Goal: Task Accomplishment & Management: Manage account settings

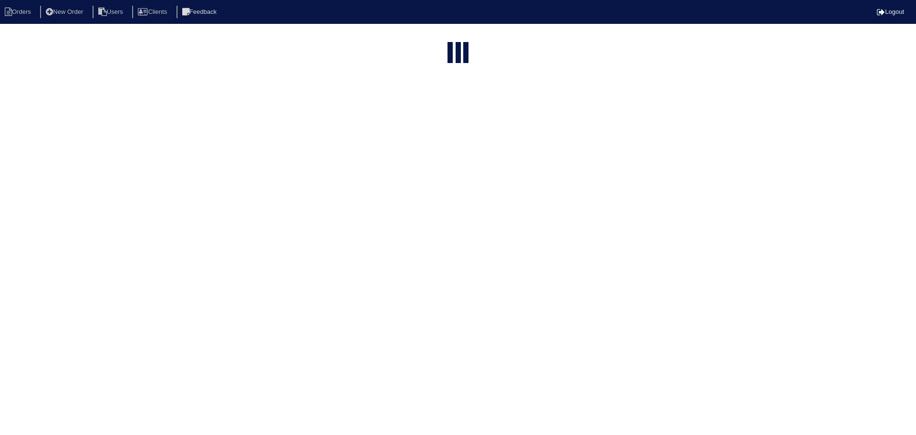
select select "15"
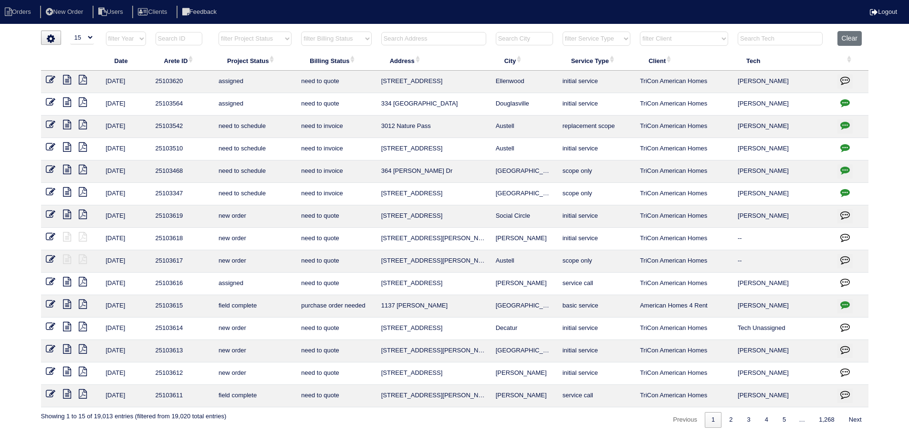
click at [428, 39] on input "text" at bounding box center [433, 38] width 105 height 13
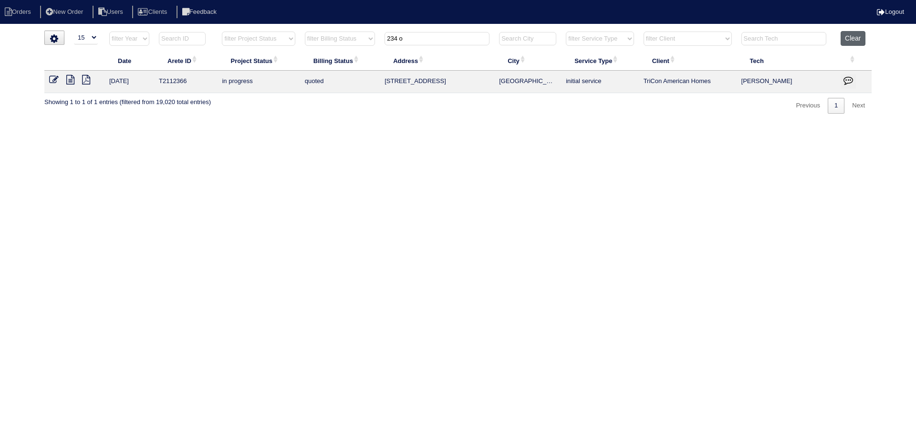
type input "234 o"
click at [849, 41] on button "Clear" at bounding box center [852, 38] width 24 height 15
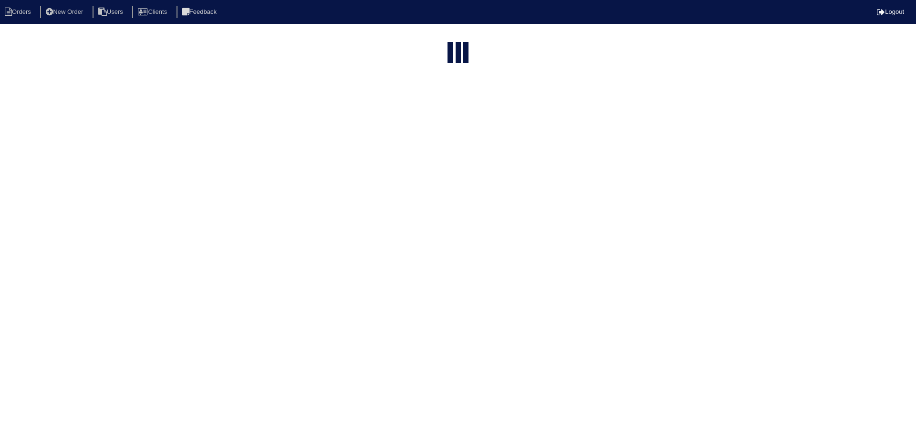
select select "15"
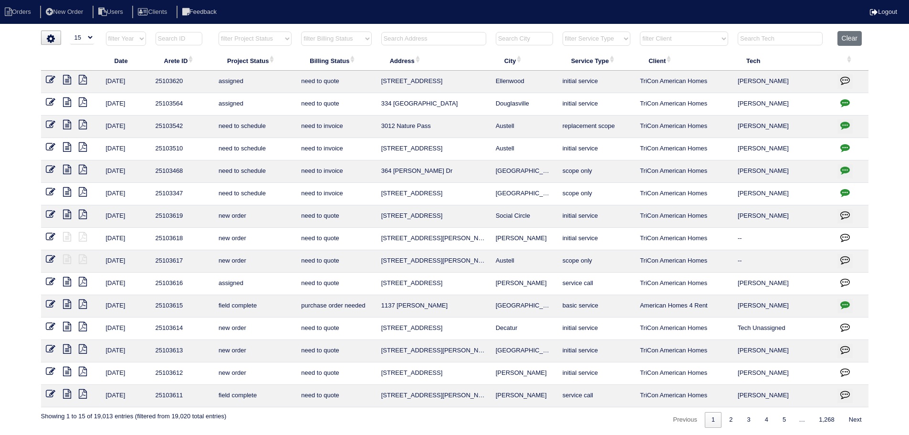
click at [455, 35] on input "text" at bounding box center [433, 38] width 105 height 13
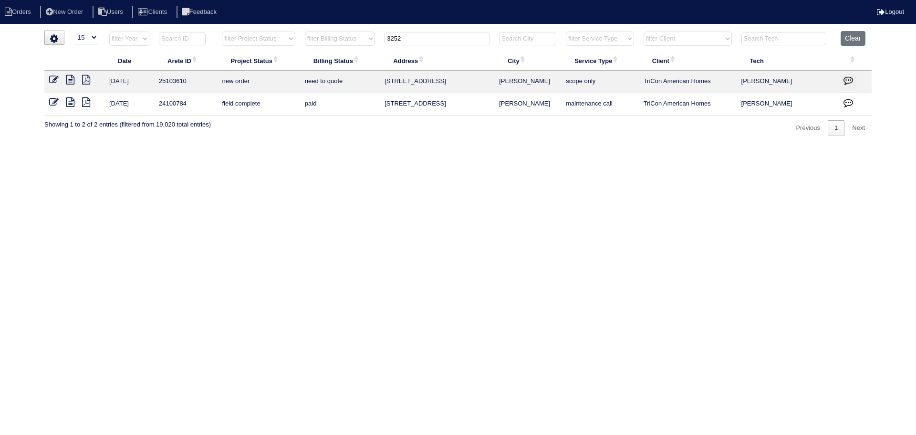
type input "3252"
click at [56, 78] on icon at bounding box center [54, 80] width 10 height 10
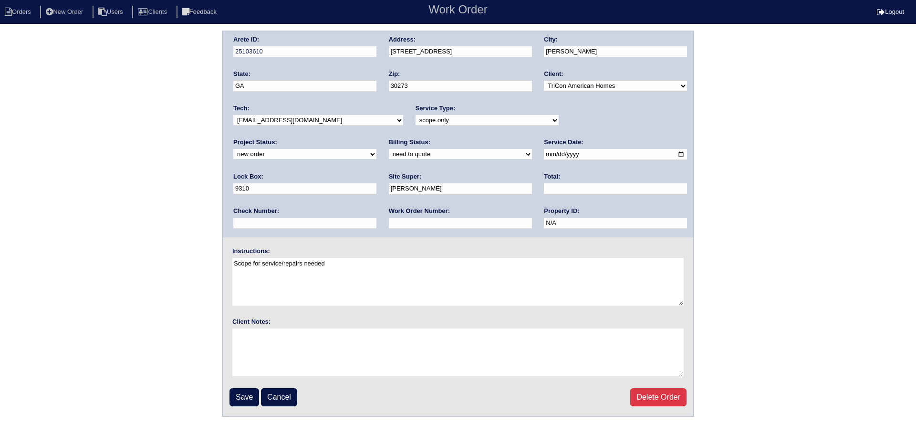
click at [376, 149] on select "new order assigned in progress field complete need to schedule admin review arc…" at bounding box center [304, 154] width 143 height 10
select select "assigned"
click at [376, 149] on select "new order assigned in progress field complete need to schedule admin review arc…" at bounding box center [304, 154] width 143 height 10
click at [544, 155] on input "[DATE]" at bounding box center [615, 154] width 143 height 11
type input "[DATE]"
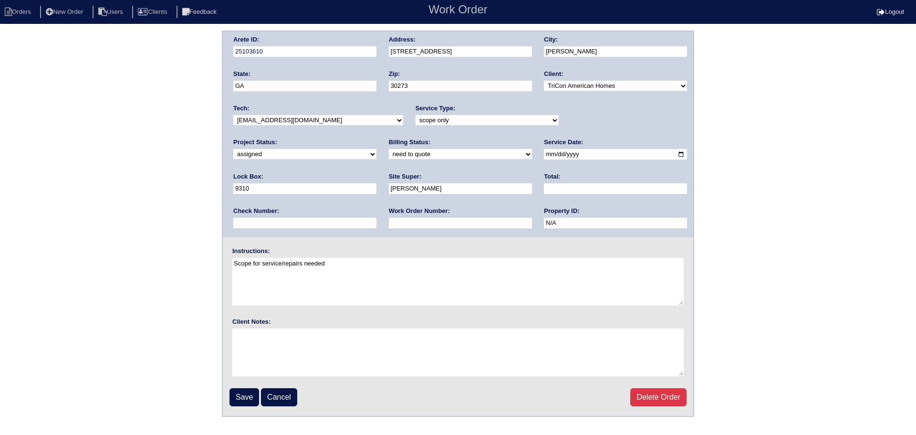
click at [312, 126] on div "Tech: -select- [EMAIL_ADDRESS][DOMAIN_NAME] [EMAIL_ADDRESS][DOMAIN_NAME] [EMAIL…" at bounding box center [318, 117] width 170 height 26
click at [308, 118] on select "-select- aretesmg+backup-tech@gmail.com benjohnholt88@gmail.com callisonhvac@ya…" at bounding box center [318, 120] width 170 height 10
select select "77"
click at [233, 115] on select "-select- aretesmg+backup-tech@gmail.com benjohnholt88@gmail.com callisonhvac@ya…" at bounding box center [318, 120] width 170 height 10
click at [247, 394] on input "Save" at bounding box center [244, 397] width 30 height 18
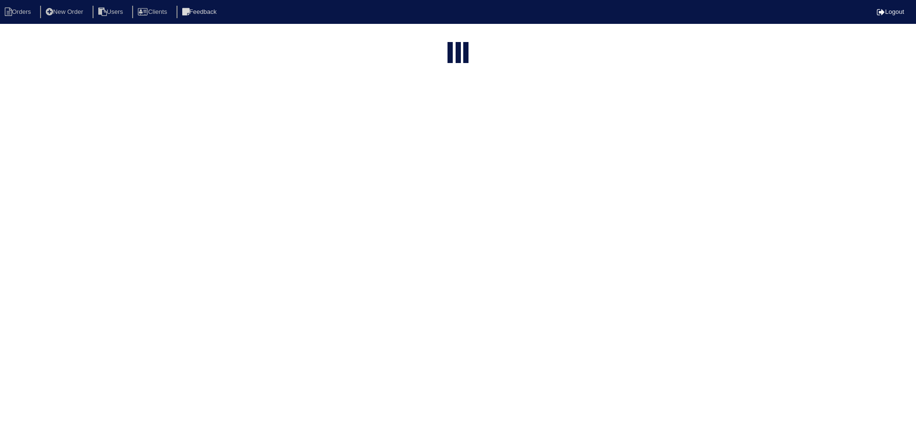
select select "15"
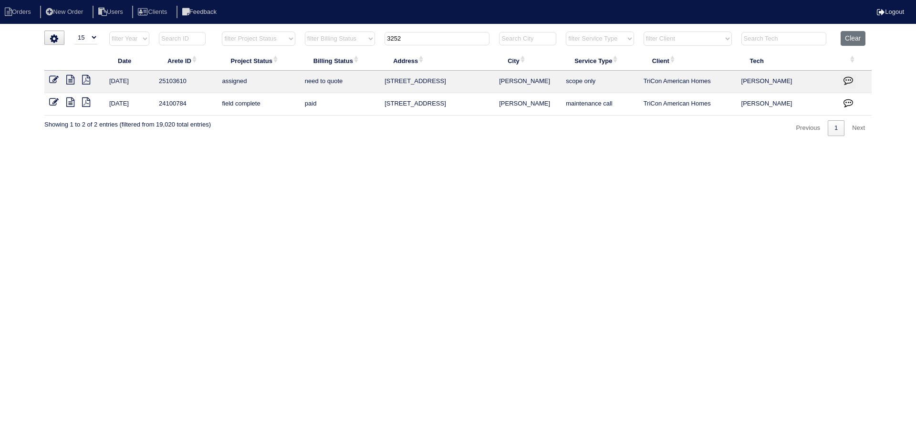
drag, startPoint x: 461, startPoint y: 41, endPoint x: 321, endPoint y: 49, distance: 140.5
click at [303, 37] on tr "filter Year -- Any Year -- 2025 2024 2023 2022 2021 2020 2019 filter Project St…" at bounding box center [457, 41] width 827 height 20
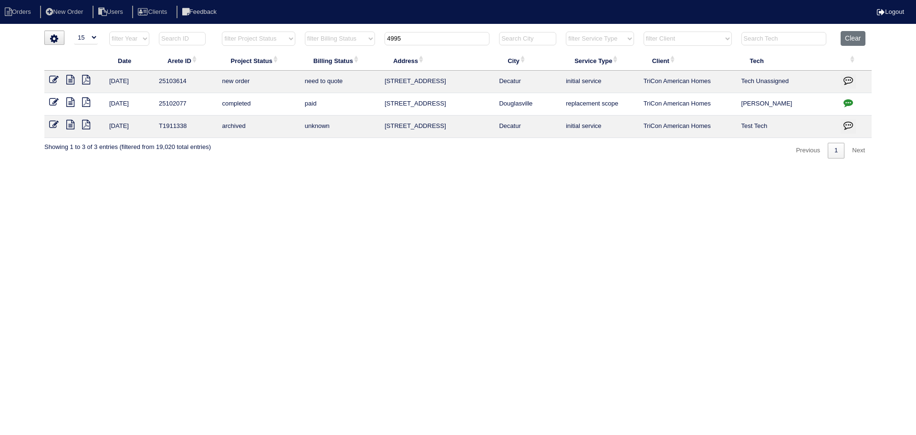
type input "4995"
click at [54, 80] on icon at bounding box center [54, 80] width 10 height 10
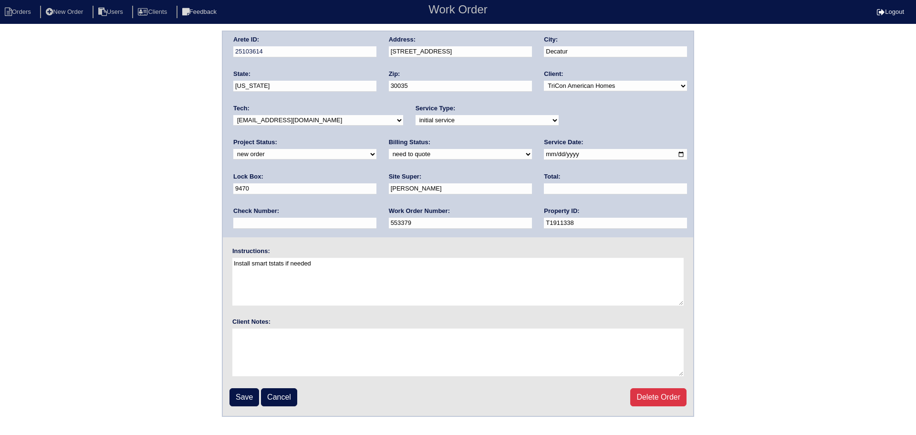
click at [328, 120] on select "-select- aretesmg+backup-tech@gmail.com benjohnholt88@gmail.com callisonhvac@ya…" at bounding box center [318, 120] width 170 height 10
select select "77"
click at [233, 115] on select "-select- aretesmg+backup-tech@gmail.com benjohnholt88@gmail.com callisonhvac@ya…" at bounding box center [318, 120] width 170 height 10
drag, startPoint x: 595, startPoint y: 123, endPoint x: 594, endPoint y: 127, distance: 5.0
click at [376, 138] on div "Project Status: new order assigned in progress field complete need to schedule …" at bounding box center [304, 151] width 143 height 26
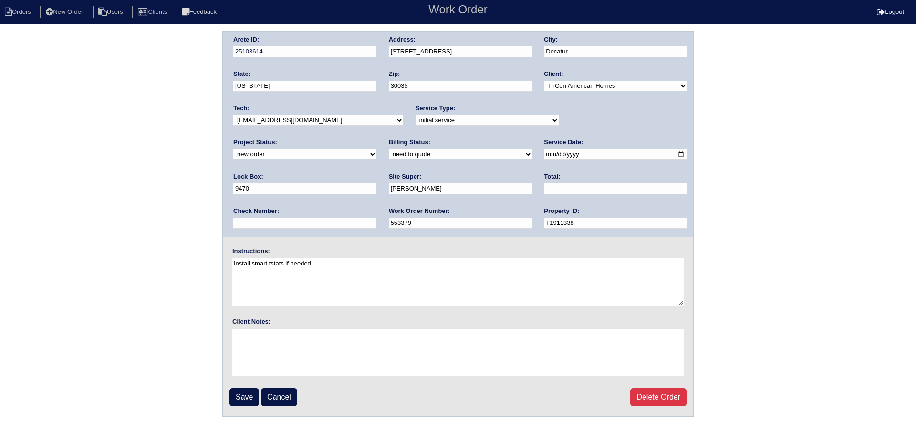
select select "assigned"
click at [376, 149] on select "new order assigned in progress field complete need to schedule admin review arc…" at bounding box center [304, 154] width 143 height 10
click at [544, 155] on input "2025-09-30" at bounding box center [615, 154] width 143 height 11
type input "2025-10-01"
click at [242, 398] on input "Save" at bounding box center [244, 397] width 30 height 18
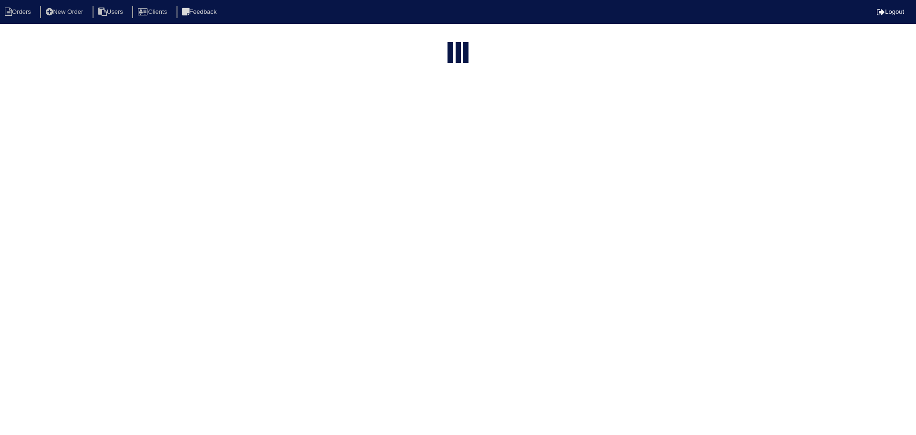
select select "15"
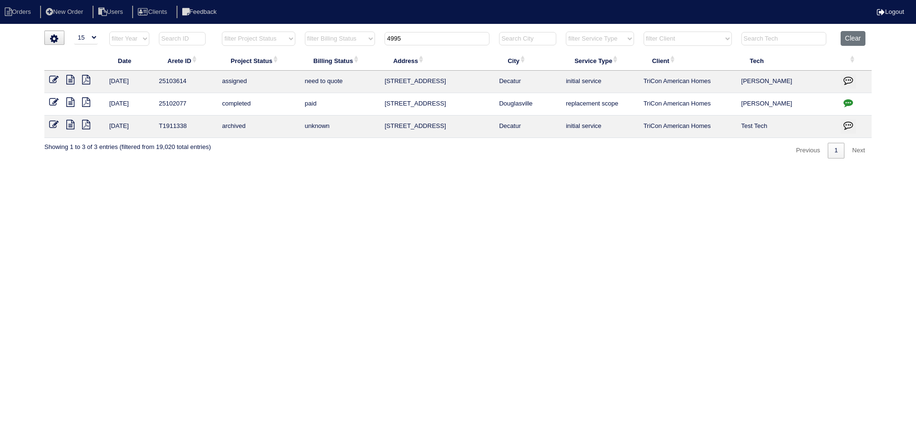
click at [353, 42] on tr "filter Year -- Any Year -- 2025 2024 2023 2022 2021 2020 2019 filter Project St…" at bounding box center [457, 41] width 827 height 20
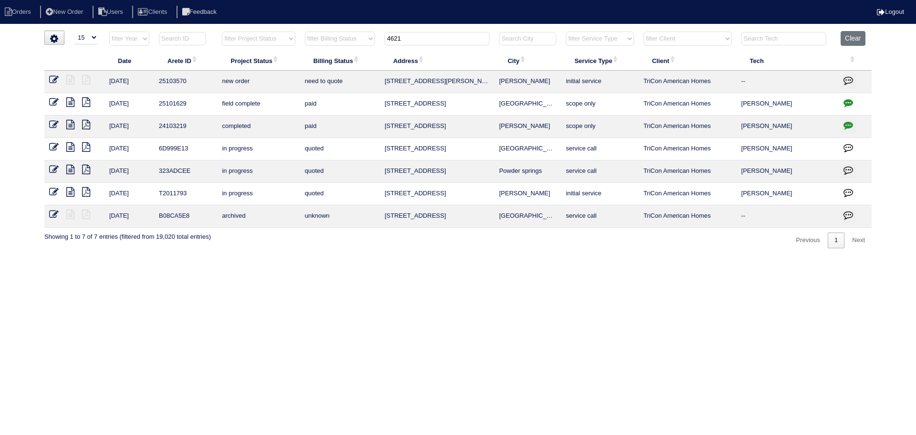
type input "4621"
click at [52, 80] on icon at bounding box center [54, 80] width 10 height 10
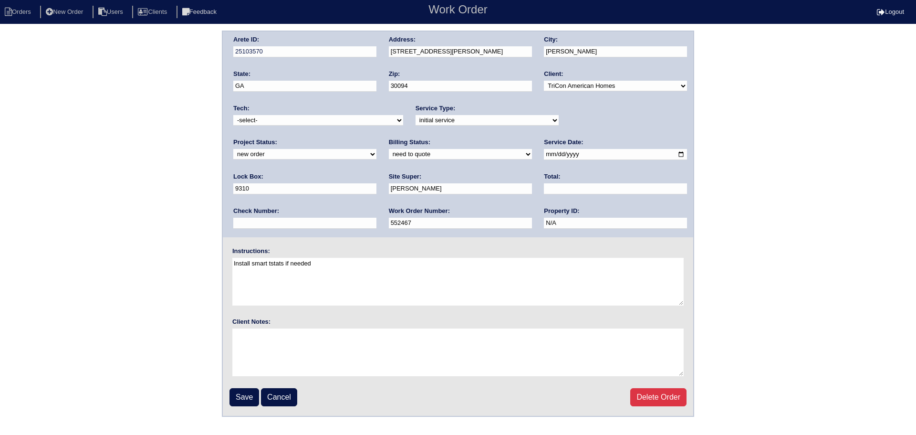
drag, startPoint x: 586, startPoint y: 120, endPoint x: 585, endPoint y: 125, distance: 5.7
click at [376, 149] on select "new order assigned in progress field complete need to schedule admin review arc…" at bounding box center [304, 154] width 143 height 10
select select "assigned"
click at [376, 149] on select "new order assigned in progress field complete need to schedule admin review arc…" at bounding box center [304, 154] width 143 height 10
click at [544, 157] on input "[DATE]" at bounding box center [615, 154] width 143 height 11
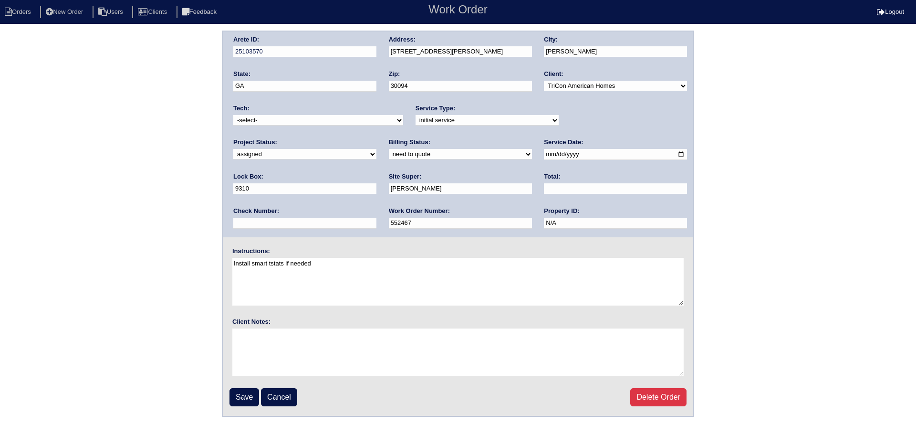
type input "[DATE]"
click at [271, 115] on select "-select- [EMAIL_ADDRESS][DOMAIN_NAME] [EMAIL_ADDRESS][DOMAIN_NAME] [EMAIL_ADDRE…" at bounding box center [318, 120] width 170 height 10
select select "80"
click at [233, 115] on select "-select- aretesmg+backup-tech@gmail.com benjohnholt88@gmail.com callisonhvac@ya…" at bounding box center [318, 120] width 170 height 10
click at [247, 391] on input "Save" at bounding box center [244, 397] width 30 height 18
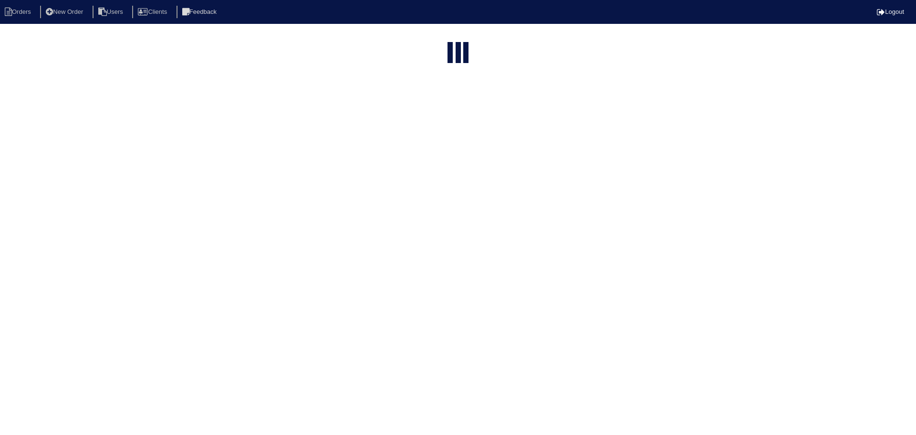
select select "15"
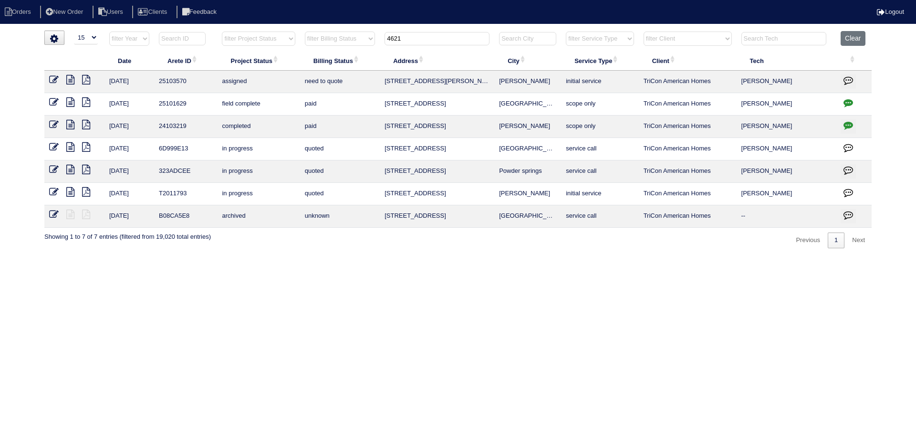
drag, startPoint x: 436, startPoint y: 41, endPoint x: 389, endPoint y: 40, distance: 47.7
click at [389, 40] on input "4621" at bounding box center [436, 38] width 105 height 13
type input "2311"
click at [52, 77] on icon at bounding box center [54, 80] width 10 height 10
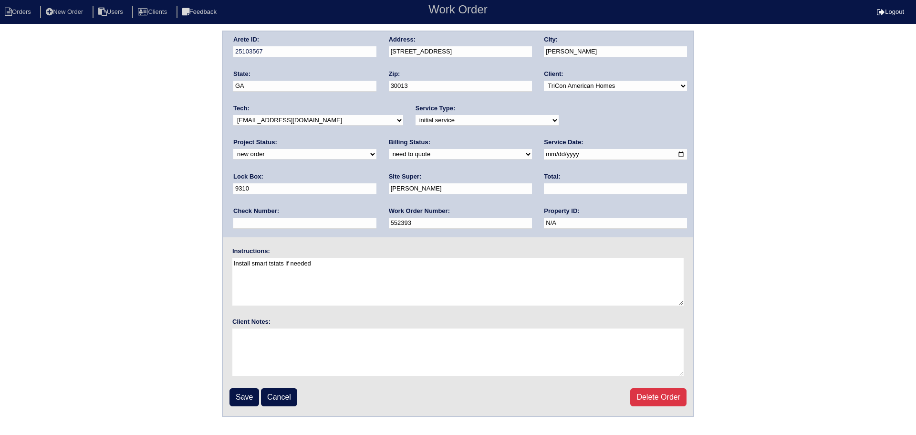
click at [338, 119] on select "-select- [EMAIL_ADDRESS][DOMAIN_NAME] [EMAIL_ADDRESS][DOMAIN_NAME] [EMAIL_ADDRE…" at bounding box center [318, 120] width 170 height 10
select select "80"
click at [233, 115] on select "-select- [EMAIL_ADDRESS][DOMAIN_NAME] [EMAIL_ADDRESS][DOMAIN_NAME] [EMAIL_ADDRE…" at bounding box center [318, 120] width 170 height 10
click at [376, 138] on div "Project Status: new order assigned in progress field complete need to schedule …" at bounding box center [304, 151] width 143 height 26
select select "assigned"
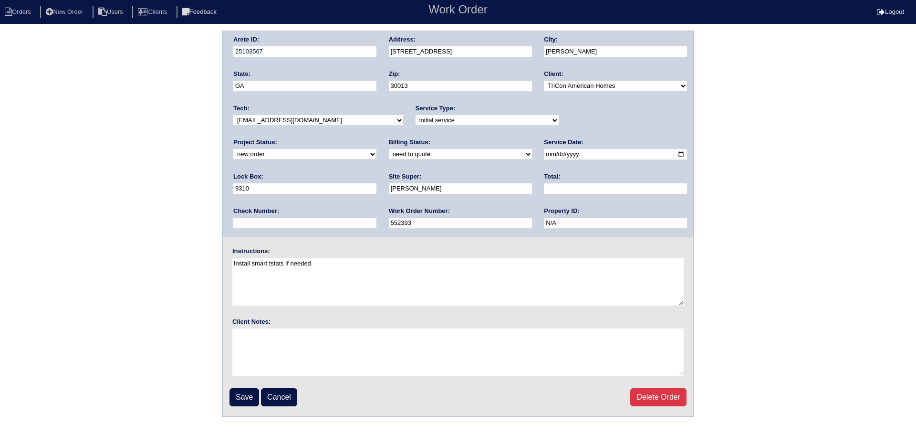
click at [376, 149] on select "new order assigned in progress field complete need to schedule admin review arc…" at bounding box center [304, 154] width 143 height 10
click at [544, 152] on input "[DATE]" at bounding box center [615, 154] width 143 height 11
type input "[DATE]"
click at [250, 396] on input "Save" at bounding box center [244, 397] width 30 height 18
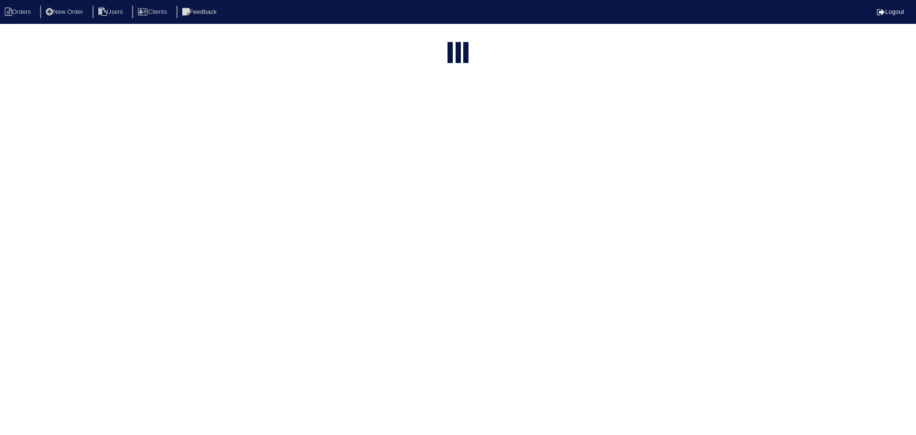
select select "15"
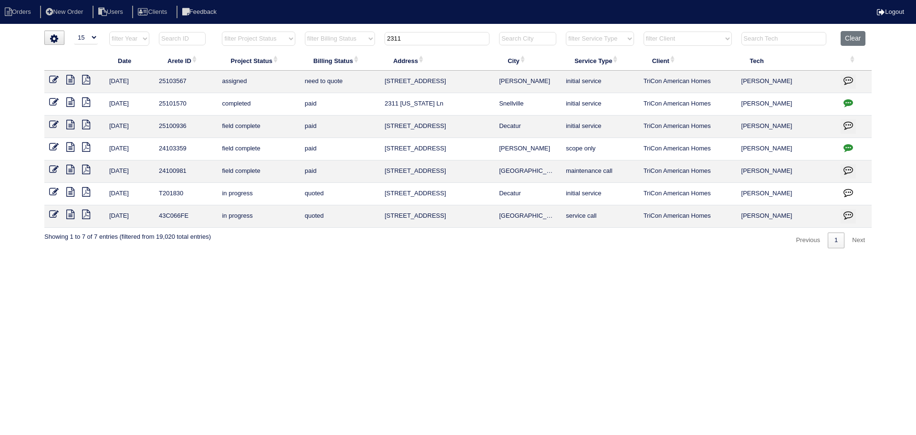
drag, startPoint x: 442, startPoint y: 32, endPoint x: 359, endPoint y: 37, distance: 83.1
click at [359, 37] on tr "filter Year -- Any Year -- 2025 2024 2023 2022 2021 2020 2019 filter Project St…" at bounding box center [457, 41] width 827 height 20
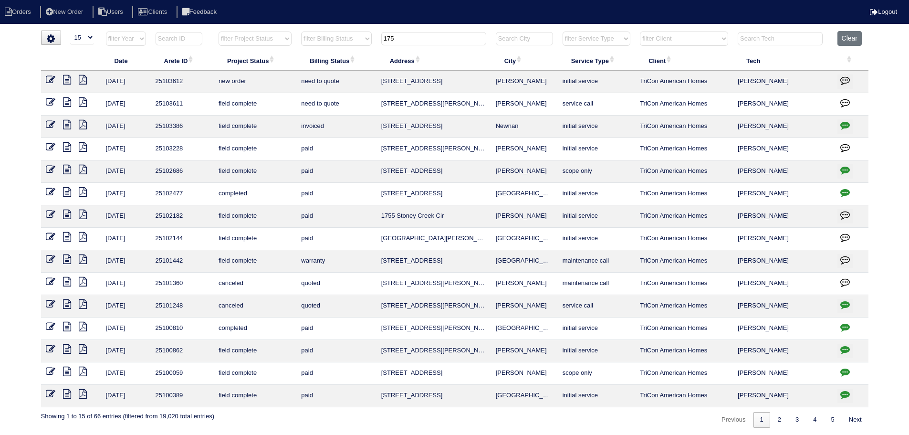
type input "175"
click at [48, 78] on icon at bounding box center [51, 80] width 10 height 10
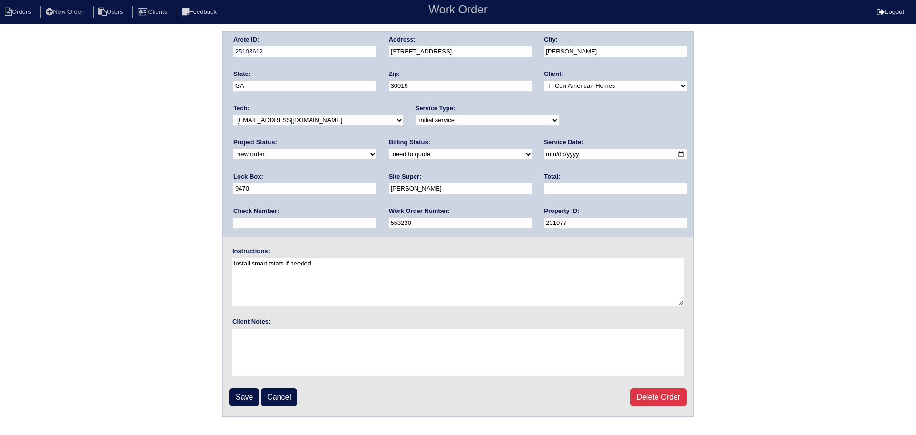
click at [305, 117] on select "-select- [EMAIL_ADDRESS][DOMAIN_NAME] [EMAIL_ADDRESS][DOMAIN_NAME] [EMAIL_ADDRE…" at bounding box center [318, 120] width 170 height 10
select select "80"
click at [233, 115] on select "-select- [EMAIL_ADDRESS][DOMAIN_NAME] [EMAIL_ADDRESS][DOMAIN_NAME] [EMAIL_ADDRE…" at bounding box center [318, 120] width 170 height 10
click at [376, 149] on select "new order assigned in progress field complete need to schedule admin review arc…" at bounding box center [304, 154] width 143 height 10
select select "assigned"
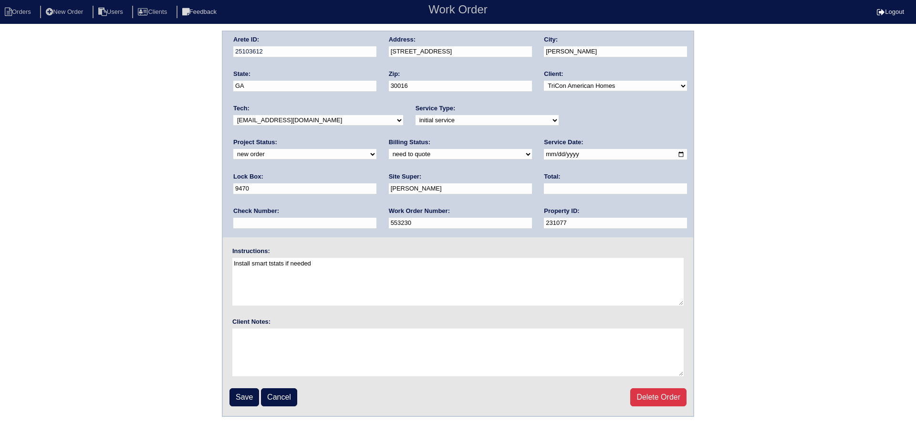
click at [376, 149] on select "new order assigned in progress field complete need to schedule admin review arc…" at bounding box center [304, 154] width 143 height 10
drag, startPoint x: 522, startPoint y: 154, endPoint x: 527, endPoint y: 155, distance: 5.1
click at [544, 155] on input "2025-09-30" at bounding box center [615, 154] width 143 height 11
type input "2025-10-01"
click at [249, 392] on input "Save" at bounding box center [244, 397] width 30 height 18
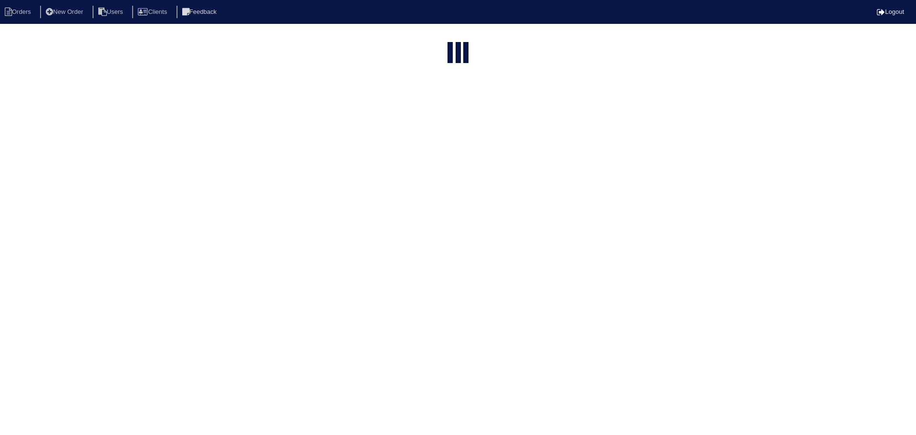
select select "15"
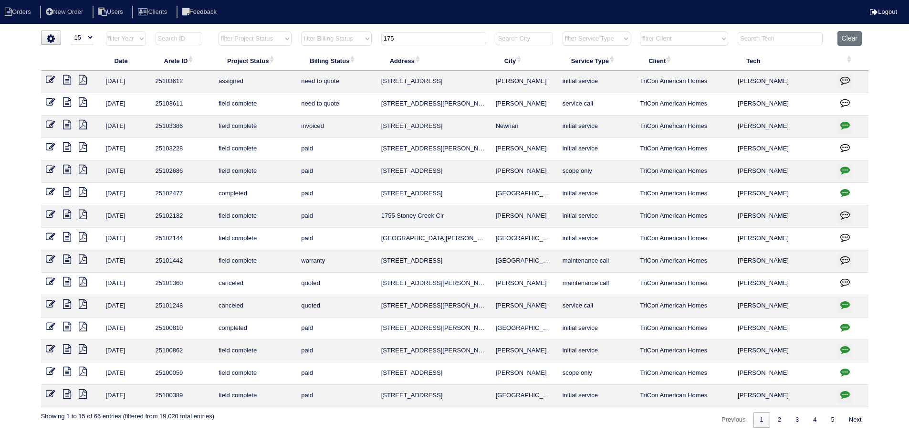
drag, startPoint x: 393, startPoint y: 35, endPoint x: 337, endPoint y: 37, distance: 55.8
click at [337, 37] on tr "filter Year -- Any Year -- 2025 2024 2023 2022 2021 2020 2019 filter Project St…" at bounding box center [454, 41] width 827 height 20
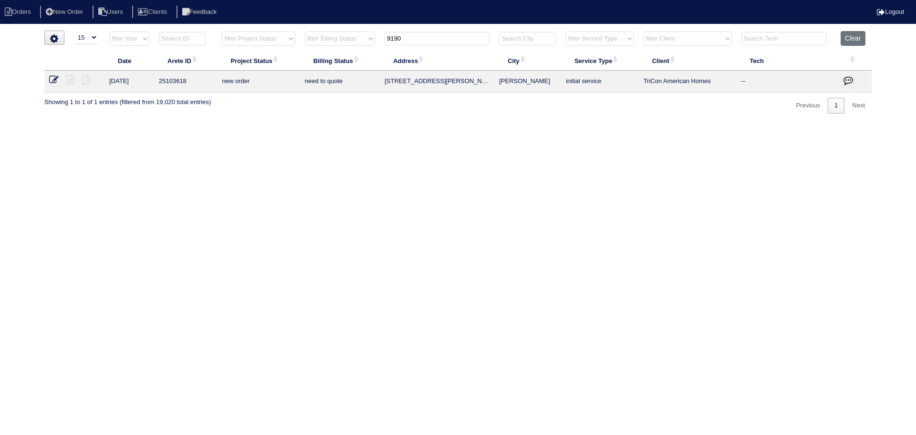
type input "9190"
click at [49, 83] on icon at bounding box center [54, 80] width 10 height 10
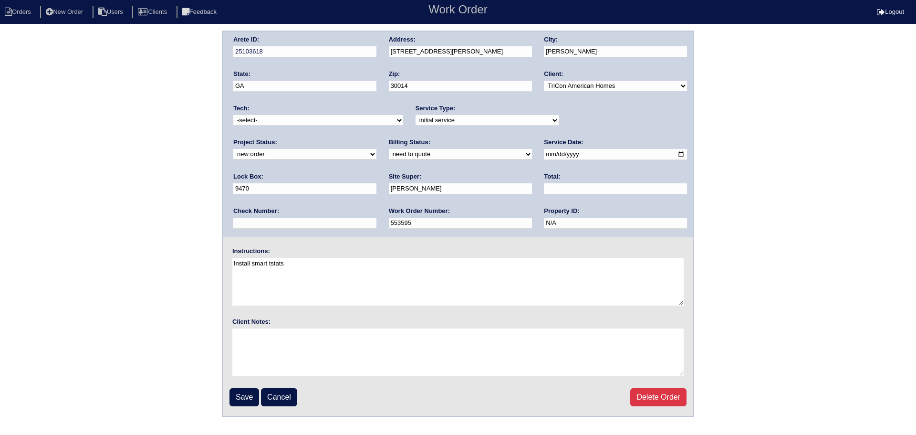
click at [376, 149] on select "new order assigned in progress field complete need to schedule admin review arc…" at bounding box center [304, 154] width 143 height 10
select select "assigned"
click at [376, 149] on select "new order assigned in progress field complete need to schedule admin review arc…" at bounding box center [304, 154] width 143 height 10
drag, startPoint x: 527, startPoint y: 154, endPoint x: 512, endPoint y: 172, distance: 23.1
click at [544, 155] on input "[DATE]" at bounding box center [615, 154] width 143 height 11
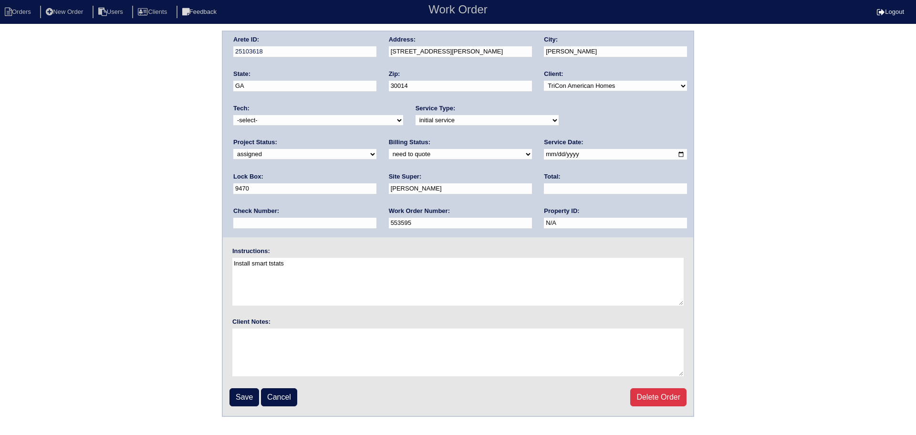
type input "[DATE]"
drag, startPoint x: 318, startPoint y: 118, endPoint x: 317, endPoint y: 125, distance: 7.8
click at [318, 118] on select "-select- [EMAIL_ADDRESS][DOMAIN_NAME] [EMAIL_ADDRESS][DOMAIN_NAME] [EMAIL_ADDRE…" at bounding box center [318, 120] width 170 height 10
select select "80"
click at [233, 115] on select "-select- [EMAIL_ADDRESS][DOMAIN_NAME] [EMAIL_ADDRESS][DOMAIN_NAME] [EMAIL_ADDRE…" at bounding box center [318, 120] width 170 height 10
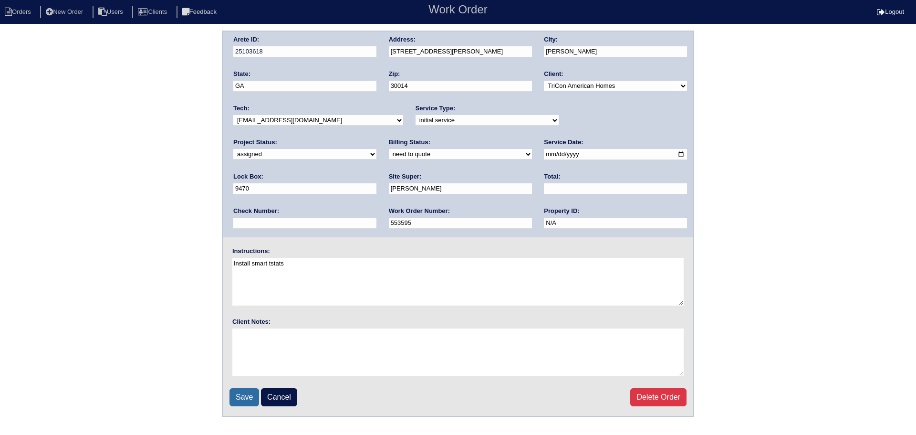
click at [243, 395] on input "Save" at bounding box center [244, 397] width 30 height 18
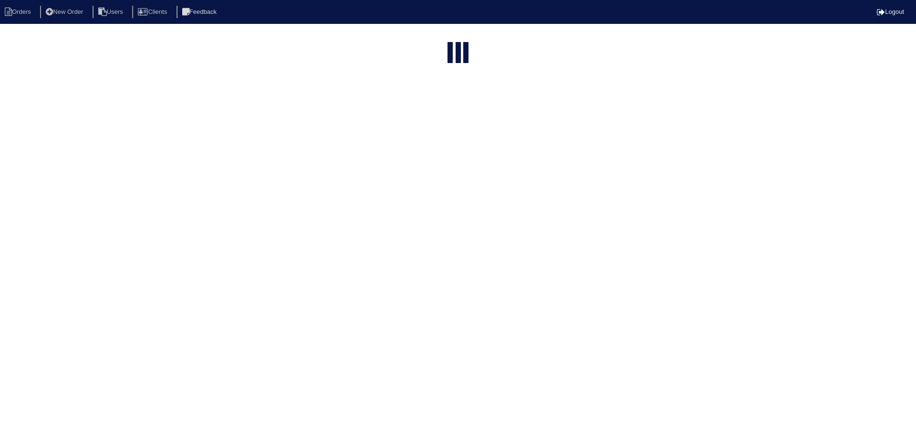
select select "15"
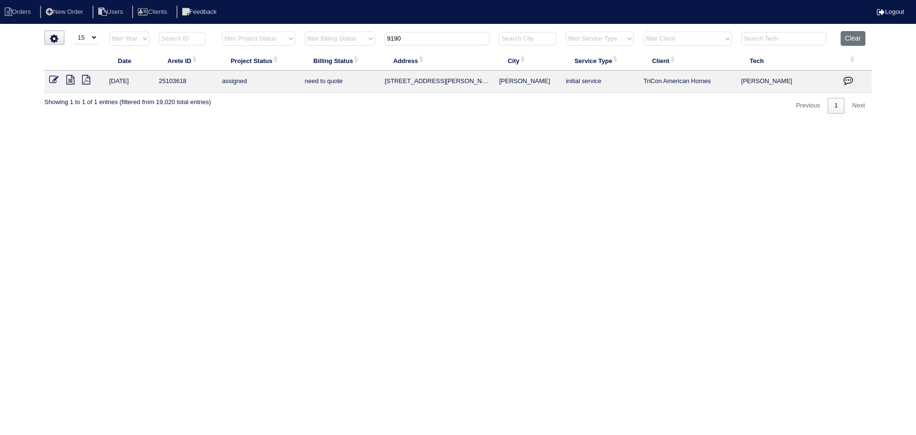
drag, startPoint x: 415, startPoint y: 40, endPoint x: 357, endPoint y: 39, distance: 57.2
click at [357, 39] on tr "filter Year -- Any Year -- 2025 2024 2023 2022 2021 2020 2019 filter Project St…" at bounding box center [457, 41] width 827 height 20
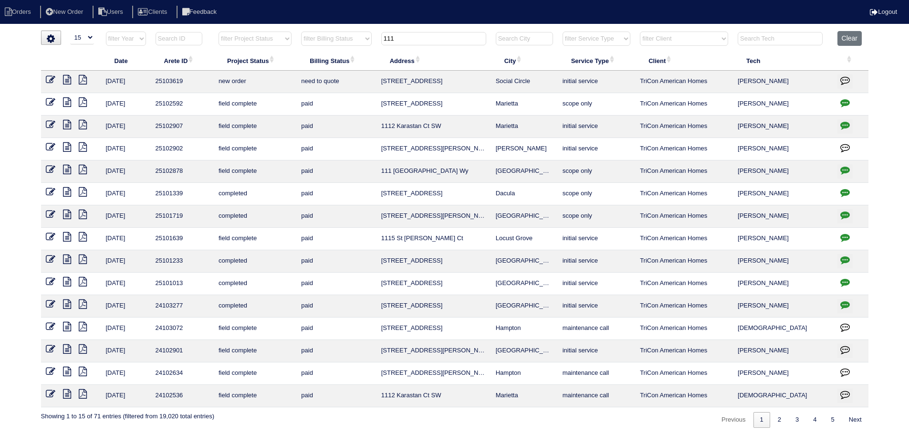
type input "111"
click at [48, 83] on icon at bounding box center [51, 80] width 10 height 10
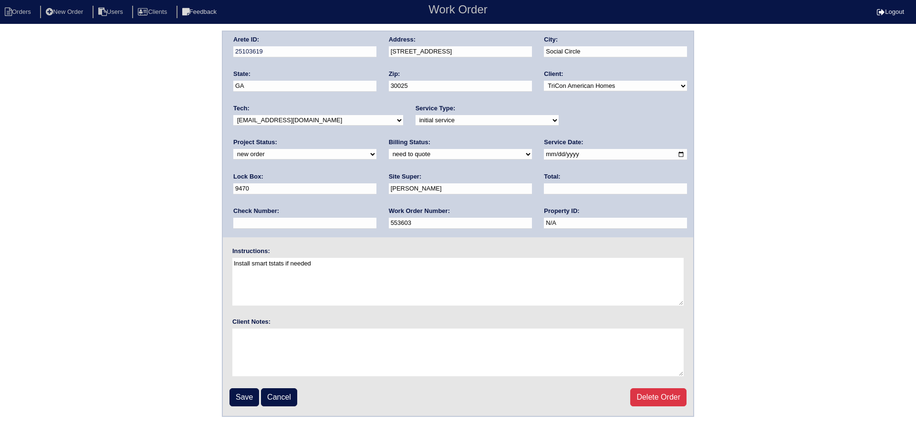
click at [376, 149] on select "new order assigned in progress field complete need to schedule admin review arc…" at bounding box center [304, 154] width 143 height 10
select select "assigned"
click at [376, 149] on select "new order assigned in progress field complete need to schedule admin review arc…" at bounding box center [304, 154] width 143 height 10
click at [544, 151] on input "2025-09-30" at bounding box center [615, 154] width 143 height 11
type input "2025-10-01"
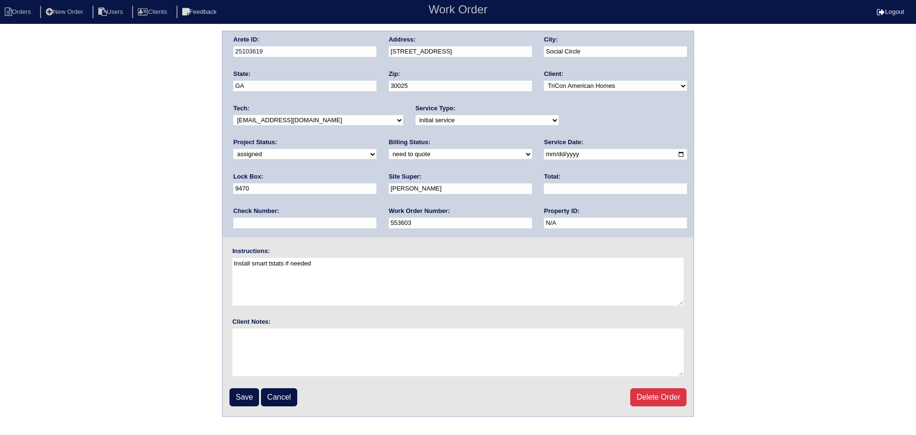
click at [315, 130] on div "Tech: -select- [EMAIL_ADDRESS][DOMAIN_NAME] [EMAIL_ADDRESS][DOMAIN_NAME] [EMAIL…" at bounding box center [318, 117] width 170 height 26
click at [315, 127] on div "Tech: -select- [EMAIL_ADDRESS][DOMAIN_NAME] [EMAIL_ADDRESS][DOMAIN_NAME] [EMAIL…" at bounding box center [318, 117] width 170 height 26
click at [315, 125] on select "-select- [EMAIL_ADDRESS][DOMAIN_NAME] [EMAIL_ADDRESS][DOMAIN_NAME] [EMAIL_ADDRE…" at bounding box center [318, 120] width 170 height 10
select select "80"
click at [233, 115] on select "-select- [EMAIL_ADDRESS][DOMAIN_NAME] [EMAIL_ADDRESS][DOMAIN_NAME] [EMAIL_ADDRE…" at bounding box center [318, 120] width 170 height 10
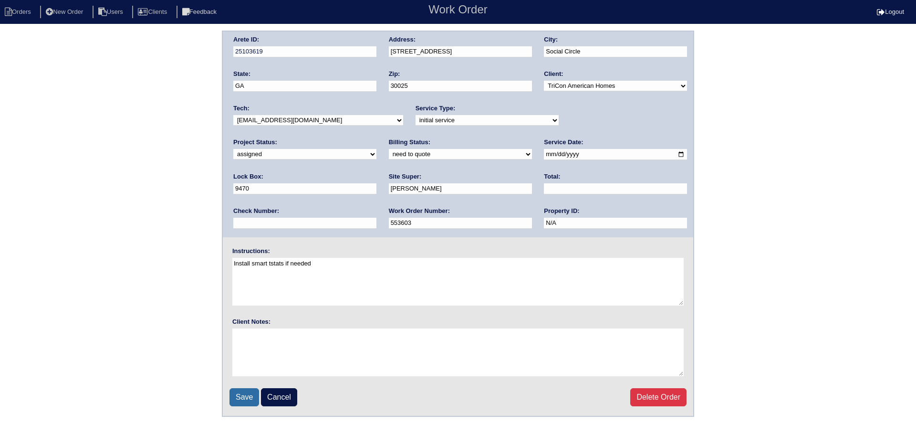
click at [240, 394] on input "Save" at bounding box center [244, 397] width 30 height 18
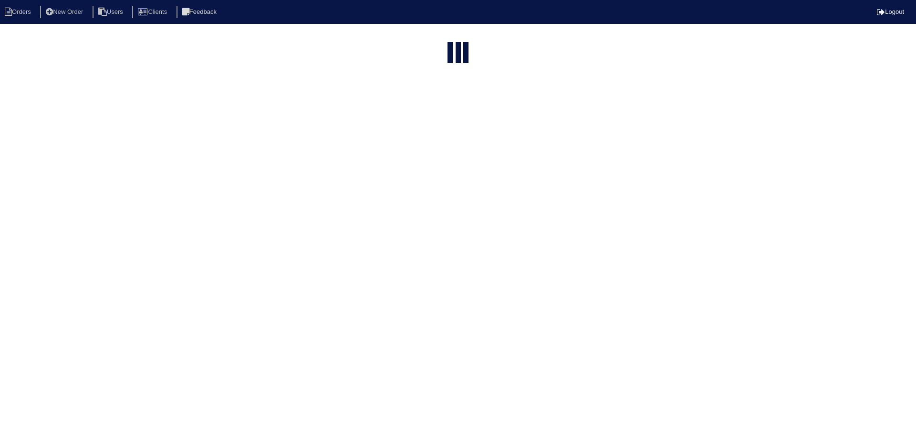
select select "15"
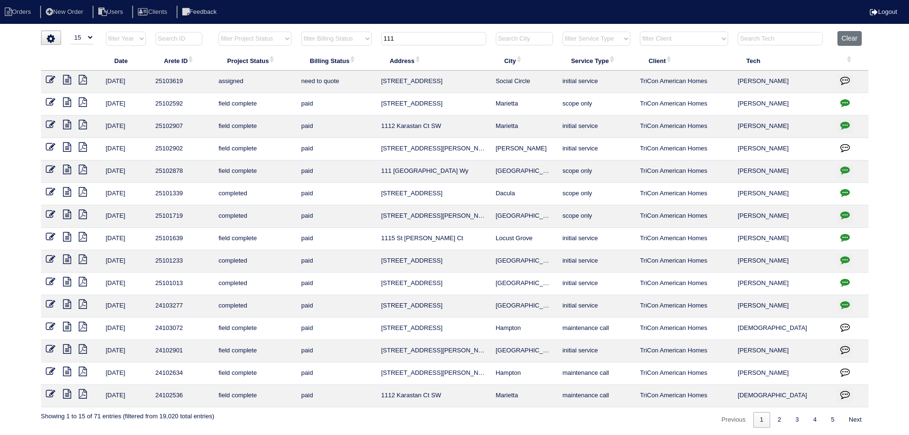
drag, startPoint x: 398, startPoint y: 40, endPoint x: 363, endPoint y: 47, distance: 36.5
click at [363, 47] on tr "filter Year -- Any Year -- 2025 2024 2023 2022 2021 2020 2019 filter Project St…" at bounding box center [454, 41] width 827 height 20
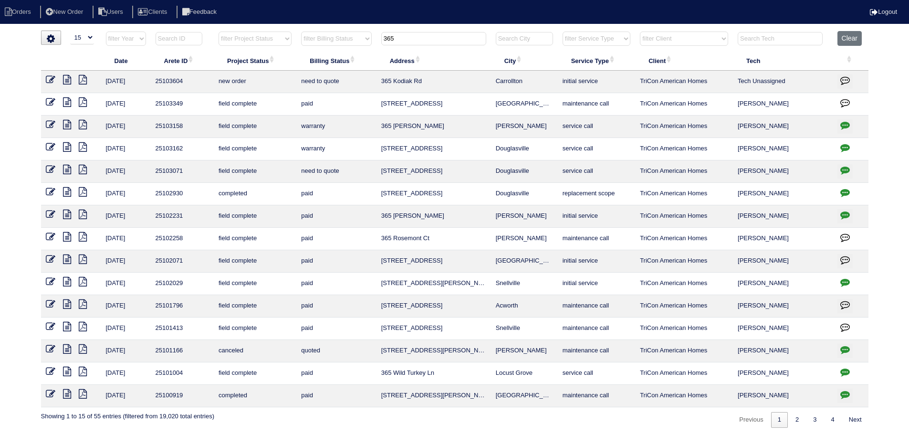
type input "365"
click at [50, 81] on icon at bounding box center [51, 80] width 10 height 10
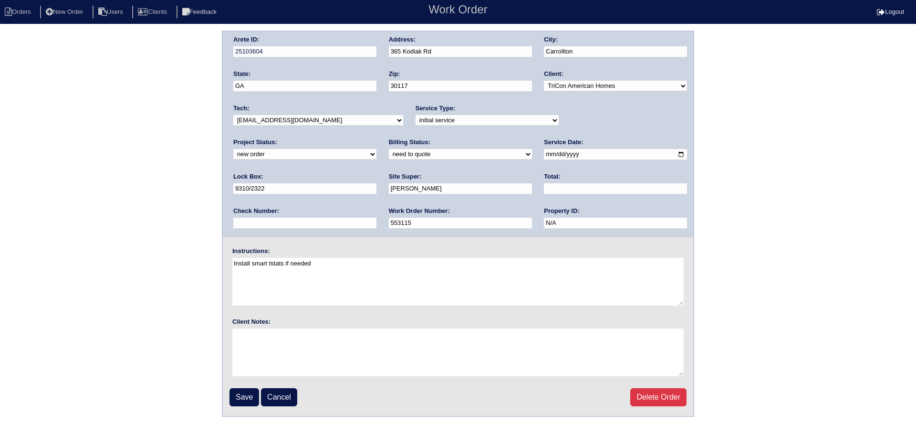
drag, startPoint x: 570, startPoint y: 116, endPoint x: 578, endPoint y: 130, distance: 15.6
click at [376, 138] on div "Project Status: new order assigned in progress field complete need to schedule …" at bounding box center [304, 151] width 143 height 26
click at [376, 149] on select "new order assigned in progress field complete need to schedule admin review arc…" at bounding box center [304, 154] width 143 height 10
drag, startPoint x: 580, startPoint y: 117, endPoint x: 580, endPoint y: 125, distance: 8.1
click at [376, 149] on select "new order assigned in progress field complete need to schedule admin review arc…" at bounding box center [304, 154] width 143 height 10
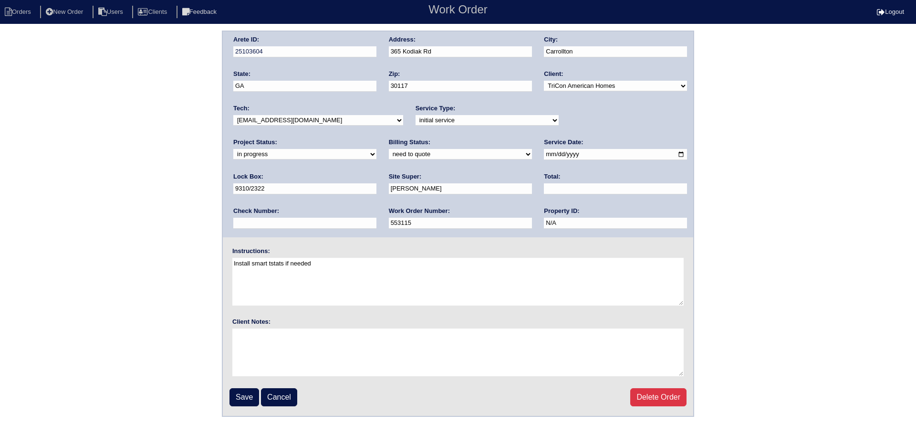
click at [376, 149] on select "new order assigned in progress field complete need to schedule admin review arc…" at bounding box center [304, 154] width 143 height 10
select select "assigned"
click at [376, 149] on select "new order assigned in progress field complete need to schedule admin review arc…" at bounding box center [304, 154] width 143 height 10
click at [280, 112] on div "Tech: -select- [EMAIL_ADDRESS][DOMAIN_NAME] [EMAIL_ADDRESS][DOMAIN_NAME] [EMAIL…" at bounding box center [318, 117] width 170 height 26
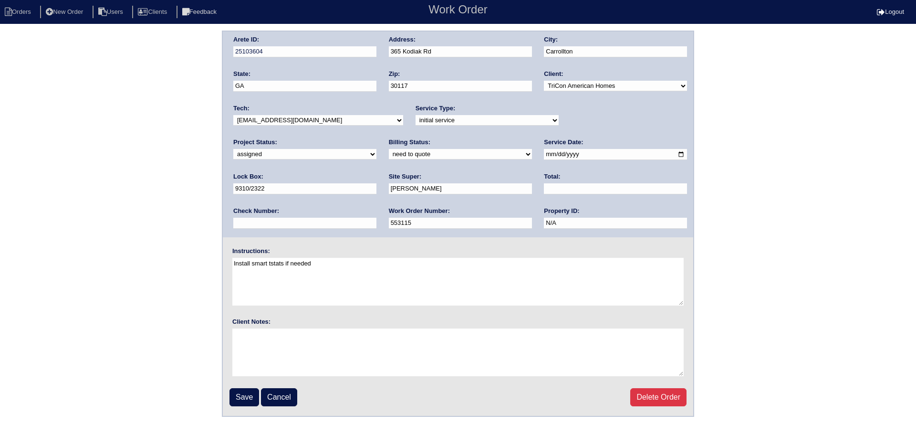
click at [280, 115] on select "-select- [EMAIL_ADDRESS][DOMAIN_NAME] [EMAIL_ADDRESS][DOMAIN_NAME] [EMAIL_ADDRE…" at bounding box center [318, 120] width 170 height 10
select select "75"
click at [233, 115] on select "-select- [EMAIL_ADDRESS][DOMAIN_NAME] [EMAIL_ADDRESS][DOMAIN_NAME] [EMAIL_ADDRE…" at bounding box center [318, 120] width 170 height 10
click at [544, 155] on input "[DATE]" at bounding box center [615, 154] width 143 height 11
type input "[DATE]"
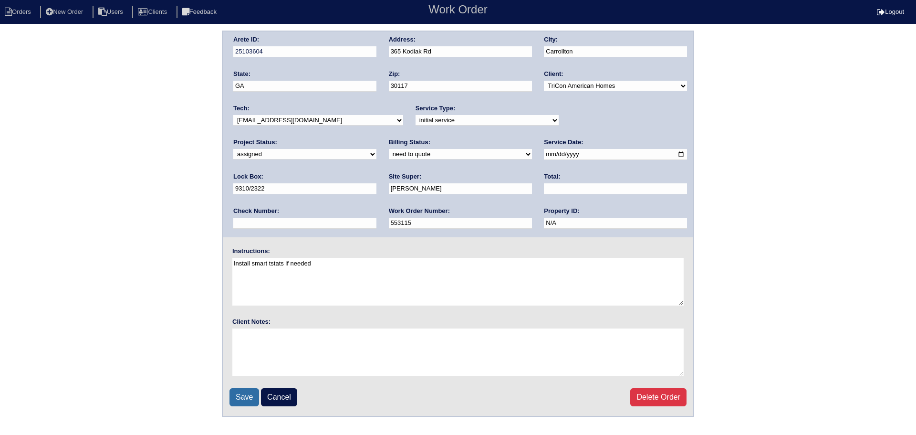
click at [253, 392] on input "Save" at bounding box center [244, 397] width 30 height 18
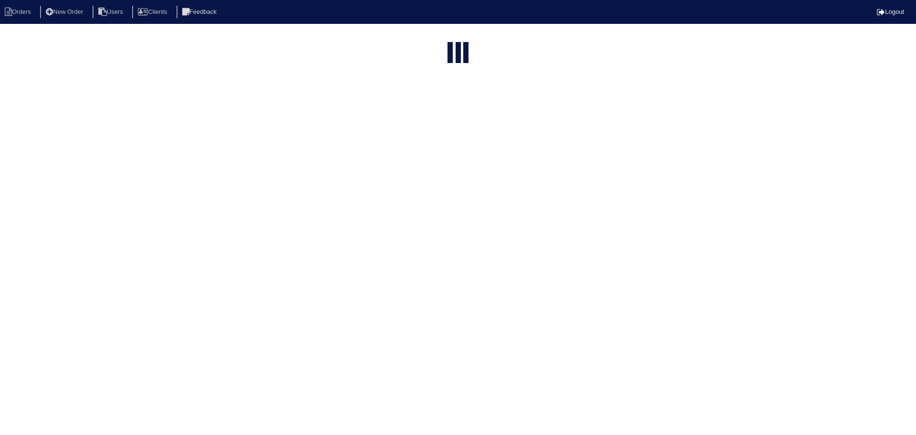
select select "15"
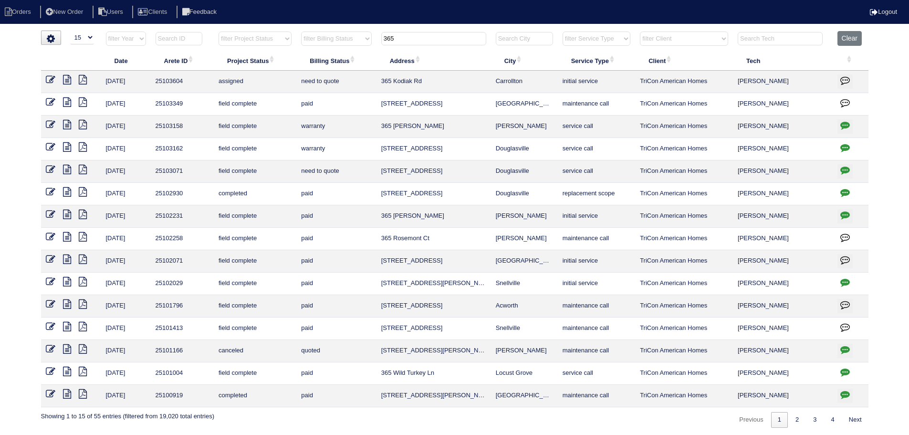
drag, startPoint x: 440, startPoint y: 39, endPoint x: 352, endPoint y: 35, distance: 87.9
click at [330, 35] on tr "filter Year -- Any Year -- 2025 2024 2023 2022 2021 2020 2019 filter Project St…" at bounding box center [454, 41] width 827 height 20
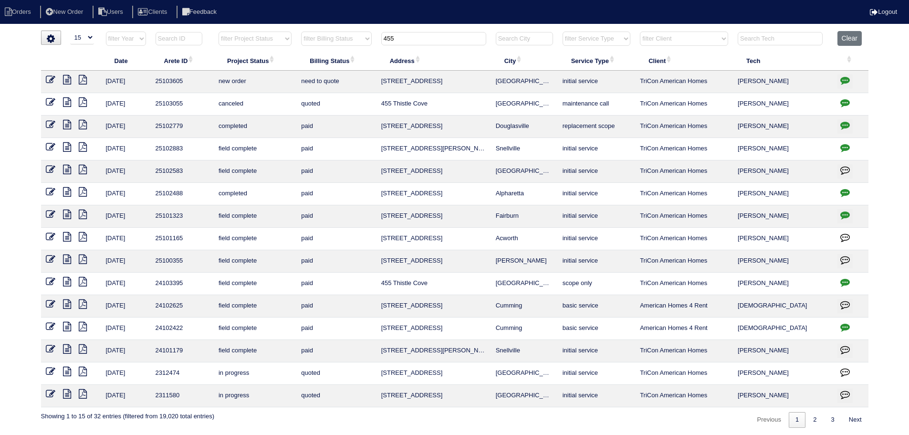
type input "455"
click at [51, 79] on icon at bounding box center [51, 80] width 10 height 10
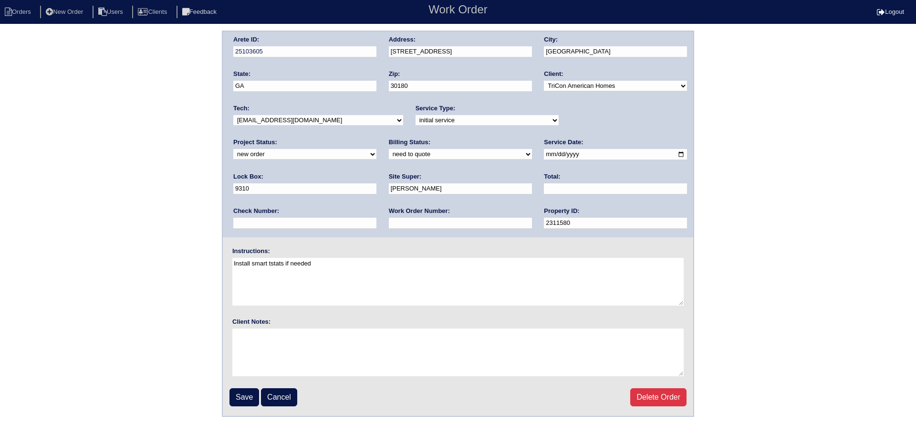
click at [376, 149] on select "new order assigned in progress field complete need to schedule admin review arc…" at bounding box center [304, 154] width 143 height 10
select select "assigned"
click at [376, 149] on select "new order assigned in progress field complete need to schedule admin review arc…" at bounding box center [304, 154] width 143 height 10
click at [344, 120] on select "-select- aretesmg+backup-tech@gmail.com benjohnholt88@gmail.com callisonhvac@ya…" at bounding box center [318, 120] width 170 height 10
select select "75"
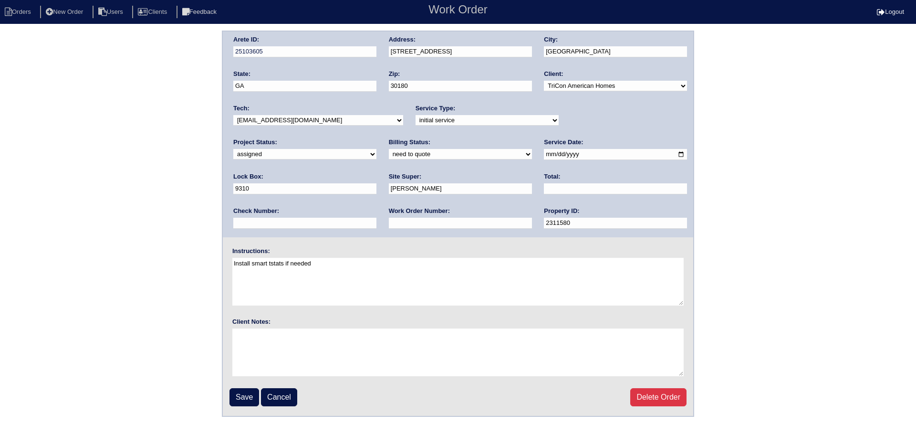
click at [233, 115] on select "-select- aretesmg+backup-tech@gmail.com benjohnholt88@gmail.com callisonhvac@ya…" at bounding box center [318, 120] width 170 height 10
click at [544, 155] on input "2025-09-30" at bounding box center [615, 154] width 143 height 11
type input "2025-10-01"
click at [246, 398] on input "Save" at bounding box center [244, 397] width 30 height 18
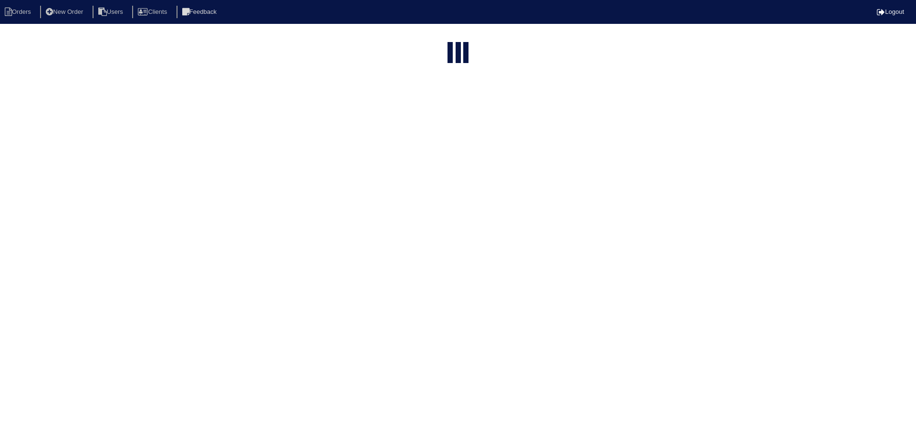
select select "15"
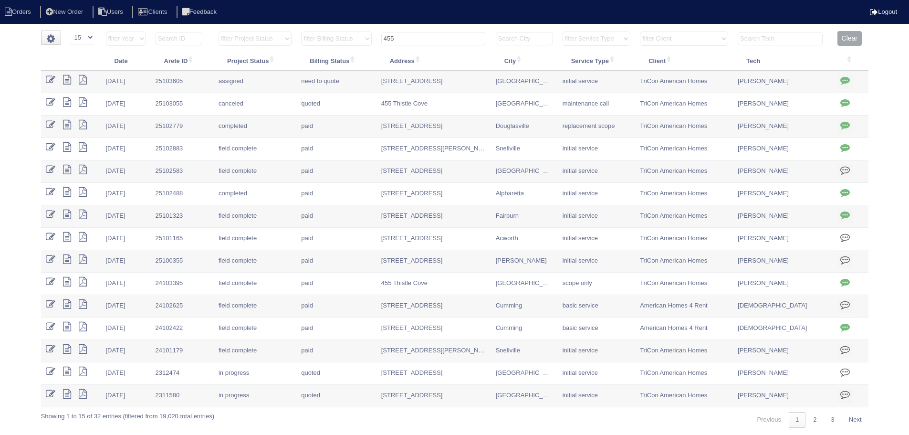
drag, startPoint x: 420, startPoint y: 36, endPoint x: 379, endPoint y: 38, distance: 41.1
click at [339, 36] on tr "filter Year -- Any Year -- 2025 2024 2023 2022 2021 2020 2019 filter Project St…" at bounding box center [454, 41] width 827 height 20
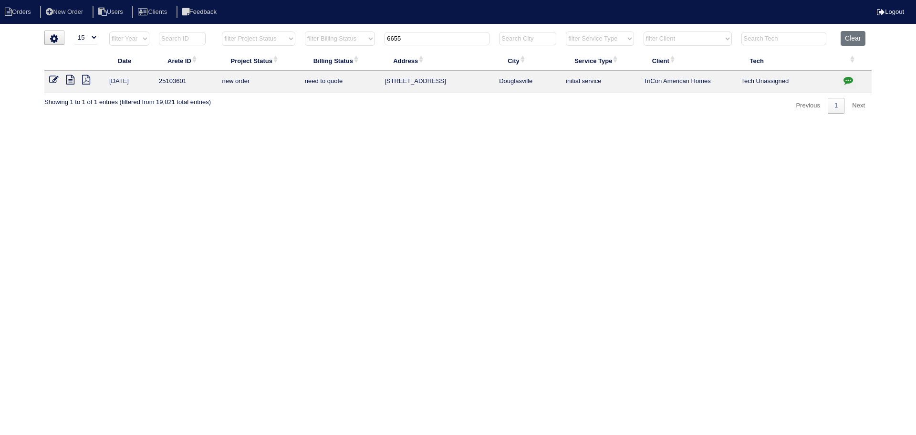
type input "6655"
click at [55, 76] on icon at bounding box center [54, 80] width 10 height 10
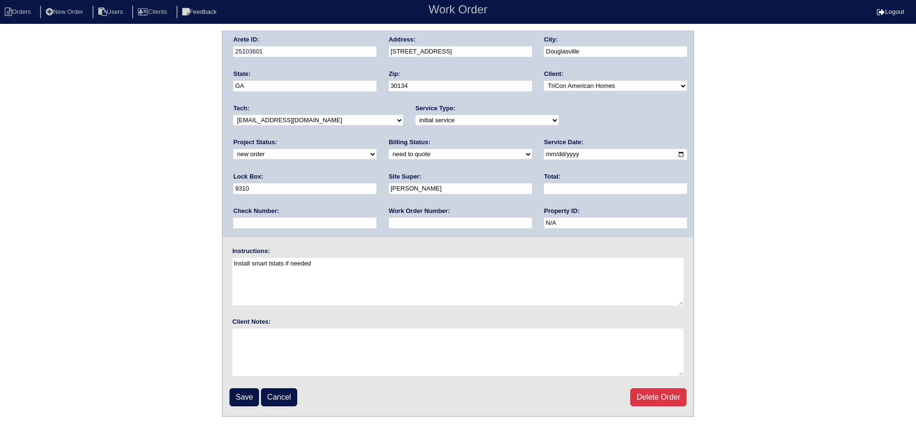
click at [376, 138] on div "Project Status: new order assigned in progress field complete need to schedule …" at bounding box center [304, 151] width 143 height 26
click at [376, 149] on select "new order assigned in progress field complete need to schedule admin review arc…" at bounding box center [304, 154] width 143 height 10
select select "assigned"
click at [376, 149] on select "new order assigned in progress field complete need to schedule admin review arc…" at bounding box center [304, 154] width 143 height 10
click at [290, 120] on select "-select- aretesmg+backup-tech@gmail.com benjohnholt88@gmail.com callisonhvac@ya…" at bounding box center [318, 120] width 170 height 10
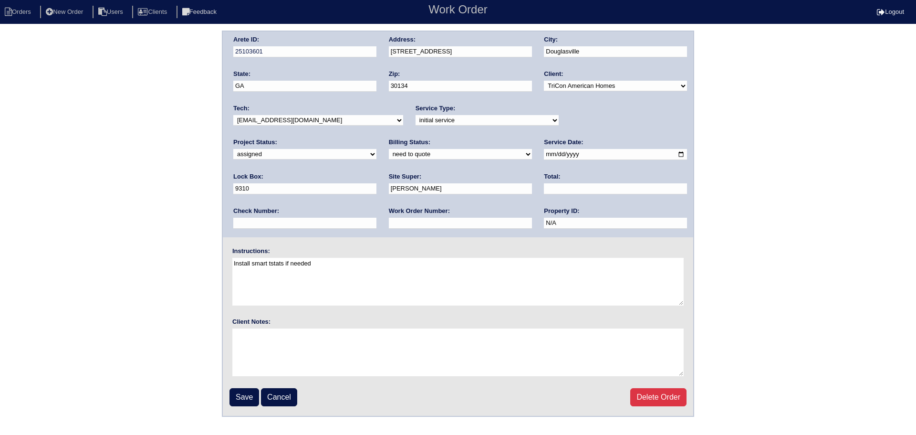
select select "75"
click at [233, 115] on select "-select- aretesmg+backup-tech@gmail.com benjohnholt88@gmail.com callisonhvac@ya…" at bounding box center [318, 120] width 170 height 10
click at [544, 152] on input "2025-09-30" at bounding box center [615, 154] width 143 height 11
type input "2025-10-01"
click at [249, 394] on input "Save" at bounding box center [244, 397] width 30 height 18
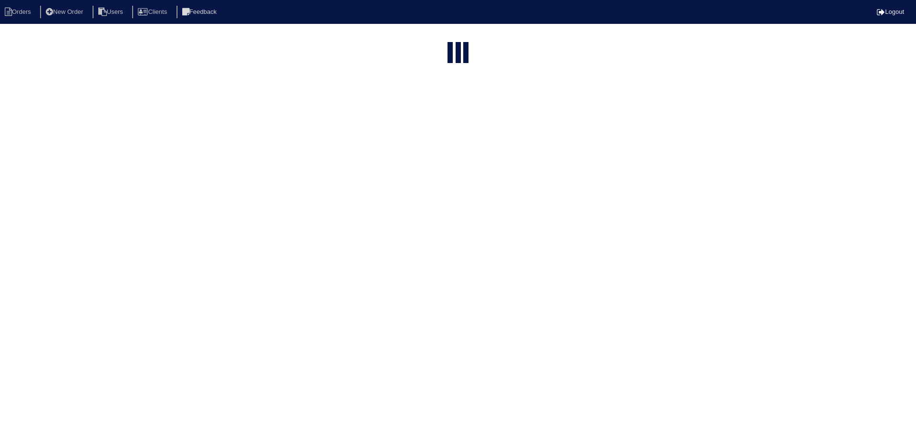
select select "15"
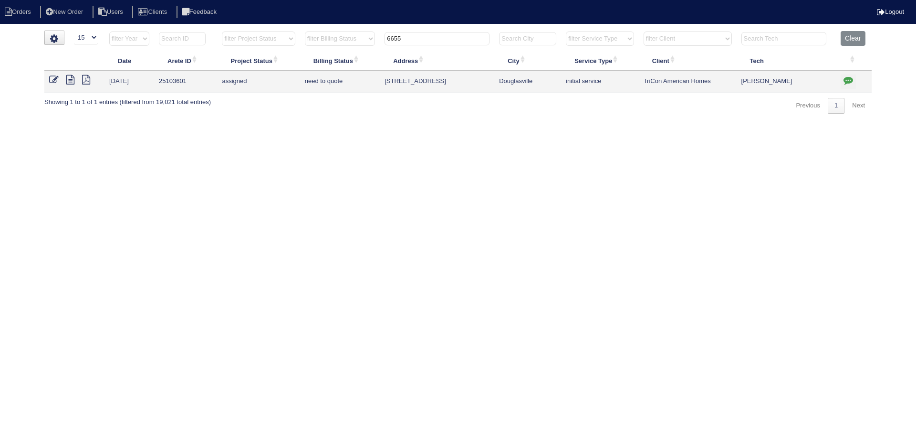
click at [445, 35] on input "6655" at bounding box center [436, 38] width 105 height 13
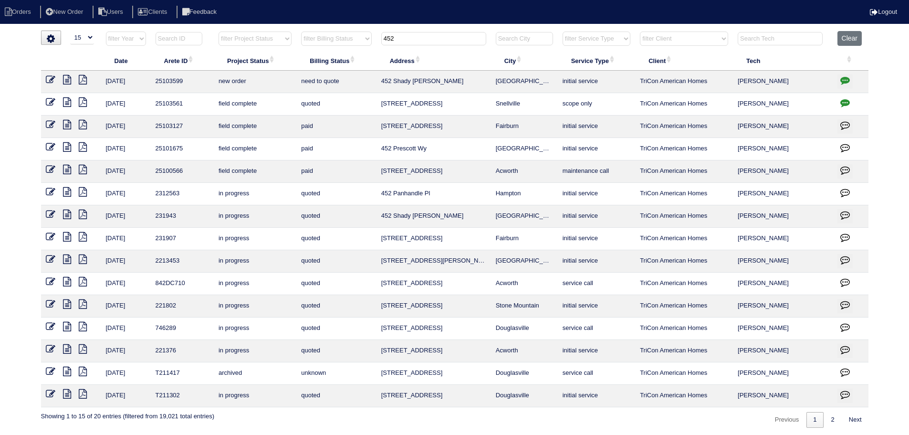
type input "452"
click at [49, 78] on icon at bounding box center [51, 80] width 10 height 10
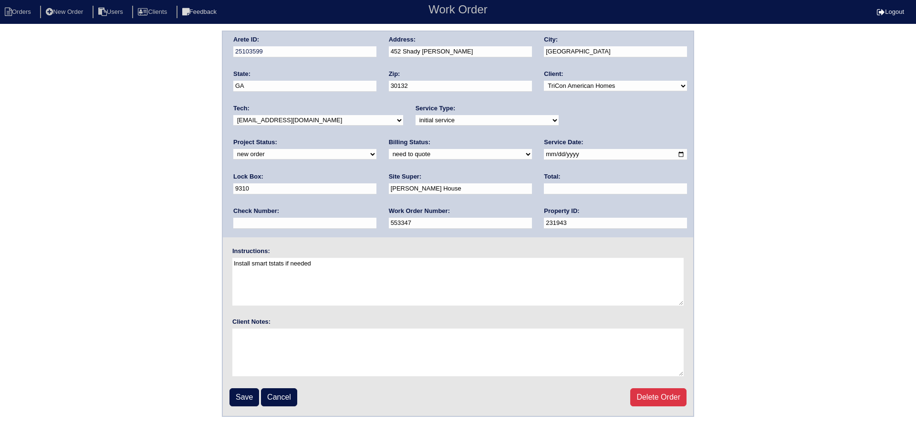
click at [376, 149] on select "new order assigned in progress field complete need to schedule admin review arc…" at bounding box center [304, 154] width 143 height 10
select select "assigned"
click at [376, 149] on select "new order assigned in progress field complete need to schedule admin review arc…" at bounding box center [304, 154] width 143 height 10
click at [544, 154] on input "2025-09-30" at bounding box center [615, 154] width 143 height 11
type input "2025-10-01"
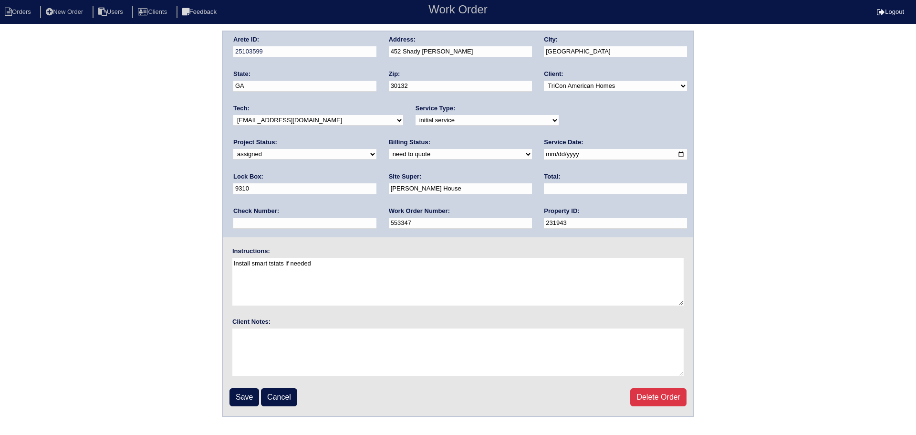
click at [309, 114] on div "Tech: -select- aretesmg+backup-tech@gmail.com benjohnholt88@gmail.com callisonh…" at bounding box center [318, 117] width 170 height 26
click at [310, 122] on select "-select- aretesmg+backup-tech@gmail.com benjohnholt88@gmail.com callisonhvac@ya…" at bounding box center [318, 120] width 170 height 10
select select "75"
click at [233, 115] on select "-select- aretesmg+backup-tech@gmail.com benjohnholt88@gmail.com callisonhvac@ya…" at bounding box center [318, 120] width 170 height 10
click at [253, 387] on fieldset "Arete ID: 25103599 Address: 452 Shady Glen City: Dallas State: GA Zip: 30132 Cl…" at bounding box center [458, 223] width 470 height 384
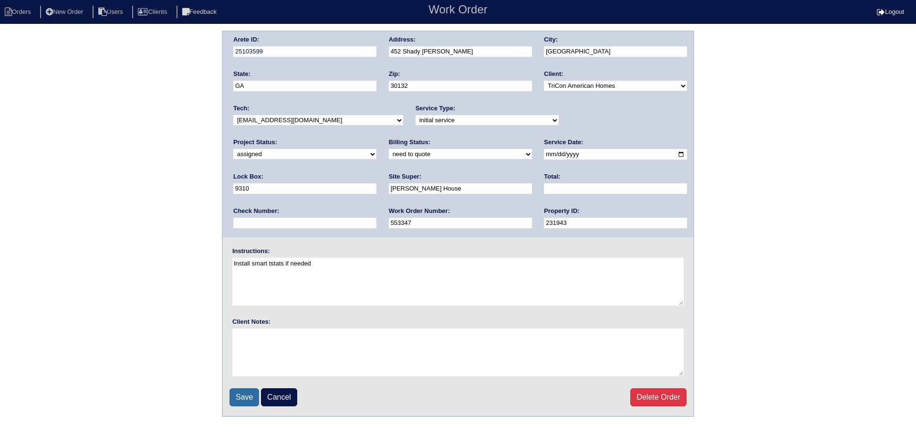
click at [253, 391] on input "Save" at bounding box center [244, 397] width 30 height 18
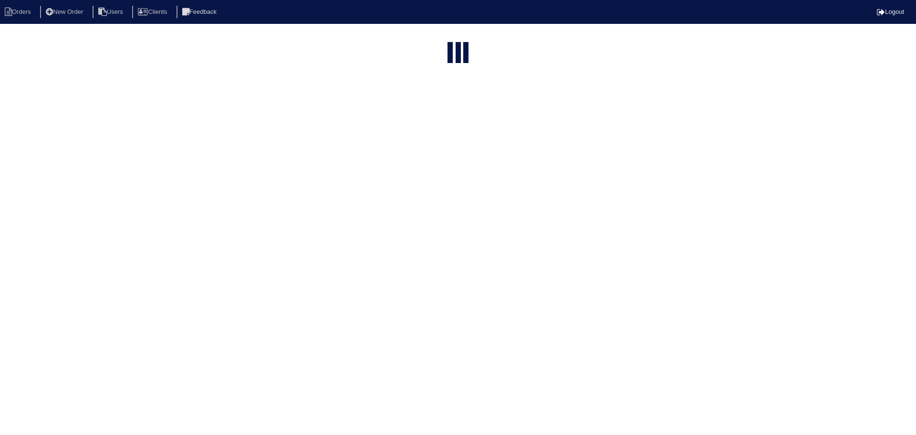
select select "15"
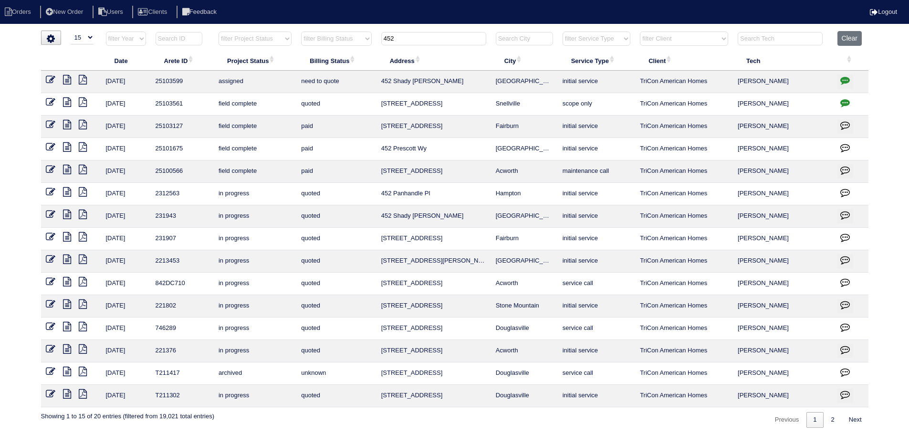
drag, startPoint x: 428, startPoint y: 33, endPoint x: 359, endPoint y: 38, distance: 69.8
click at [358, 38] on tr "filter Year -- Any Year -- 2025 2024 2023 2022 2021 2020 2019 filter Project St…" at bounding box center [454, 41] width 827 height 20
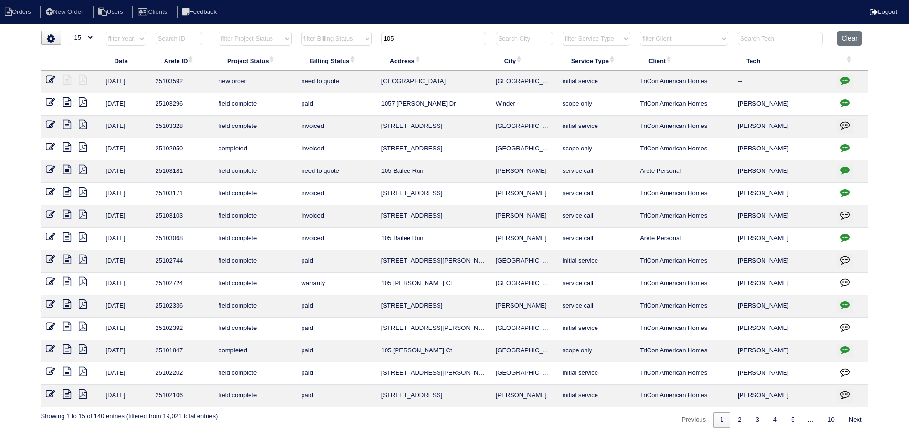
type input "105"
click at [47, 79] on icon at bounding box center [51, 80] width 10 height 10
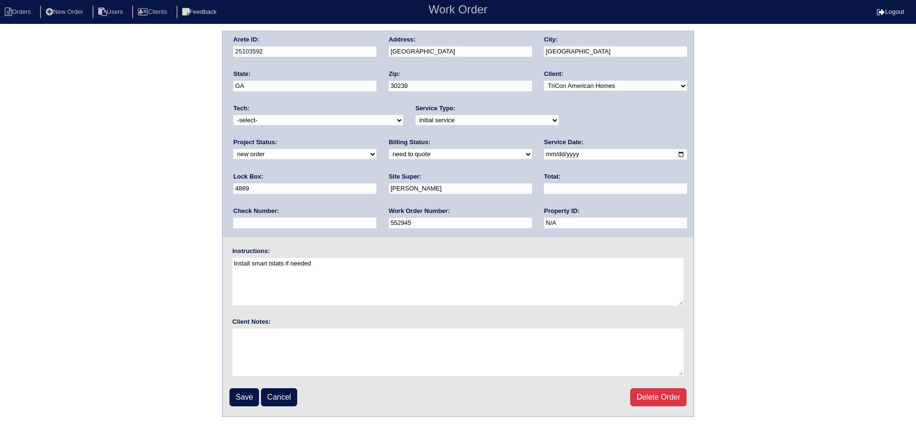
click at [376, 149] on select "new order assigned in progress field complete need to schedule admin review arc…" at bounding box center [304, 154] width 143 height 10
select select "assigned"
click at [376, 149] on select "new order assigned in progress field complete need to schedule admin review arc…" at bounding box center [304, 154] width 143 height 10
drag, startPoint x: 291, startPoint y: 119, endPoint x: 289, endPoint y: 125, distance: 6.5
click at [291, 120] on select "-select- aretesmg+backup-tech@gmail.com benjohnholt88@gmail.com callisonhvac@ya…" at bounding box center [318, 120] width 170 height 10
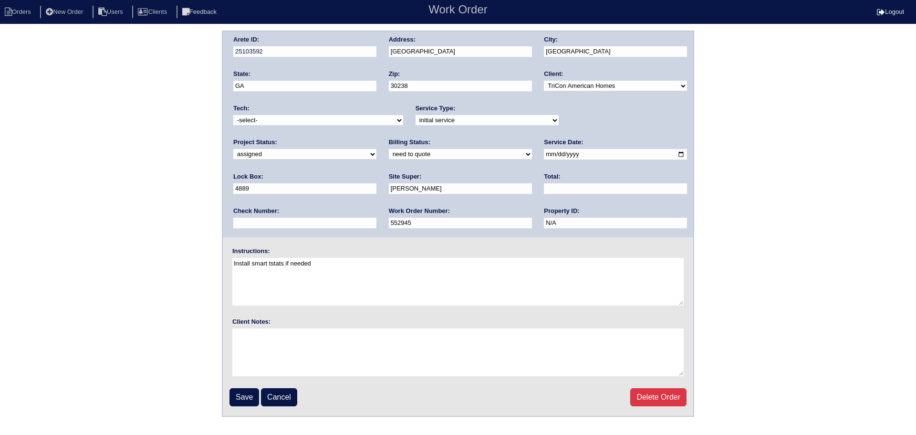
select select "36"
click at [233, 115] on select "-select- aretesmg+backup-tech@gmail.com benjohnholt88@gmail.com callisonhvac@ya…" at bounding box center [318, 120] width 170 height 10
drag, startPoint x: 524, startPoint y: 155, endPoint x: 524, endPoint y: 161, distance: 6.2
click at [544, 155] on input "2025-09-30" at bounding box center [615, 154] width 143 height 11
type input "2025-10-01"
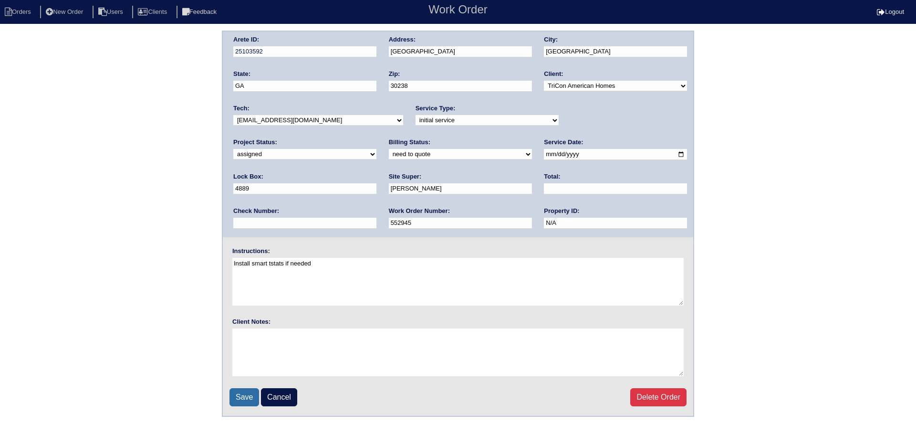
click at [239, 399] on input "Save" at bounding box center [244, 397] width 30 height 18
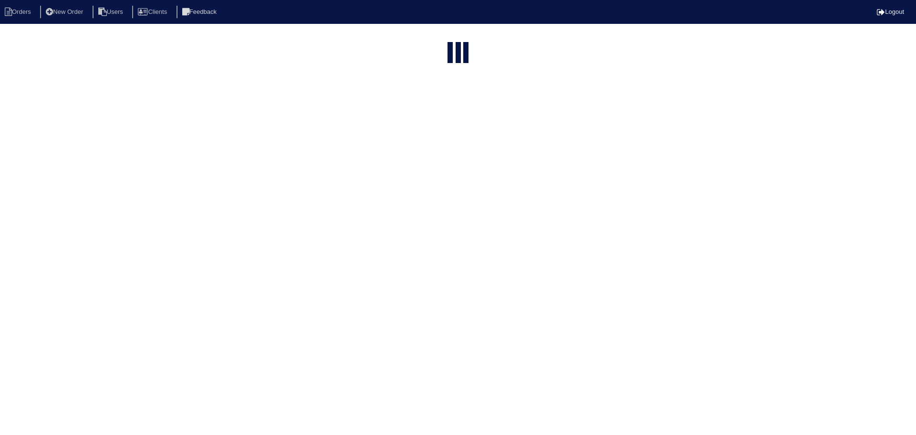
select select "15"
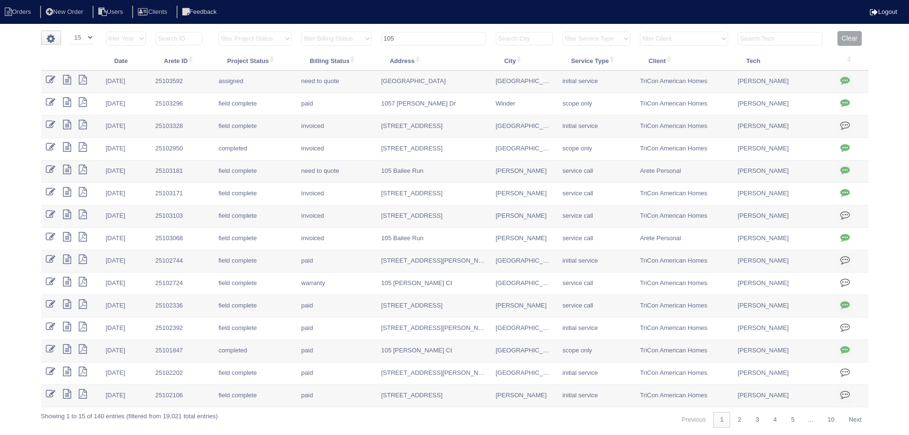
drag, startPoint x: 387, startPoint y: 41, endPoint x: 372, endPoint y: 41, distance: 14.8
click at [370, 41] on tr "filter Year -- Any Year -- 2025 2024 2023 2022 2021 2020 2019 filter Project St…" at bounding box center [454, 41] width 827 height 20
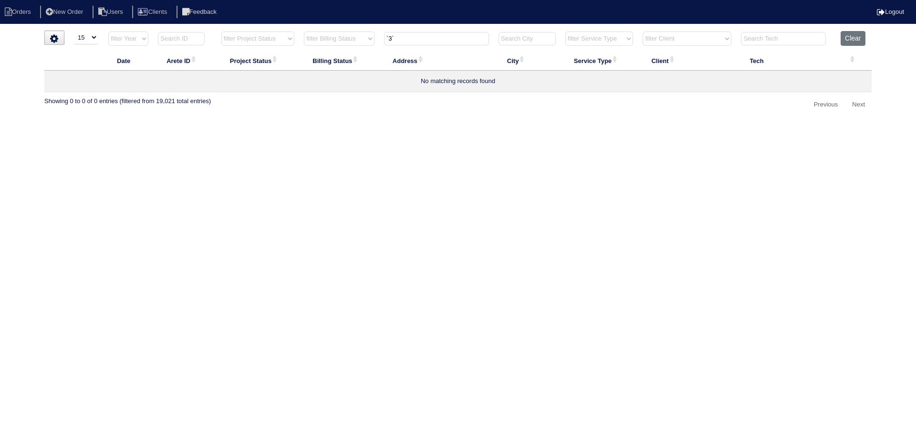
drag, startPoint x: 410, startPoint y: 40, endPoint x: 348, endPoint y: 45, distance: 62.2
click at [348, 45] on tr "filter Year -- Any Year -- 2025 2024 2023 2022 2021 2020 2019 filter Project St…" at bounding box center [457, 41] width 827 height 20
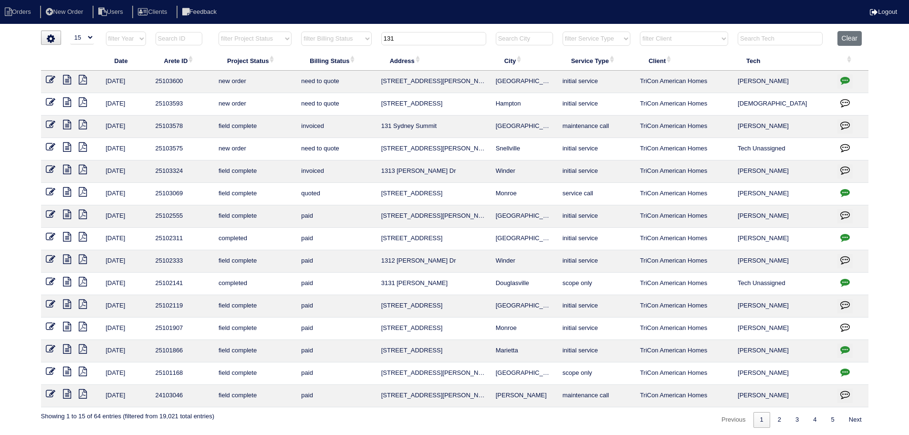
type input "131"
click at [51, 79] on icon at bounding box center [51, 80] width 10 height 10
click at [47, 101] on icon at bounding box center [51, 102] width 10 height 10
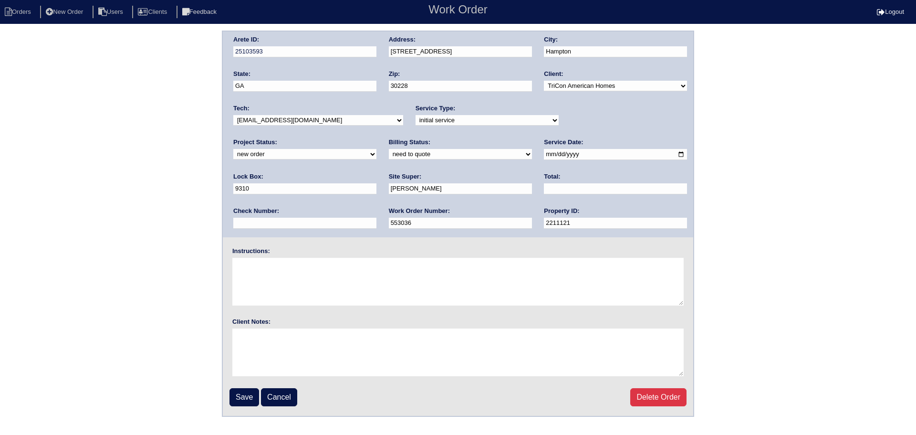
click at [376, 149] on select "new order assigned in progress field complete need to schedule admin review arc…" at bounding box center [304, 154] width 143 height 10
select select "assigned"
click at [376, 149] on select "new order assigned in progress field complete need to schedule admin review arc…" at bounding box center [304, 154] width 143 height 10
drag, startPoint x: 309, startPoint y: 118, endPoint x: 309, endPoint y: 125, distance: 7.6
click at [309, 118] on select "-select- aretesmg+backup-tech@gmail.com benjohnholt88@gmail.com callisonhvac@ya…" at bounding box center [318, 120] width 170 height 10
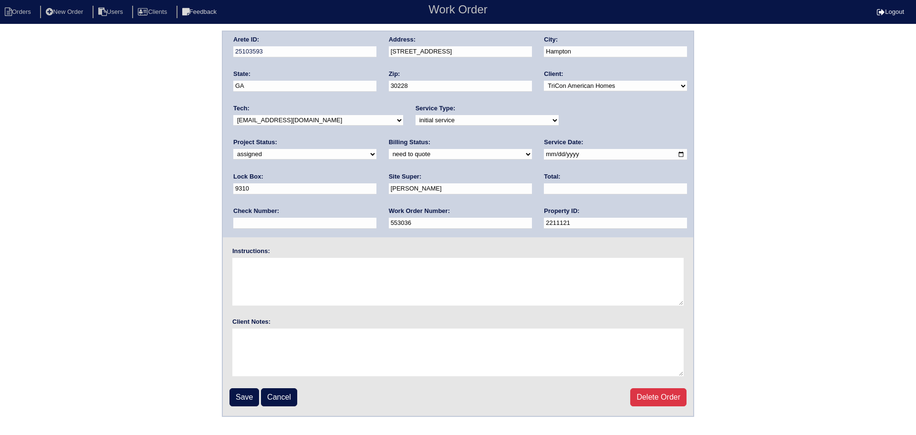
select select "36"
click at [233, 115] on select "-select- aretesmg+backup-tech@gmail.com benjohnholt88@gmail.com callisonhvac@ya…" at bounding box center [318, 120] width 170 height 10
click at [544, 155] on input "[DATE]" at bounding box center [615, 154] width 143 height 11
type input "[DATE]"
click at [248, 399] on input "Save" at bounding box center [244, 397] width 30 height 18
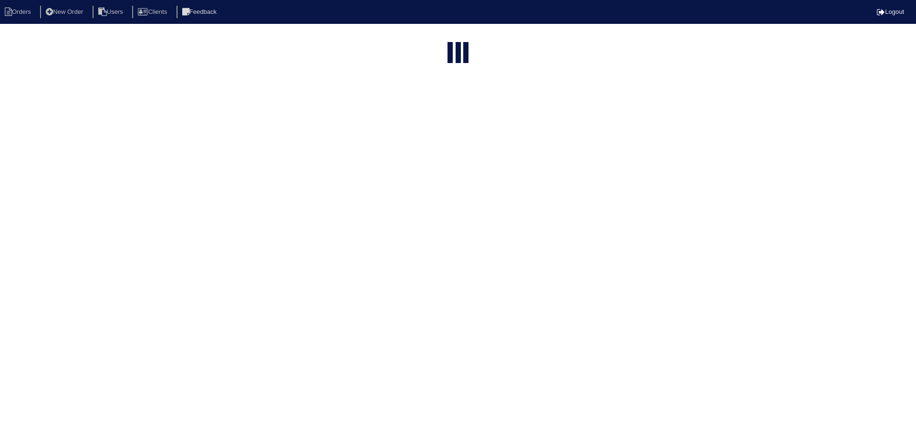
select select "15"
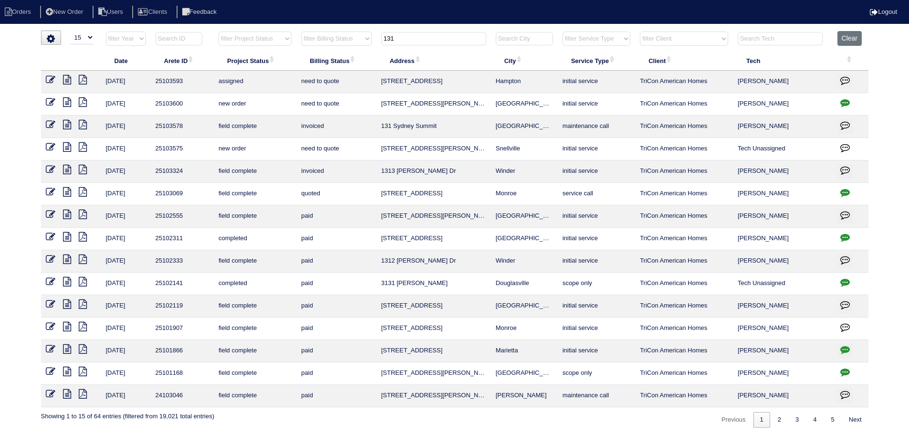
drag, startPoint x: 371, startPoint y: 37, endPoint x: 384, endPoint y: 55, distance: 22.1
click at [368, 45] on tr "filter Year -- Any Year -- 2025 2024 2023 2022 2021 2020 2019 filter Project St…" at bounding box center [454, 41] width 827 height 20
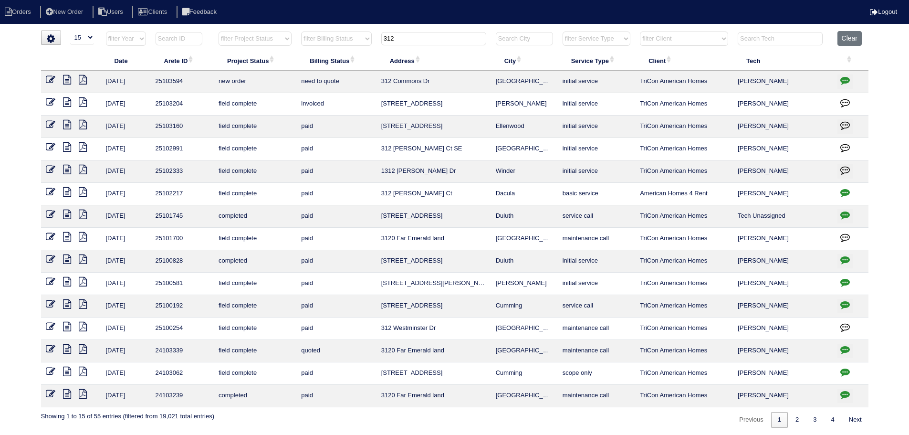
type input "312"
click at [53, 78] on icon at bounding box center [51, 80] width 10 height 10
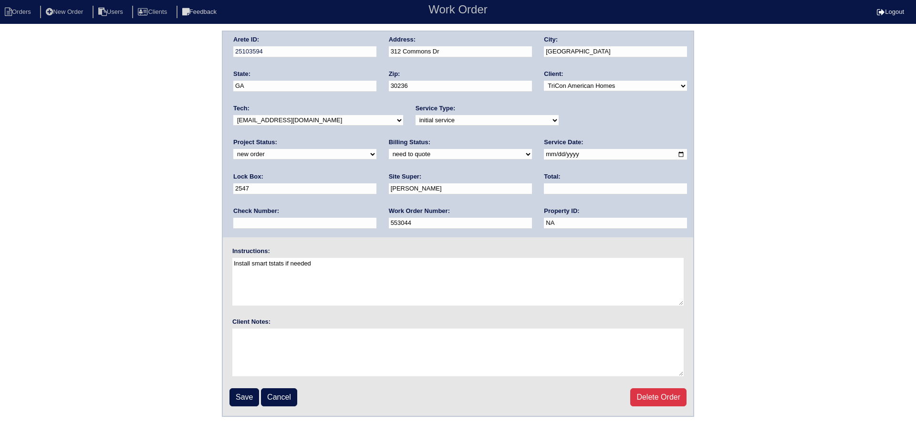
click at [376, 138] on div "Project Status: new order assigned in progress field complete need to schedule …" at bounding box center [304, 151] width 143 height 26
click at [376, 149] on select "new order assigned in progress field complete need to schedule admin review arc…" at bounding box center [304, 154] width 143 height 10
select select "assigned"
click at [376, 149] on select "new order assigned in progress field complete need to schedule admin review arc…" at bounding box center [304, 154] width 143 height 10
click at [544, 154] on input "[DATE]" at bounding box center [615, 154] width 143 height 11
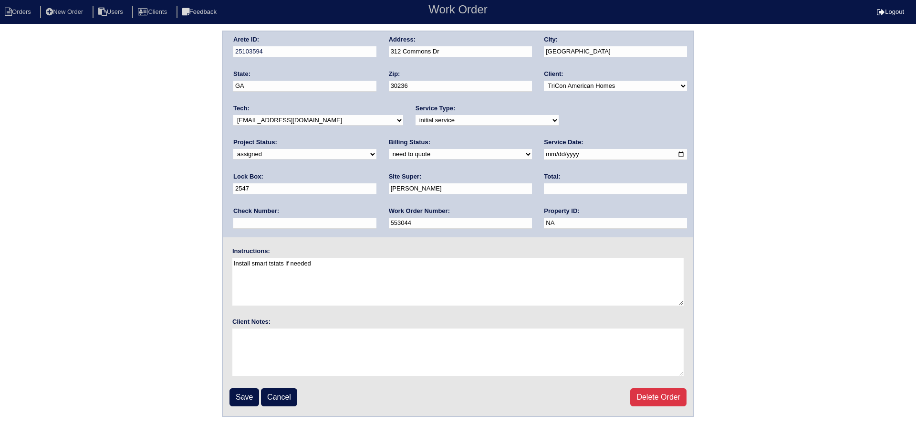
type input "[DATE]"
click at [303, 119] on select "-select- [EMAIL_ADDRESS][DOMAIN_NAME] [EMAIL_ADDRESS][DOMAIN_NAME] [EMAIL_ADDRE…" at bounding box center [318, 120] width 170 height 10
click at [249, 393] on input "Save" at bounding box center [244, 397] width 30 height 18
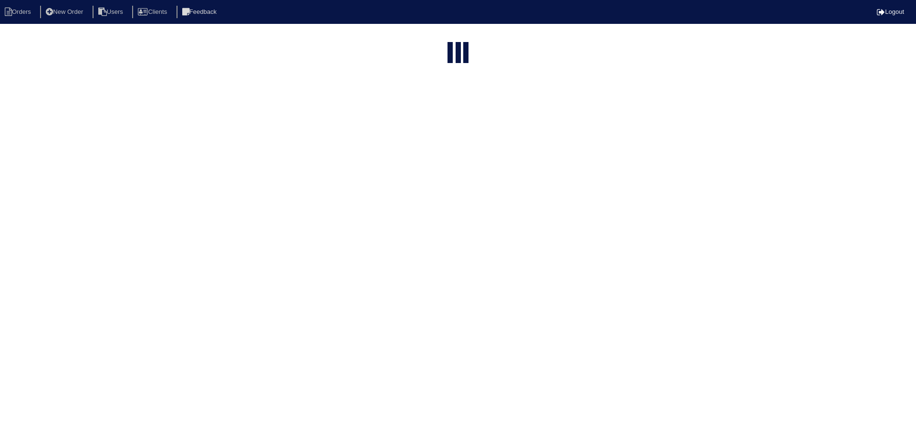
select select "15"
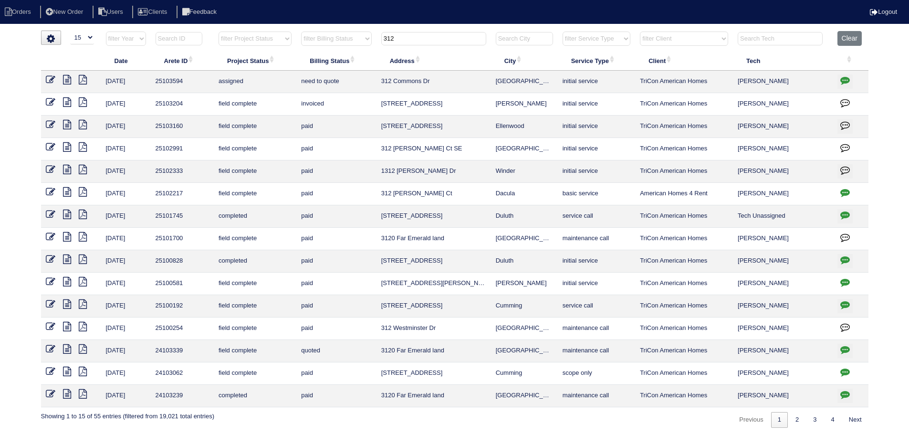
drag, startPoint x: 415, startPoint y: 38, endPoint x: 370, endPoint y: 43, distance: 46.1
click at [369, 43] on tr "filter Year -- Any Year -- 2025 2024 2023 2022 2021 2020 2019 filter Project St…" at bounding box center [454, 41] width 827 height 20
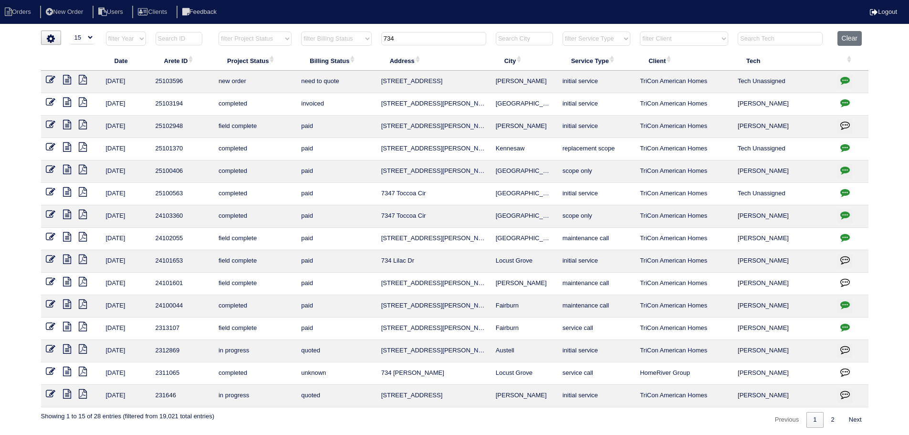
type input "734"
click at [51, 75] on icon at bounding box center [51, 80] width 10 height 10
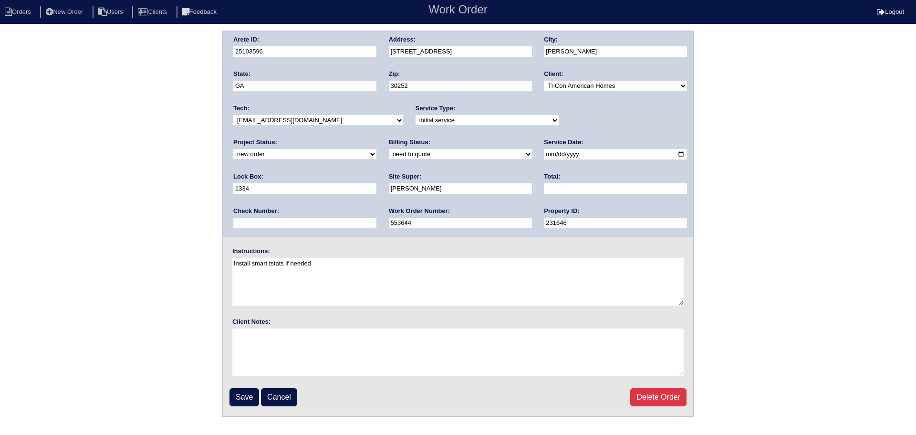
click at [376, 149] on select "new order assigned in progress field complete need to schedule admin review arc…" at bounding box center [304, 154] width 143 height 10
select select "assigned"
click at [376, 149] on select "new order assigned in progress field complete need to schedule admin review arc…" at bounding box center [304, 154] width 143 height 10
click at [544, 155] on input "[DATE]" at bounding box center [615, 154] width 143 height 11
type input "[DATE]"
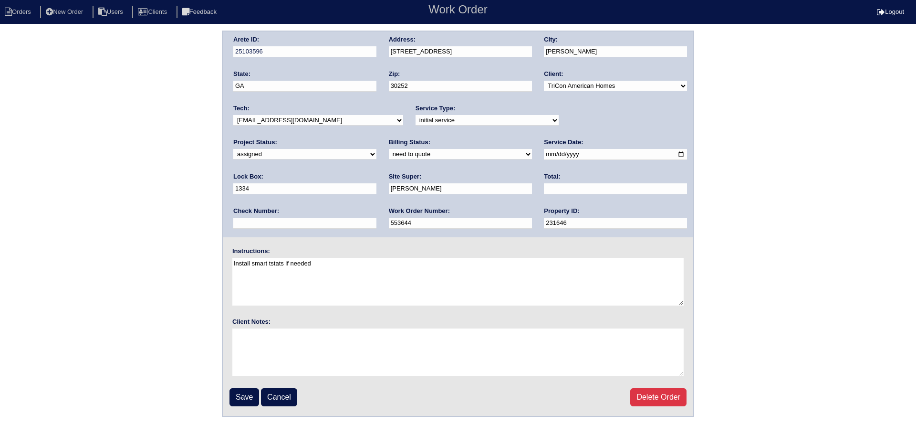
click at [311, 124] on select "-select- [EMAIL_ADDRESS][DOMAIN_NAME] [EMAIL_ADDRESS][DOMAIN_NAME] [EMAIL_ADDRE…" at bounding box center [318, 120] width 170 height 10
select select "36"
click at [233, 115] on select "-select- [EMAIL_ADDRESS][DOMAIN_NAME] [EMAIL_ADDRESS][DOMAIN_NAME] [EMAIL_ADDRE…" at bounding box center [318, 120] width 170 height 10
click at [247, 388] on input "Save" at bounding box center [244, 397] width 30 height 18
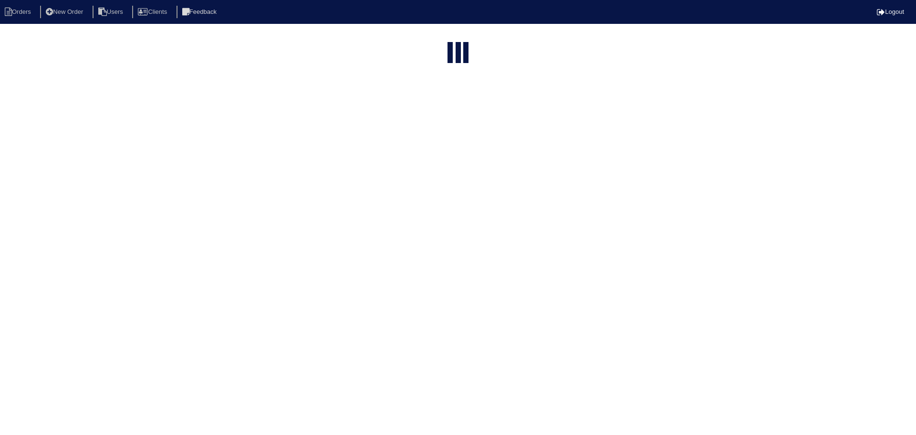
select select "15"
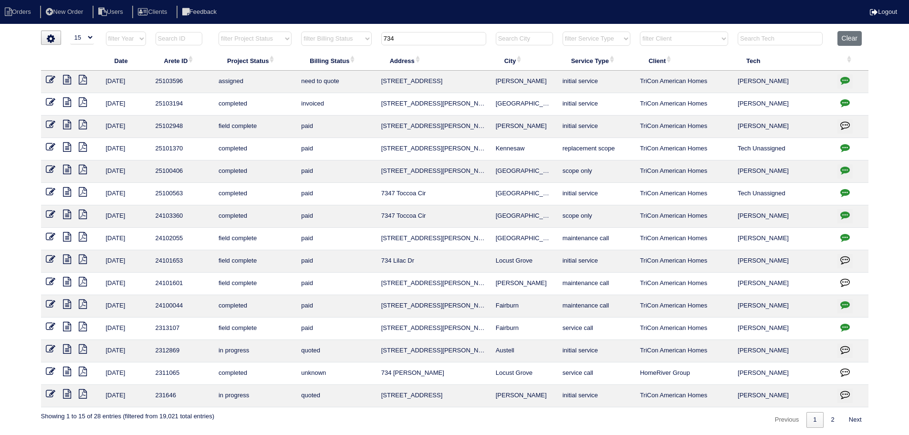
click at [441, 42] on input "734" at bounding box center [433, 38] width 105 height 13
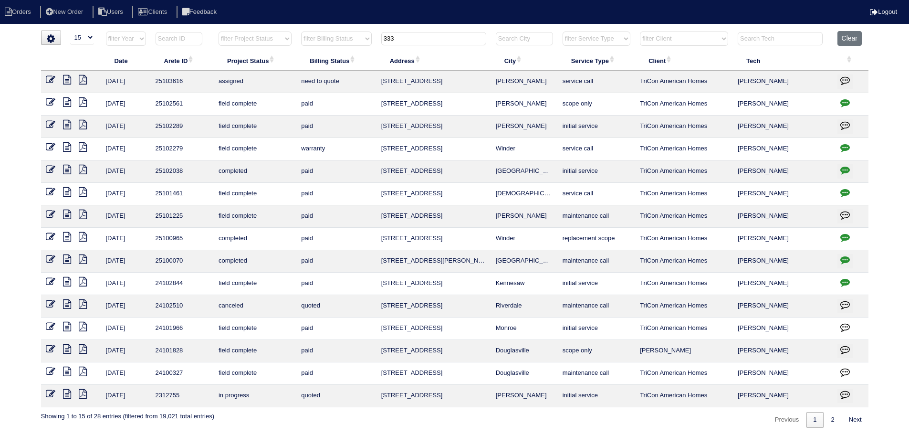
type input "333"
click at [53, 78] on icon at bounding box center [51, 80] width 10 height 10
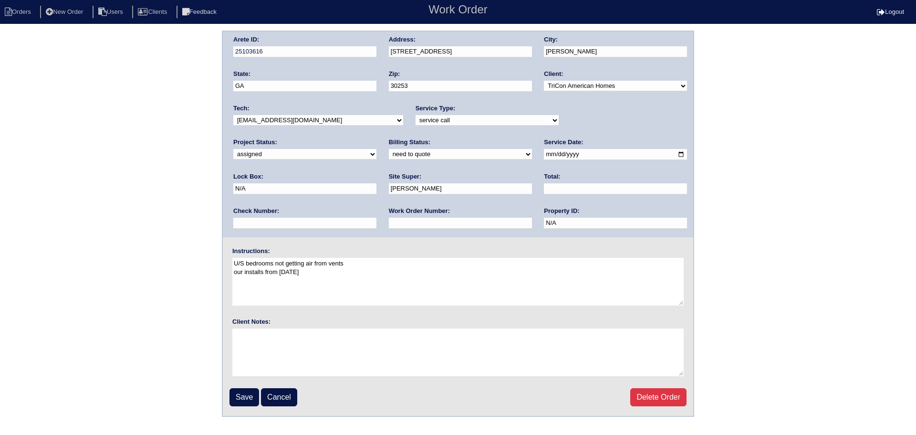
click at [544, 158] on input "[DATE]" at bounding box center [615, 154] width 143 height 11
type input "[DATE]"
click at [236, 397] on input "Save" at bounding box center [244, 397] width 30 height 18
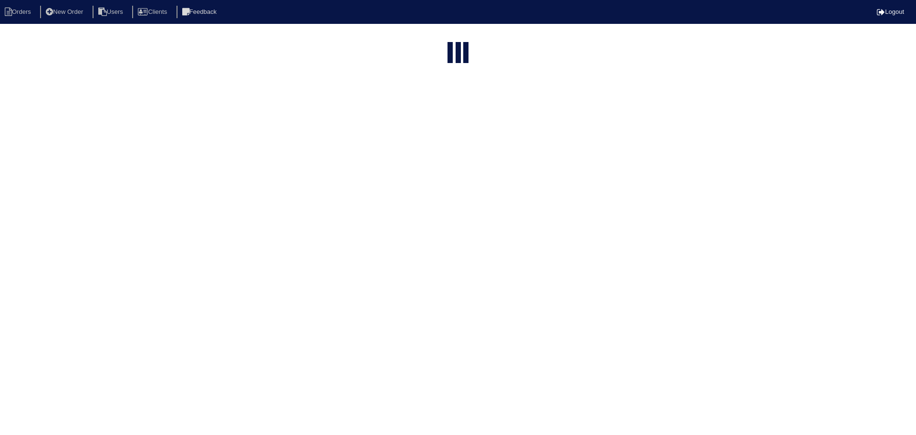
select select "15"
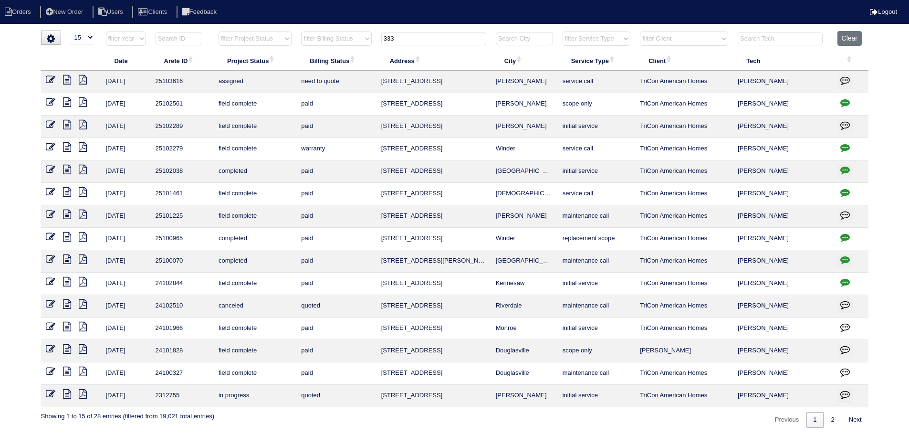
click at [363, 40] on tr "filter Year -- Any Year -- 2025 2024 2023 2022 2021 2020 2019 filter Project St…" at bounding box center [454, 41] width 827 height 20
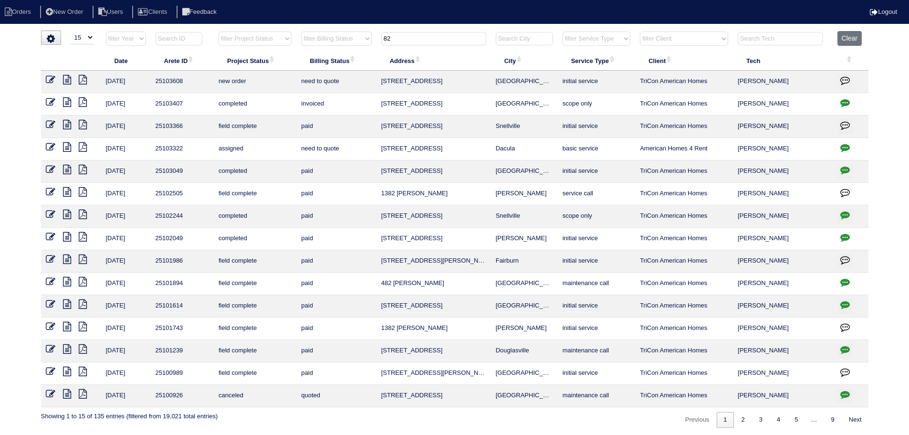
type input "82"
click at [47, 78] on icon at bounding box center [51, 80] width 10 height 10
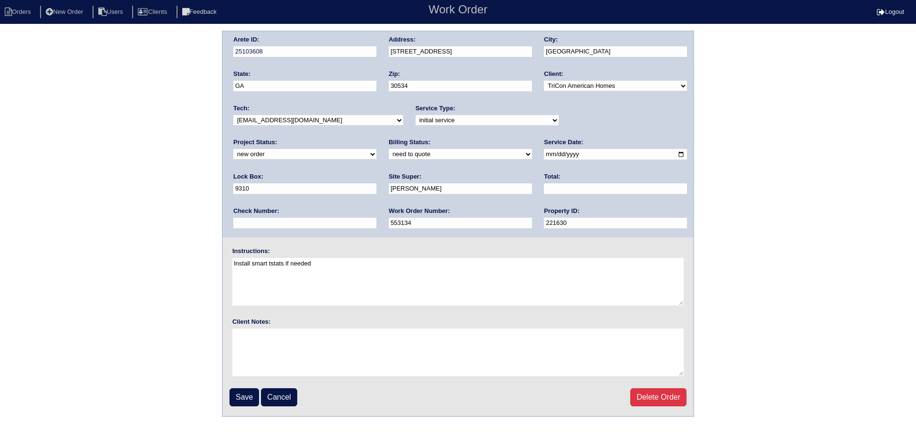
click at [376, 138] on div "Project Status: new order assigned in progress field complete need to schedule …" at bounding box center [304, 151] width 143 height 26
click at [376, 149] on select "new order assigned in progress field complete need to schedule admin review arc…" at bounding box center [304, 154] width 143 height 10
select select "assigned"
click at [376, 149] on select "new order assigned in progress field complete need to schedule admin review arc…" at bounding box center [304, 154] width 143 height 10
click at [326, 118] on select "-select- [EMAIL_ADDRESS][DOMAIN_NAME] [EMAIL_ADDRESS][DOMAIN_NAME] [EMAIL_ADDRE…" at bounding box center [318, 120] width 170 height 10
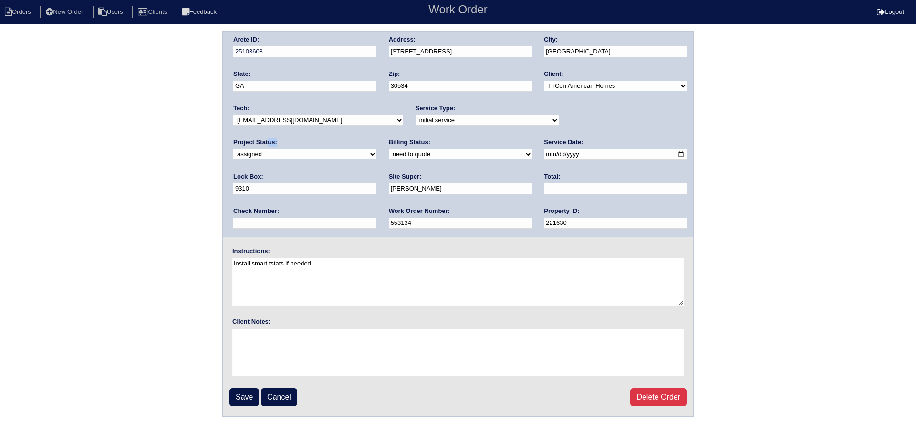
select select "27"
click at [233, 115] on select "-select- [EMAIL_ADDRESS][DOMAIN_NAME] [EMAIL_ADDRESS][DOMAIN_NAME] [EMAIL_ADDRE…" at bounding box center [318, 120] width 170 height 10
click at [544, 153] on input "[DATE]" at bounding box center [615, 154] width 143 height 11
type input "[DATE]"
click at [249, 391] on input "Save" at bounding box center [244, 397] width 30 height 18
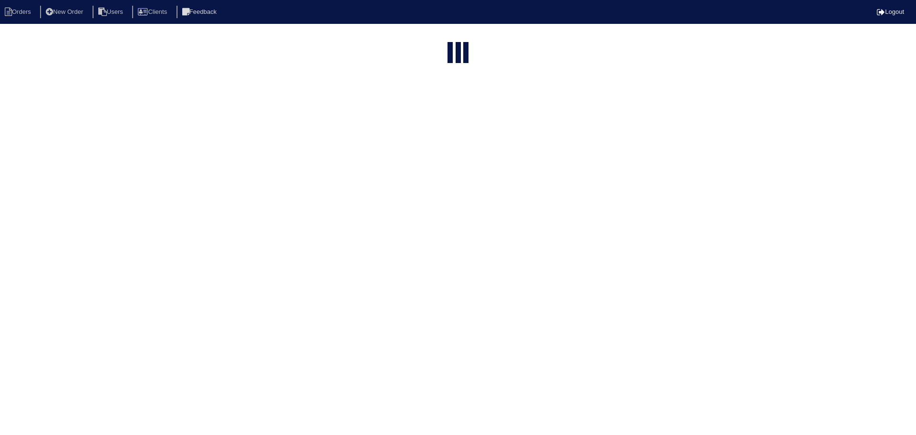
select select "15"
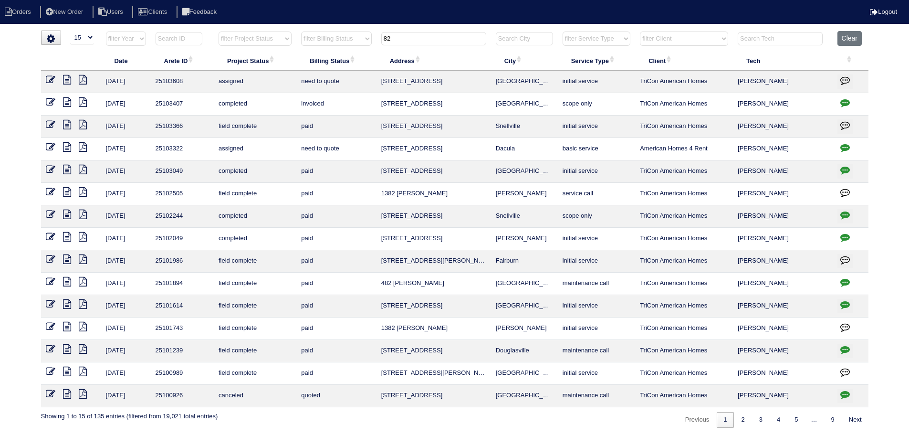
click at [354, 41] on tr "filter Year -- Any Year -- 2025 2024 2023 2022 2021 2020 2019 filter Project St…" at bounding box center [454, 41] width 827 height 20
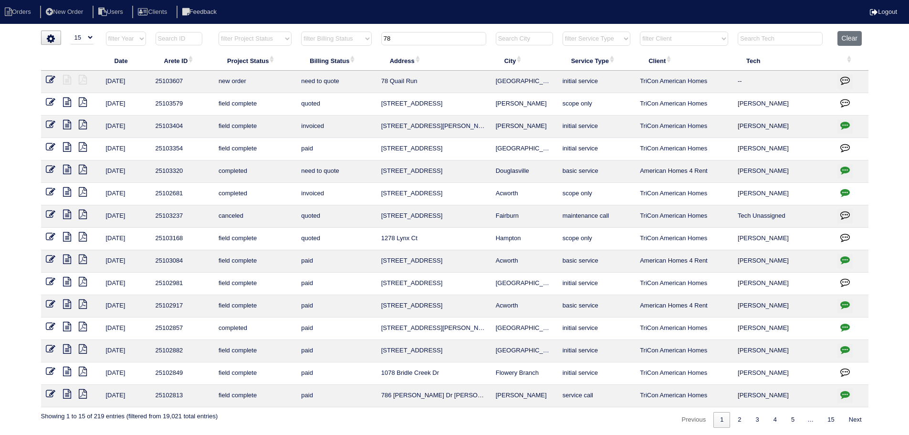
type input "78"
click at [52, 78] on icon at bounding box center [51, 80] width 10 height 10
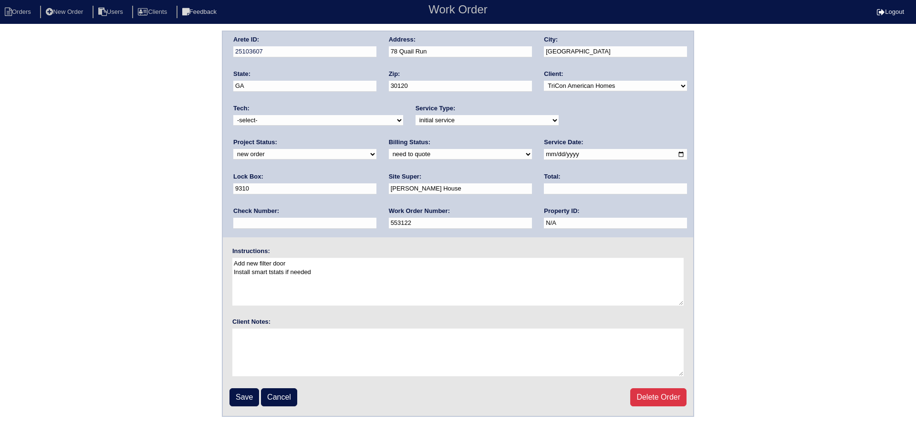
drag, startPoint x: 634, startPoint y: 119, endPoint x: 628, endPoint y: 125, distance: 9.1
click at [376, 149] on select "new order assigned in progress field complete need to schedule admin review arc…" at bounding box center [304, 154] width 143 height 10
select select "assigned"
click at [376, 149] on select "new order assigned in progress field complete need to schedule admin review arc…" at bounding box center [304, 154] width 143 height 10
click at [544, 156] on input "[DATE]" at bounding box center [615, 154] width 143 height 11
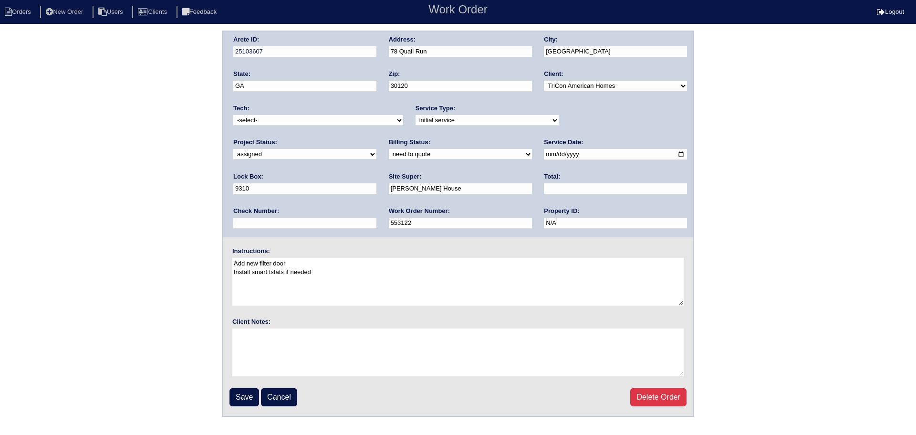
type input "[DATE]"
click at [325, 120] on select "-select- aretesmg+backup-tech@gmail.com benjohnholt88@gmail.com callisonhvac@ya…" at bounding box center [318, 120] width 170 height 10
select select "27"
click at [233, 115] on select "-select- aretesmg+backup-tech@gmail.com benjohnholt88@gmail.com callisonhvac@ya…" at bounding box center [318, 120] width 170 height 10
click at [247, 395] on input "Save" at bounding box center [244, 397] width 30 height 18
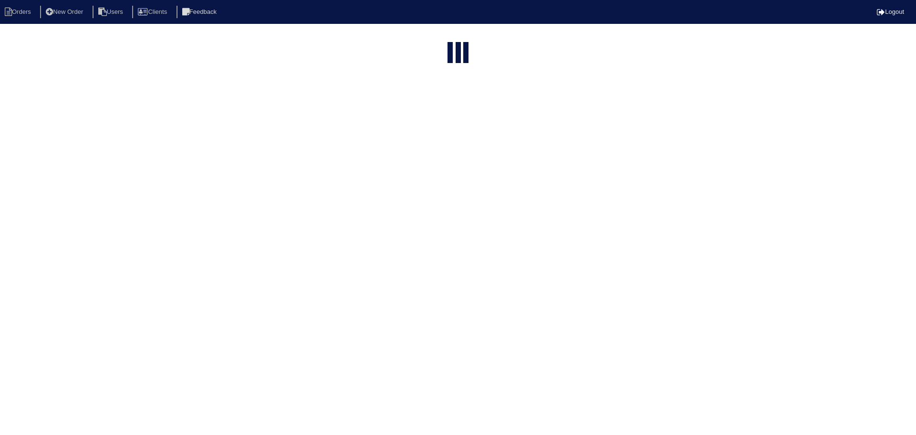
select select "15"
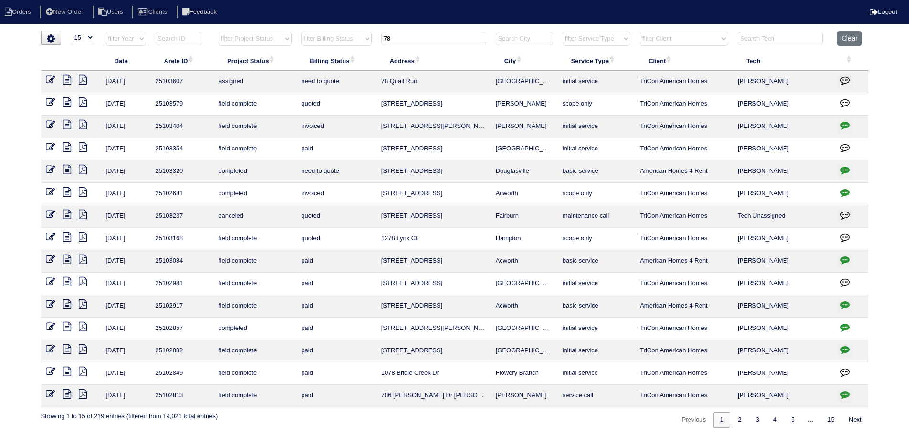
click at [444, 40] on input "78" at bounding box center [433, 38] width 105 height 13
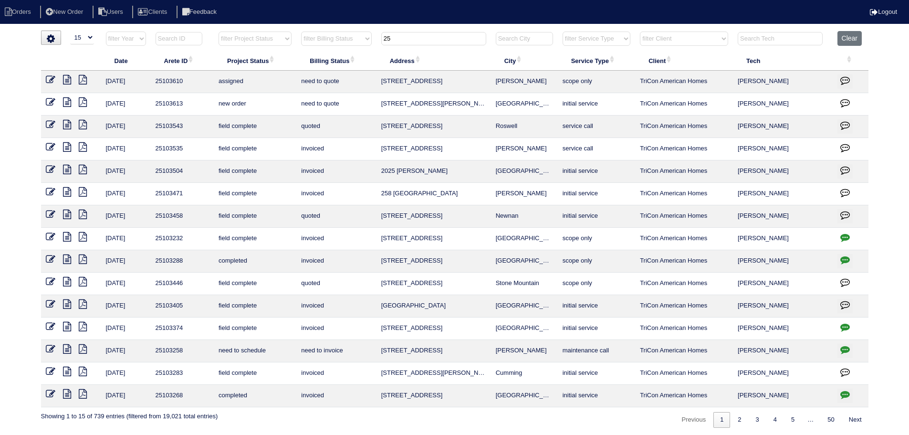
type input "25"
click at [46, 100] on icon at bounding box center [51, 102] width 10 height 10
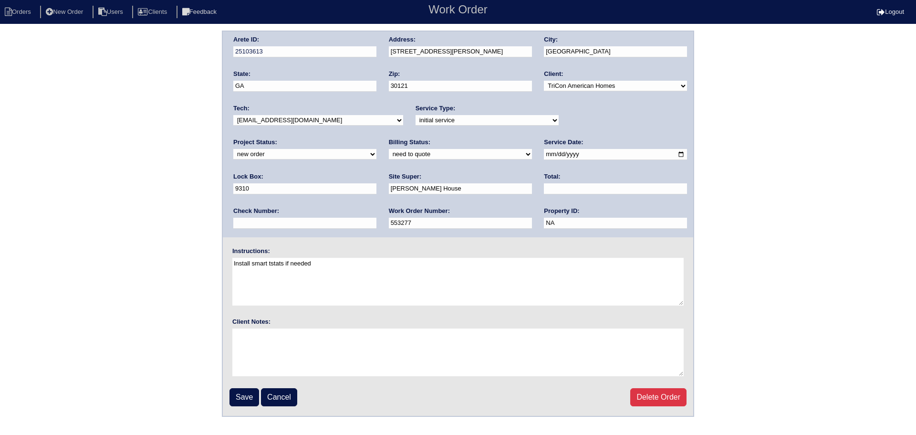
drag, startPoint x: 609, startPoint y: 119, endPoint x: 603, endPoint y: 125, distance: 8.4
click at [376, 149] on select "new order assigned in progress field complete need to schedule admin review arc…" at bounding box center [304, 154] width 143 height 10
select select "assigned"
click at [376, 149] on select "new order assigned in progress field complete need to schedule admin review arc…" at bounding box center [304, 154] width 143 height 10
click at [544, 155] on input "[DATE]" at bounding box center [615, 154] width 143 height 11
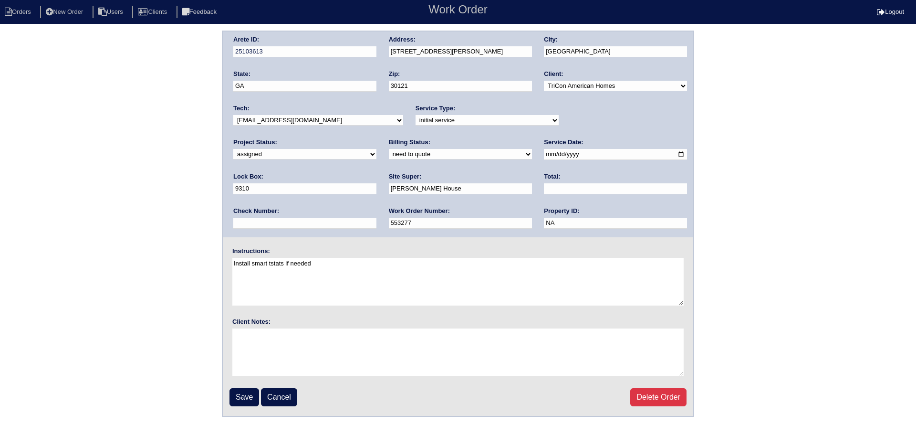
type input "[DATE]"
click at [297, 118] on select "-select- [EMAIL_ADDRESS][DOMAIN_NAME] [EMAIL_ADDRESS][DOMAIN_NAME] [EMAIL_ADDRE…" at bounding box center [318, 120] width 170 height 10
click at [233, 115] on select "-select- [EMAIL_ADDRESS][DOMAIN_NAME] [EMAIL_ADDRESS][DOMAIN_NAME] [EMAIL_ADDRE…" at bounding box center [318, 120] width 170 height 10
click at [232, 401] on input "Save" at bounding box center [244, 397] width 30 height 18
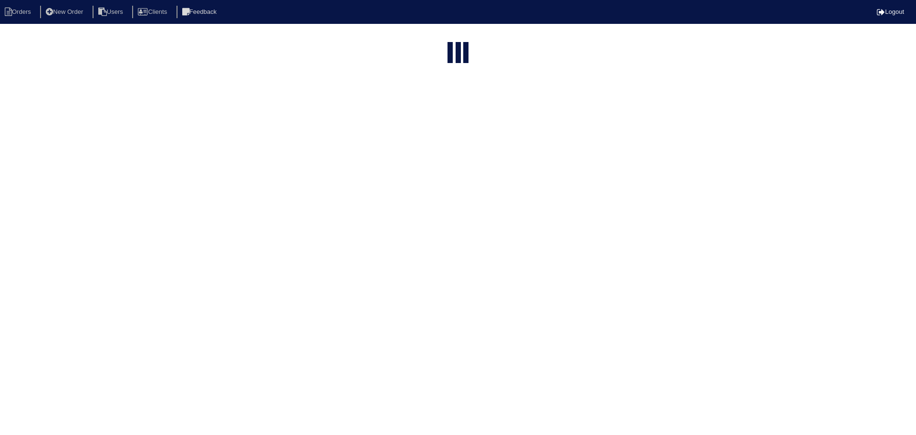
select select "15"
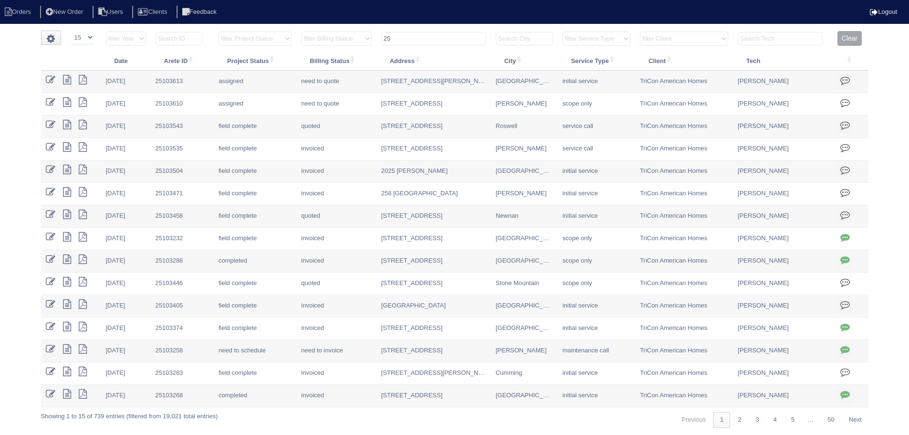
click at [431, 37] on input "25" at bounding box center [433, 38] width 105 height 13
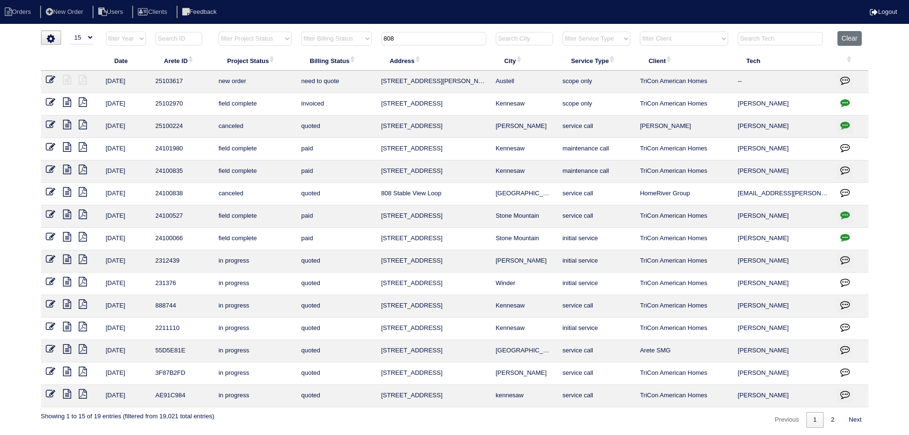
type input "808"
click at [57, 78] on link at bounding box center [54, 80] width 17 height 7
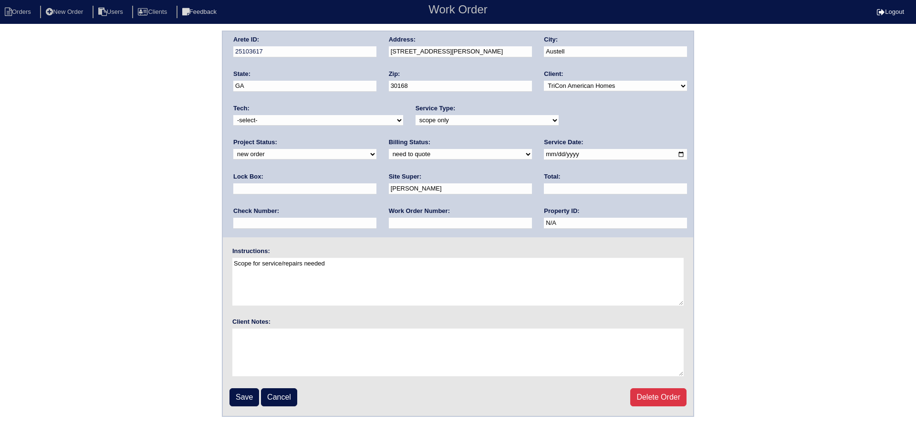
click at [302, 116] on select "-select- aretesmg+backup-tech@gmail.com benjohnholt88@gmail.com callisonhvac@ya…" at bounding box center [318, 120] width 170 height 10
click at [376, 138] on div "Project Status: new order assigned in progress field complete need to schedule …" at bounding box center [304, 151] width 143 height 26
click at [376, 149] on select "new order assigned in progress field complete need to schedule admin review arc…" at bounding box center [304, 154] width 143 height 10
select select "assigned"
click at [376, 149] on select "new order assigned in progress field complete need to schedule admin review arc…" at bounding box center [304, 154] width 143 height 10
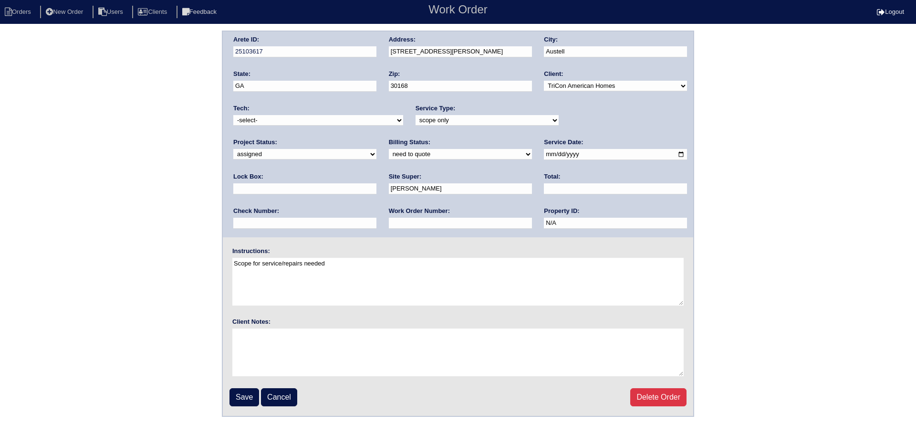
click at [544, 155] on input "2025-09-30" at bounding box center [615, 154] width 143 height 11
type input "2025-10-01"
click at [289, 121] on select "-select- aretesmg+backup-tech@gmail.com benjohnholt88@gmail.com callisonhvac@ya…" at bounding box center [318, 120] width 170 height 10
select select "27"
click at [233, 115] on select "-select- aretesmg+backup-tech@gmail.com benjohnholt88@gmail.com callisonhvac@ya…" at bounding box center [318, 120] width 170 height 10
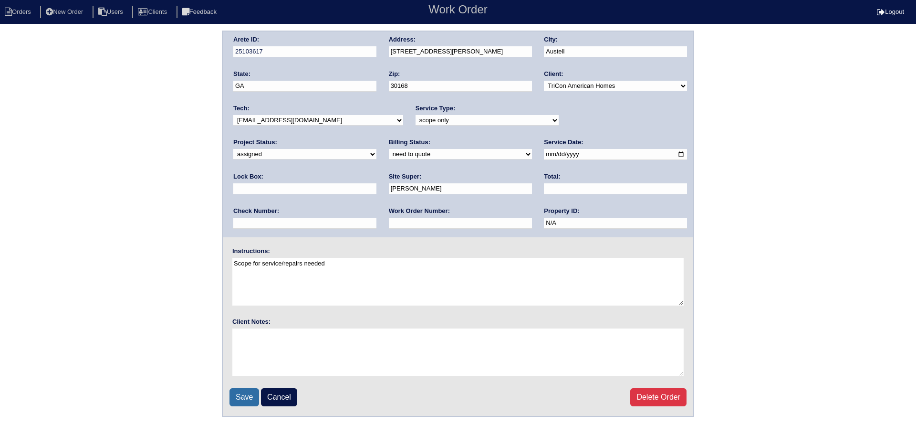
click at [251, 401] on input "Save" at bounding box center [244, 397] width 30 height 18
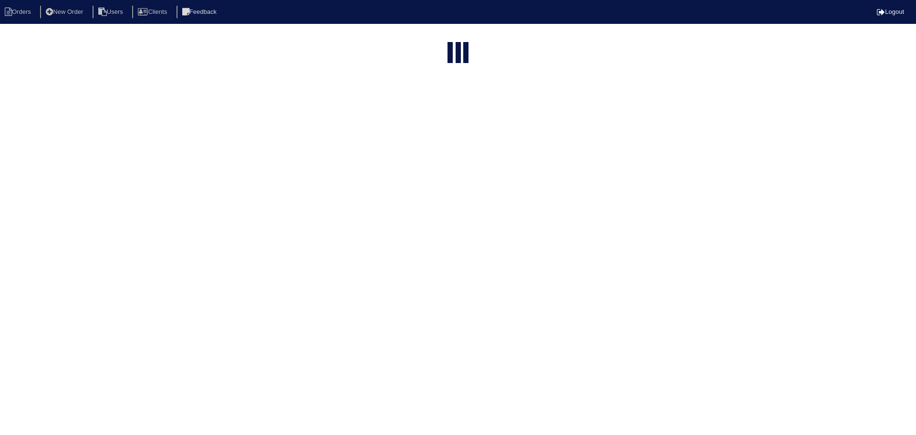
select select "15"
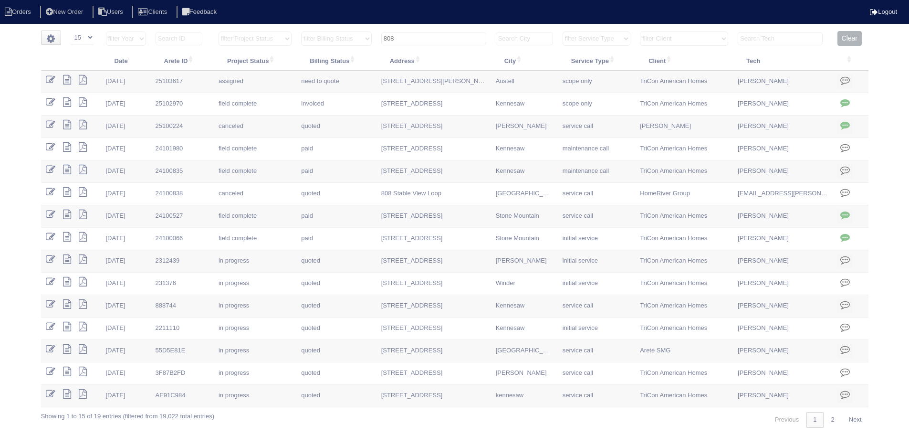
click at [443, 38] on input "808" at bounding box center [433, 38] width 105 height 13
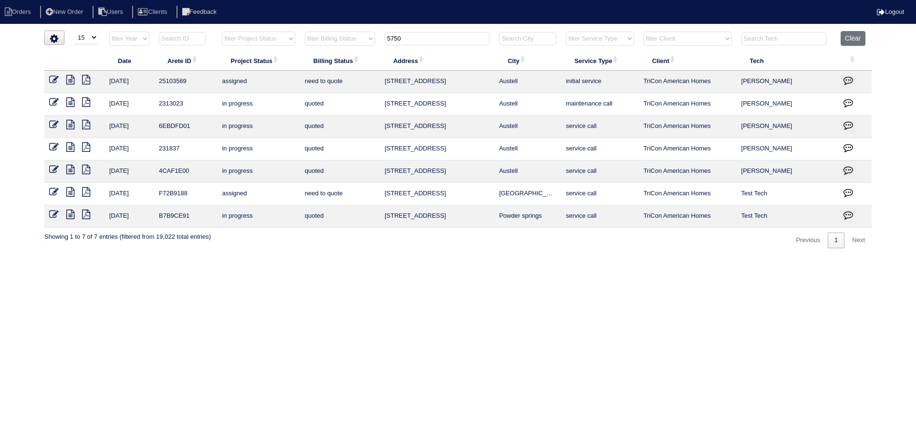
type input "5750"
click at [55, 80] on icon at bounding box center [54, 80] width 10 height 10
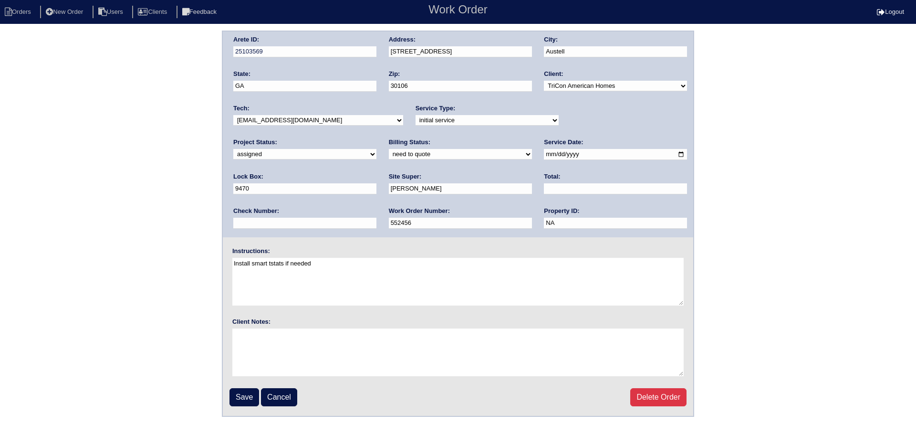
drag, startPoint x: 285, startPoint y: 117, endPoint x: 296, endPoint y: 125, distance: 13.4
click at [285, 117] on select "-select- [EMAIL_ADDRESS][DOMAIN_NAME] [EMAIL_ADDRESS][DOMAIN_NAME] [EMAIL_ADDRE…" at bounding box center [318, 120] width 170 height 10
select select "27"
click at [233, 115] on select "-select- [EMAIL_ADDRESS][DOMAIN_NAME] [EMAIL_ADDRESS][DOMAIN_NAME] [EMAIL_ADDRE…" at bounding box center [318, 120] width 170 height 10
click at [544, 158] on input "[DATE]" at bounding box center [615, 154] width 143 height 11
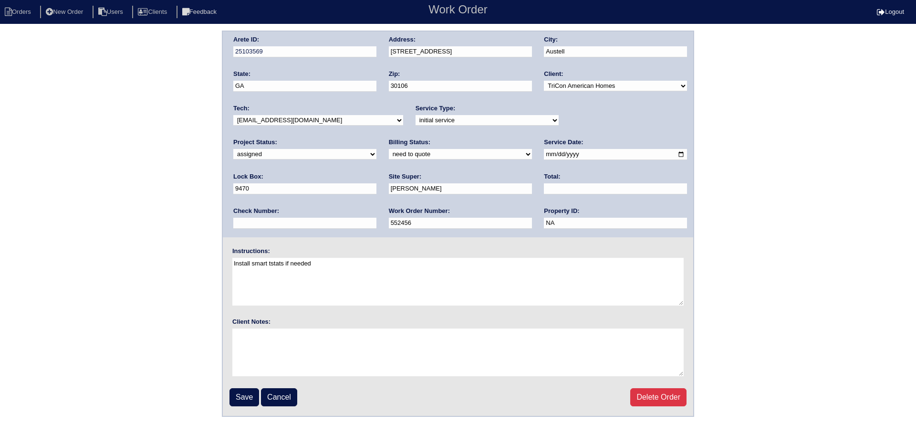
type input "[DATE]"
click at [254, 394] on input "Save" at bounding box center [244, 397] width 30 height 18
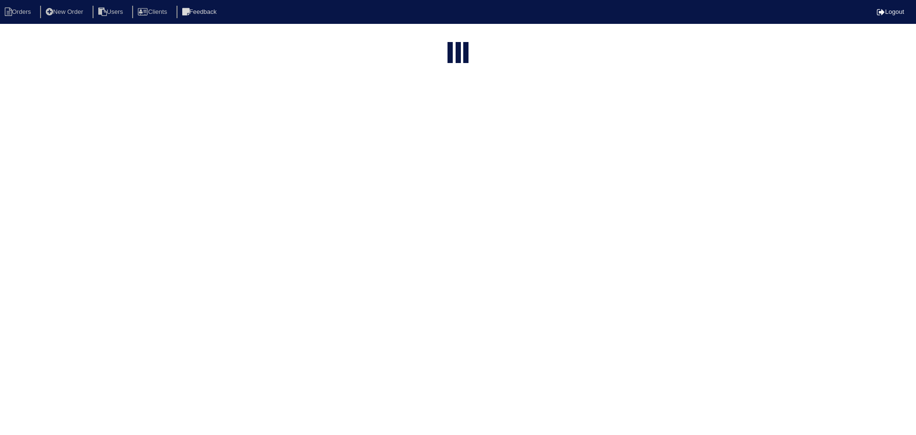
select select "15"
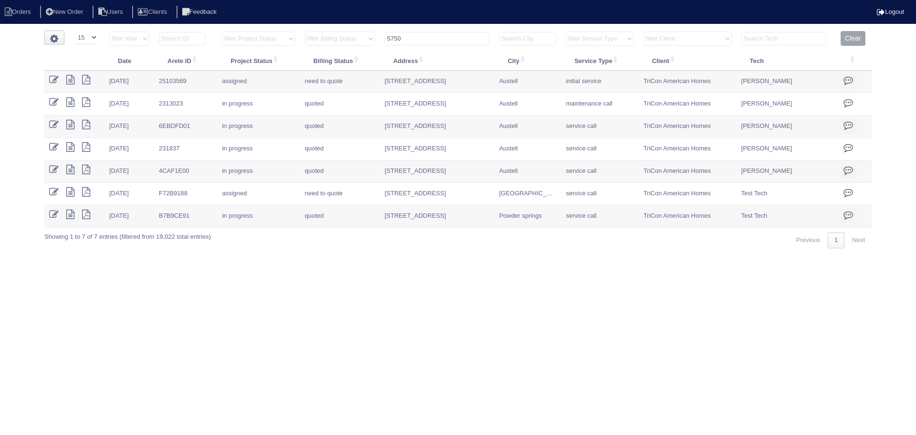
click at [441, 41] on input "5750" at bounding box center [436, 38] width 105 height 13
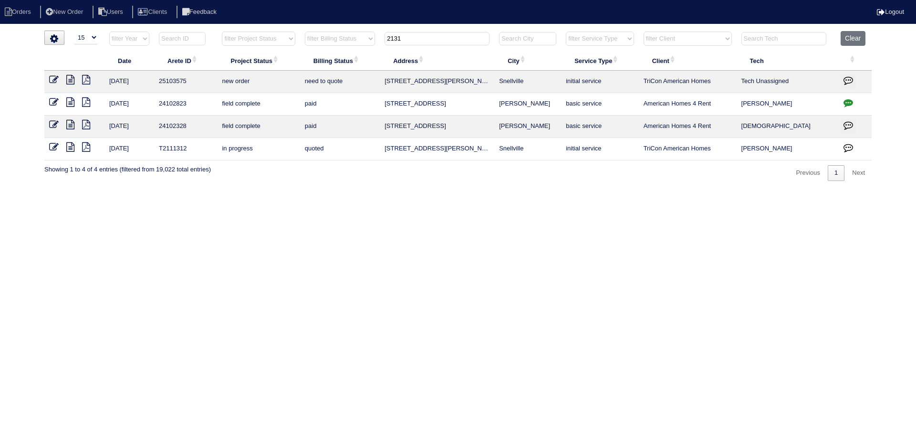
type input "2131"
drag, startPoint x: 47, startPoint y: 83, endPoint x: 52, endPoint y: 81, distance: 6.0
click at [47, 83] on td at bounding box center [74, 82] width 60 height 22
click at [52, 81] on icon at bounding box center [54, 80] width 10 height 10
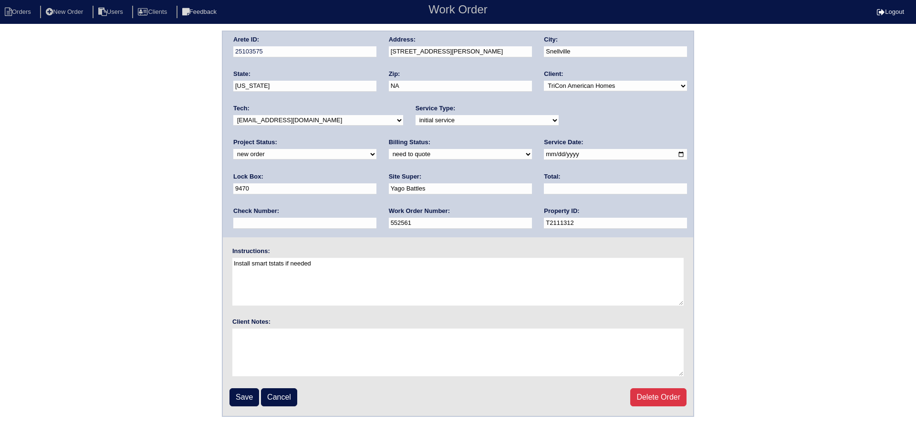
click at [376, 138] on div "Project Status: new order assigned in progress field complete need to schedule …" at bounding box center [304, 151] width 143 height 26
click at [376, 149] on select "new order assigned in progress field complete need to schedule admin review arc…" at bounding box center [304, 154] width 143 height 10
select select "assigned"
click at [376, 149] on select "new order assigned in progress field complete need to schedule admin review arc…" at bounding box center [304, 154] width 143 height 10
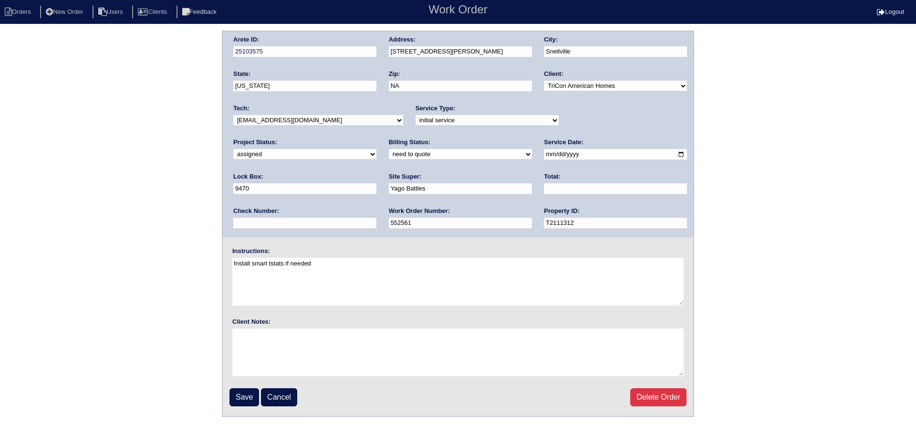
click at [544, 155] on input "2025-09-29" at bounding box center [615, 154] width 143 height 11
type input "2025-10-01"
click at [342, 134] on div "Arete ID: 25103575 Address: 2131 Boone Place City: Snellville State: Georgia Zi…" at bounding box center [458, 134] width 470 height 206
click at [335, 125] on select "-select- aretesmg+backup-tech@gmail.com benjohnholt88@gmail.com callisonhvac@ya…" at bounding box center [318, 120] width 170 height 10
select select "151"
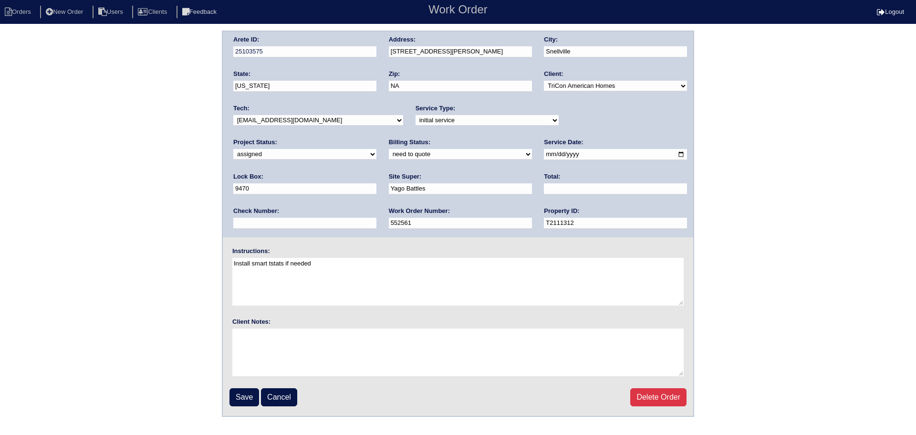
click at [233, 115] on select "-select- aretesmg+backup-tech@gmail.com benjohnholt88@gmail.com callisonhvac@ya…" at bounding box center [318, 120] width 170 height 10
click at [247, 395] on input "Save" at bounding box center [244, 397] width 30 height 18
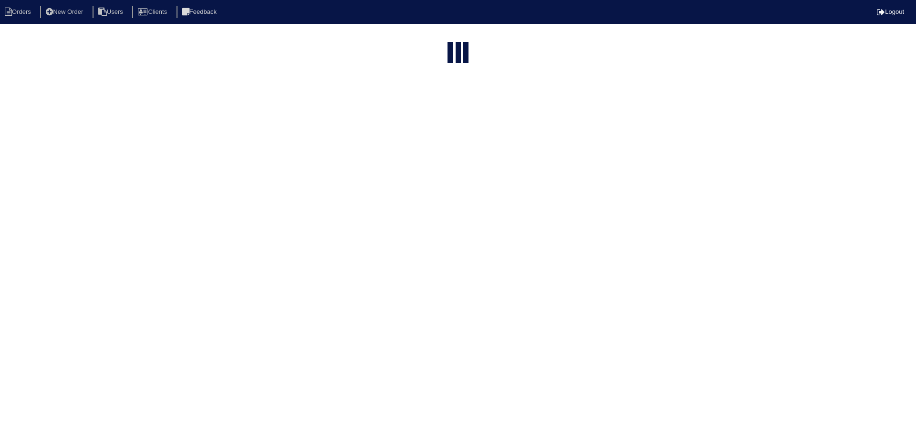
select select "15"
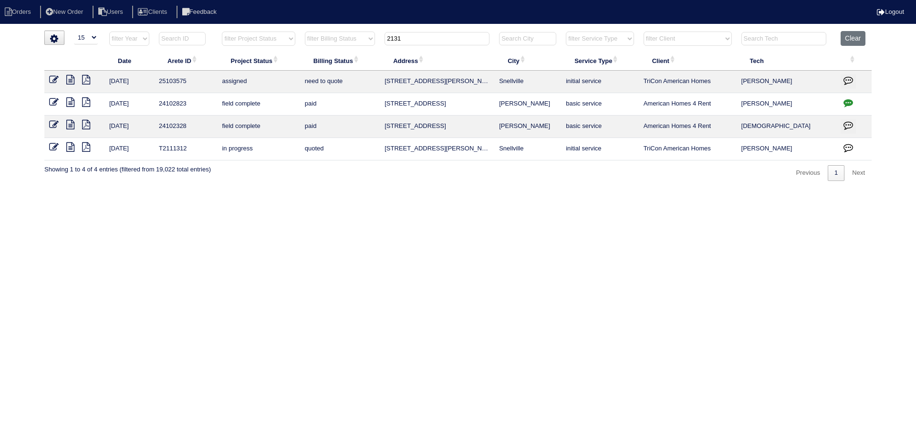
drag, startPoint x: 415, startPoint y: 37, endPoint x: 374, endPoint y: 47, distance: 42.2
click at [370, 48] on tr "filter Year -- Any Year -- 2025 2024 2023 2022 2021 2020 2019 filter Project St…" at bounding box center [457, 41] width 827 height 20
type input "1917"
click at [60, 82] on link at bounding box center [57, 80] width 17 height 7
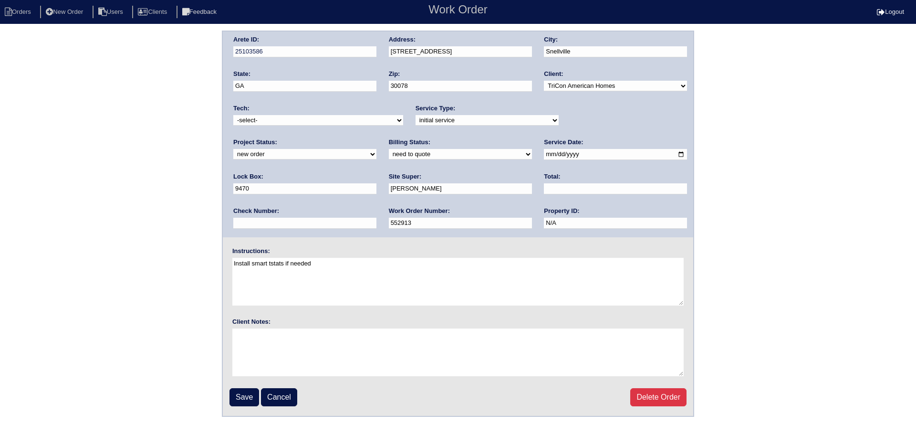
click at [376, 149] on select "new order assigned in progress field complete need to schedule admin review arc…" at bounding box center [304, 154] width 143 height 10
select select "assigned"
click at [376, 149] on select "new order assigned in progress field complete need to schedule admin review arc…" at bounding box center [304, 154] width 143 height 10
click at [319, 119] on select "-select- aretesmg+backup-tech@gmail.com benjohnholt88@gmail.com callisonhvac@ya…" at bounding box center [318, 120] width 170 height 10
select select "151"
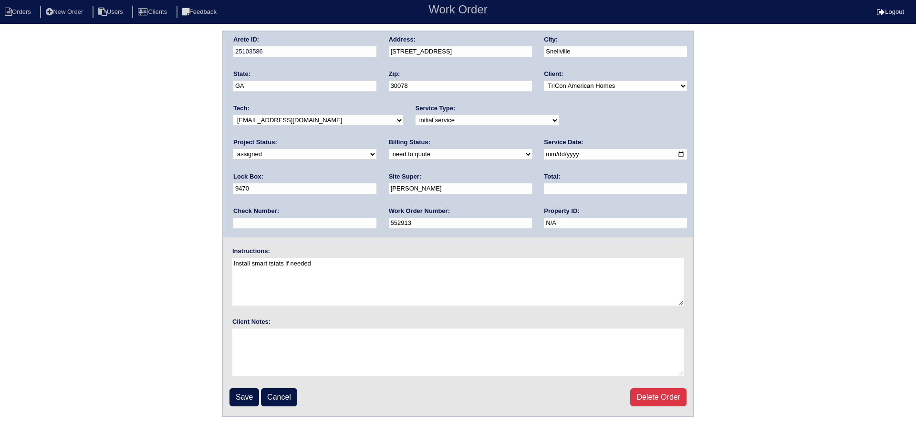
click at [233, 115] on select "-select- aretesmg+backup-tech@gmail.com benjohnholt88@gmail.com callisonhvac@ya…" at bounding box center [318, 120] width 170 height 10
click at [544, 154] on input "2025-09-29" at bounding box center [615, 154] width 143 height 11
click at [544, 154] on input "2025-10-02" at bounding box center [615, 154] width 143 height 11
type input "2025-10-01"
click at [231, 397] on input "Save" at bounding box center [244, 397] width 30 height 18
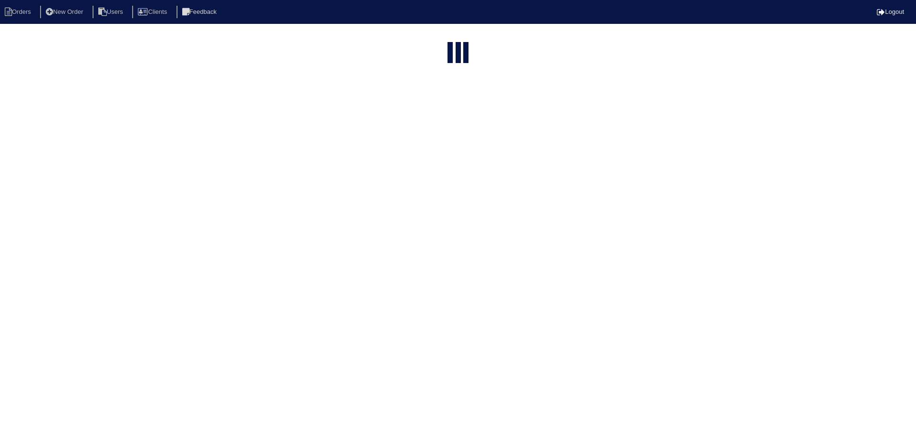
select select "15"
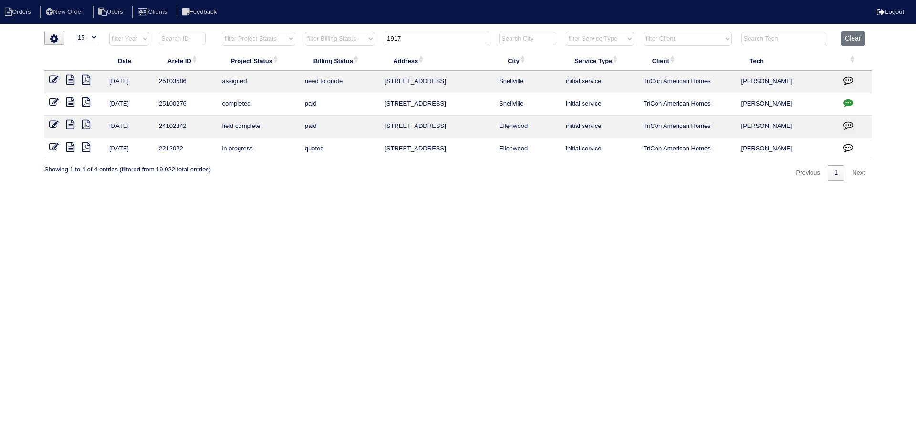
drag, startPoint x: 405, startPoint y: 38, endPoint x: 349, endPoint y: 44, distance: 56.1
click at [349, 44] on tr "filter Year -- Any Year -- 2025 2024 2023 2022 2021 2020 2019 filter Project St…" at bounding box center [457, 41] width 827 height 20
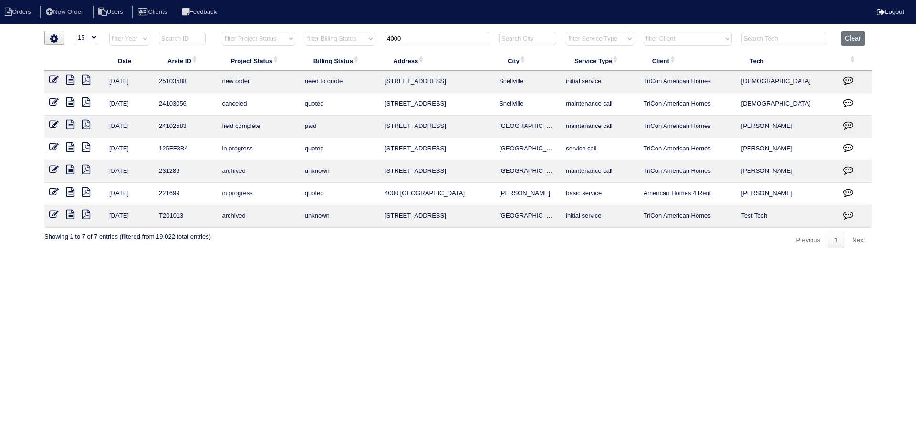
type input "4000"
click at [55, 82] on icon at bounding box center [54, 80] width 10 height 10
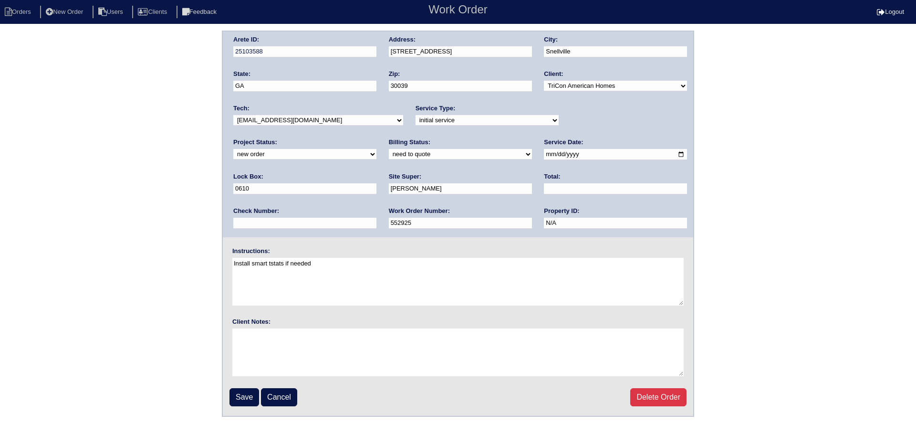
click at [376, 149] on select "new order assigned in progress field complete need to schedule admin review arc…" at bounding box center [304, 154] width 143 height 10
select select "assigned"
click at [376, 149] on select "new order assigned in progress field complete need to schedule admin review arc…" at bounding box center [304, 154] width 143 height 10
click at [544, 155] on input "2025-09-29" at bounding box center [615, 154] width 143 height 11
type input "2025-10-01"
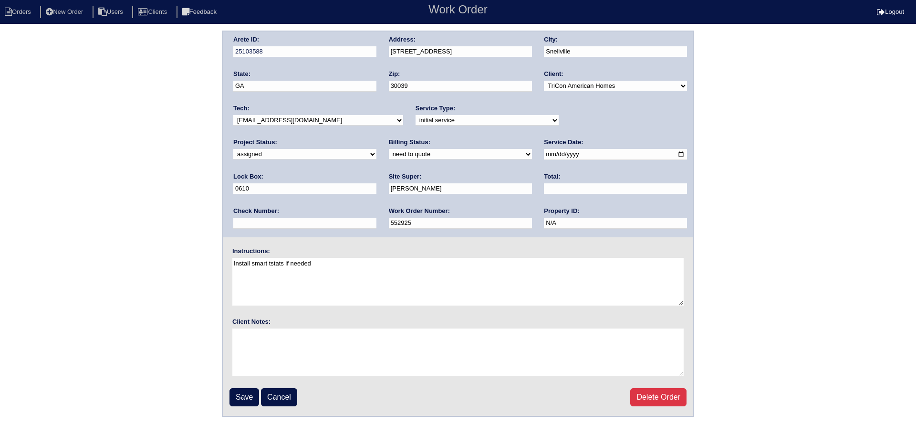
click at [299, 118] on select "-select- aretesmg+backup-tech@gmail.com benjohnholt88@gmail.com callisonhvac@ya…" at bounding box center [318, 120] width 170 height 10
select select "27"
click at [233, 115] on select "-select- [EMAIL_ADDRESS][DOMAIN_NAME] [EMAIL_ADDRESS][DOMAIN_NAME] [EMAIL_ADDRE…" at bounding box center [318, 120] width 170 height 10
click at [244, 397] on input "Save" at bounding box center [244, 397] width 30 height 18
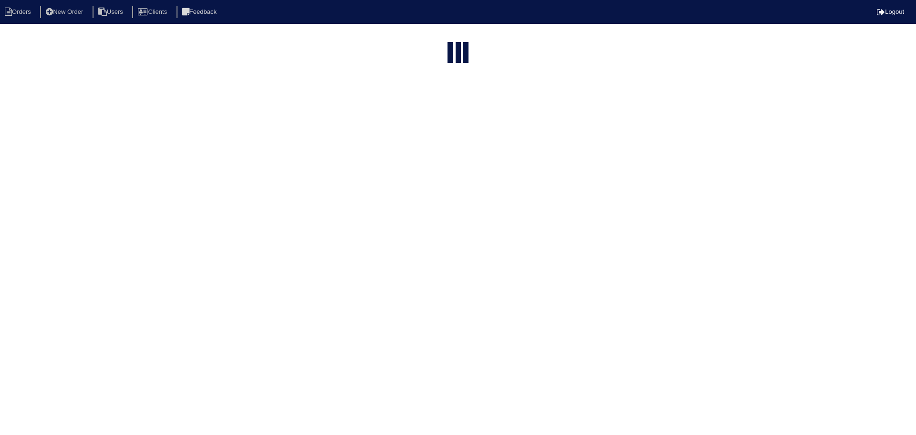
select select "15"
type input "4000"
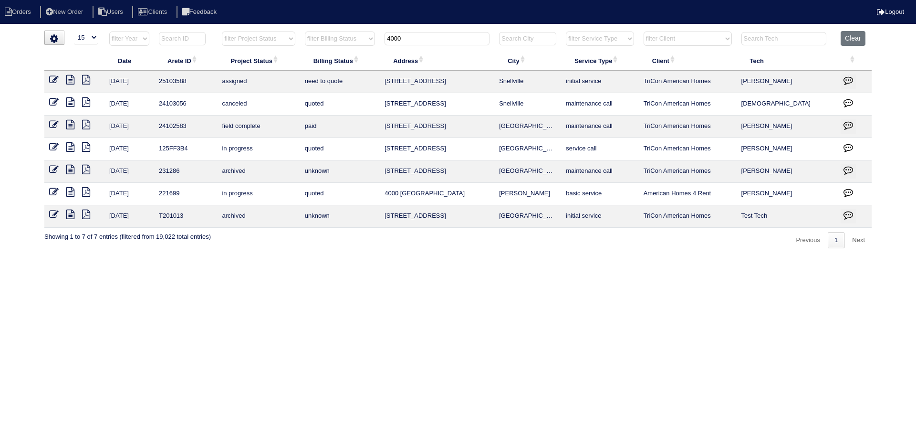
click at [54, 80] on icon at bounding box center [54, 80] width 10 height 10
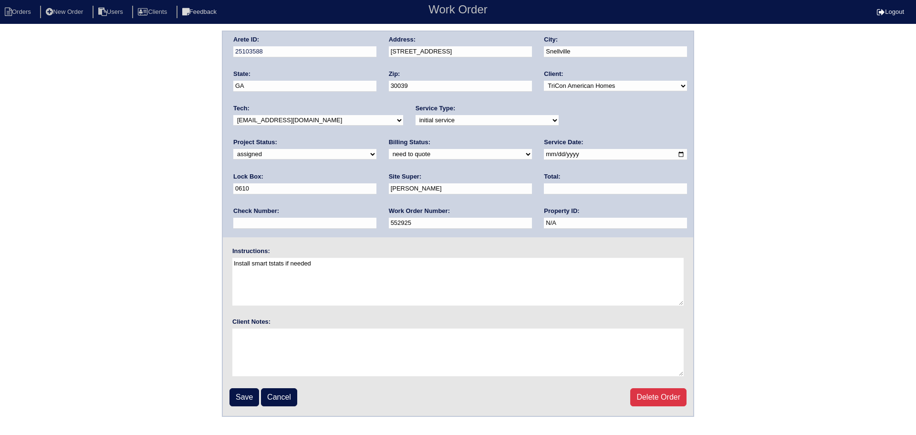
click at [277, 121] on select "-select- [EMAIL_ADDRESS][DOMAIN_NAME] [EMAIL_ADDRESS][DOMAIN_NAME] [EMAIL_ADDRE…" at bounding box center [318, 120] width 170 height 10
select select "151"
click at [233, 115] on select "-select- [EMAIL_ADDRESS][DOMAIN_NAME] [EMAIL_ADDRESS][DOMAIN_NAME] [EMAIL_ADDRE…" at bounding box center [318, 120] width 170 height 10
click at [243, 393] on input "Save" at bounding box center [244, 397] width 30 height 18
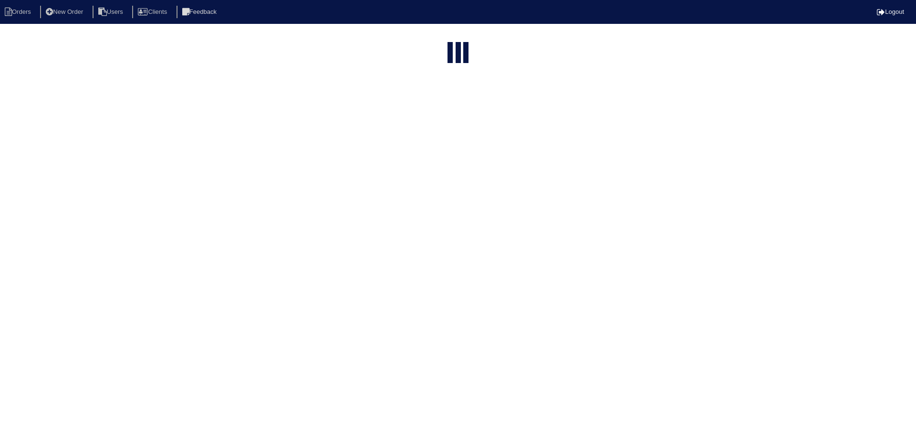
select select "15"
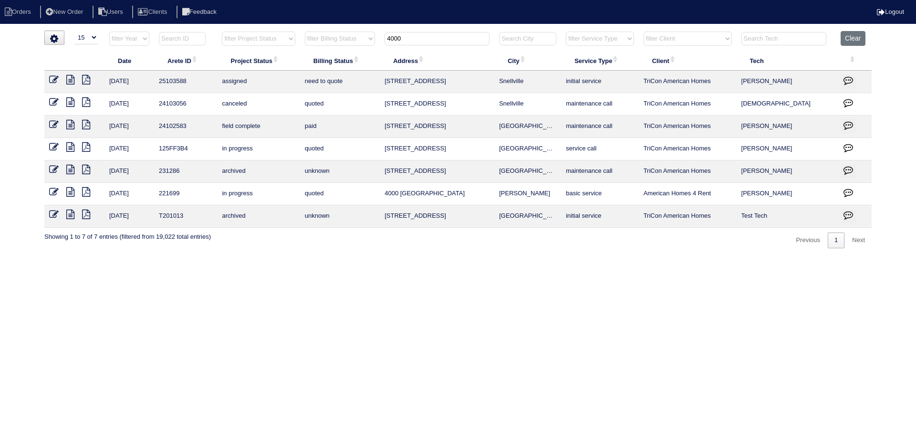
drag, startPoint x: 405, startPoint y: 40, endPoint x: 359, endPoint y: 51, distance: 47.1
click at [343, 43] on tr "filter Year -- Any Year -- 2025 2024 2023 2022 2021 2020 2019 filter Project St…" at bounding box center [457, 41] width 827 height 20
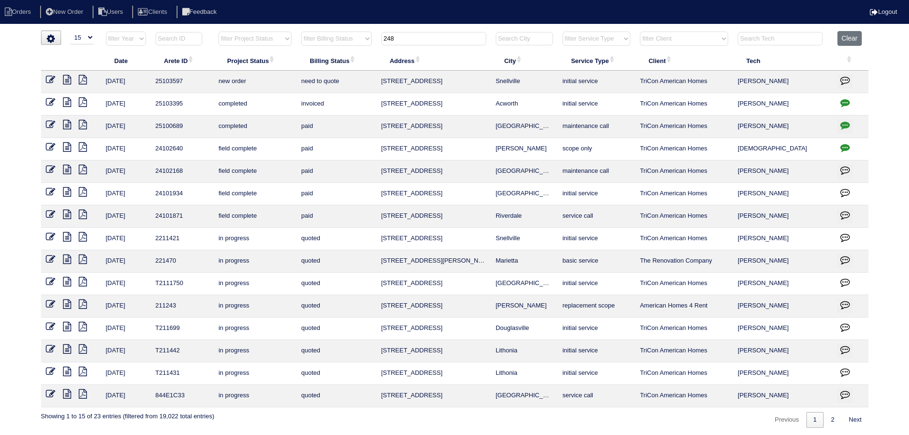
type input "248"
click at [48, 78] on icon at bounding box center [51, 80] width 10 height 10
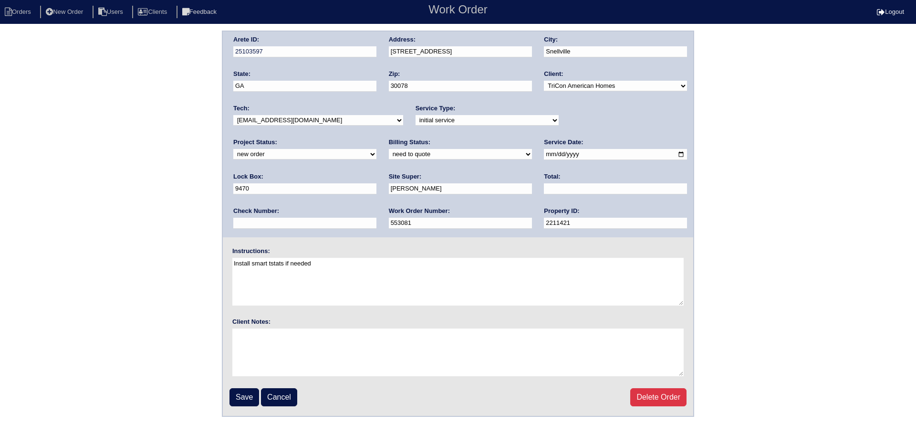
click at [376, 138] on div "Project Status: new order assigned in progress field complete need to schedule …" at bounding box center [304, 151] width 143 height 26
click at [376, 149] on select "new order assigned in progress field complete need to schedule admin review arc…" at bounding box center [304, 154] width 143 height 10
select select "assigned"
click at [376, 149] on select "new order assigned in progress field complete need to schedule admin review arc…" at bounding box center [304, 154] width 143 height 10
click at [322, 116] on select "-select- aretesmg+backup-tech@gmail.com benjohnholt88@gmail.com callisonhvac@ya…" at bounding box center [318, 120] width 170 height 10
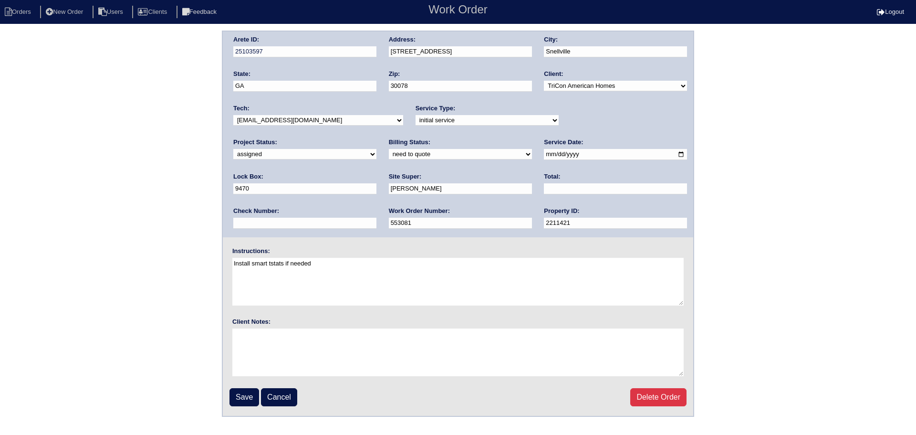
select select "151"
click at [233, 115] on select "-select- aretesmg+backup-tech@gmail.com benjohnholt88@gmail.com callisonhvac@ya…" at bounding box center [318, 120] width 170 height 10
click at [544, 154] on input "2025-09-30" at bounding box center [615, 154] width 143 height 11
type input "2025-10-01"
click at [249, 398] on input "Save" at bounding box center [244, 397] width 30 height 18
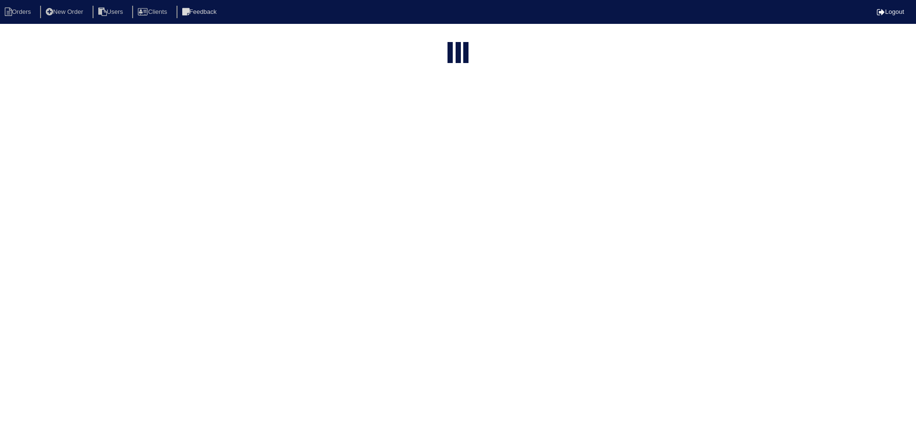
select select "15"
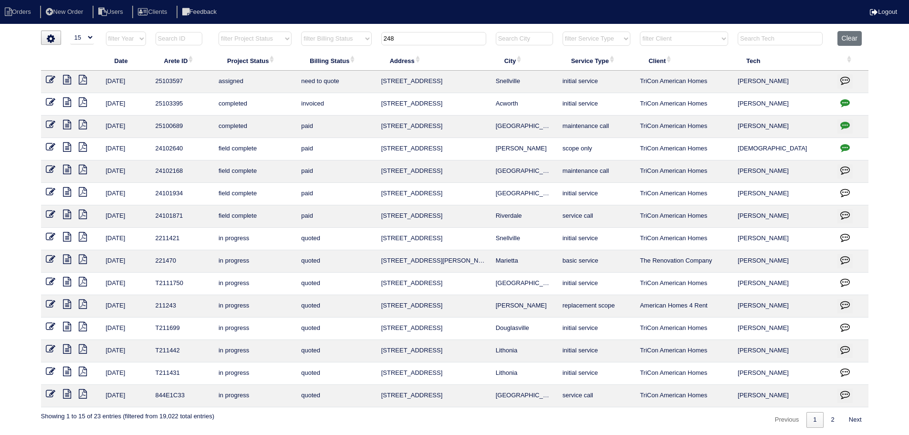
click at [396, 36] on input "248" at bounding box center [433, 38] width 105 height 13
drag, startPoint x: 401, startPoint y: 41, endPoint x: 371, endPoint y: 43, distance: 30.6
click at [371, 42] on tr "filter Year -- Any Year -- 2025 2024 2023 2022 2021 2020 2019 filter Project St…" at bounding box center [454, 41] width 827 height 20
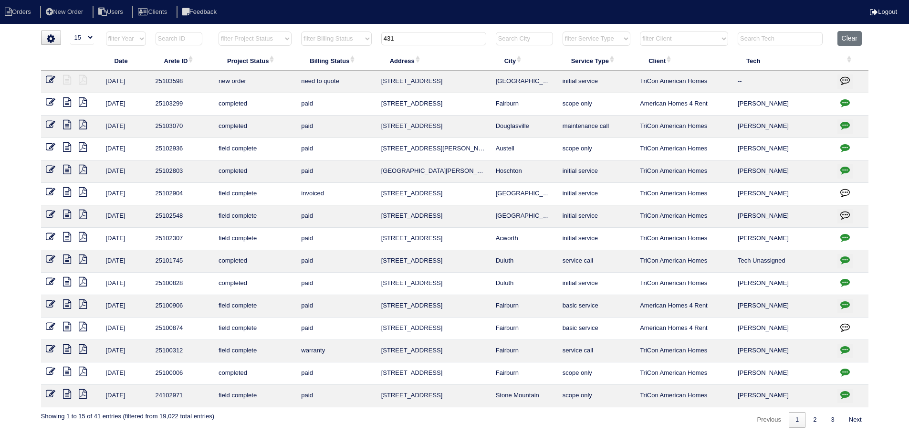
type input "431"
drag, startPoint x: 54, startPoint y: 81, endPoint x: 76, endPoint y: 81, distance: 21.5
click at [54, 81] on icon at bounding box center [51, 80] width 10 height 10
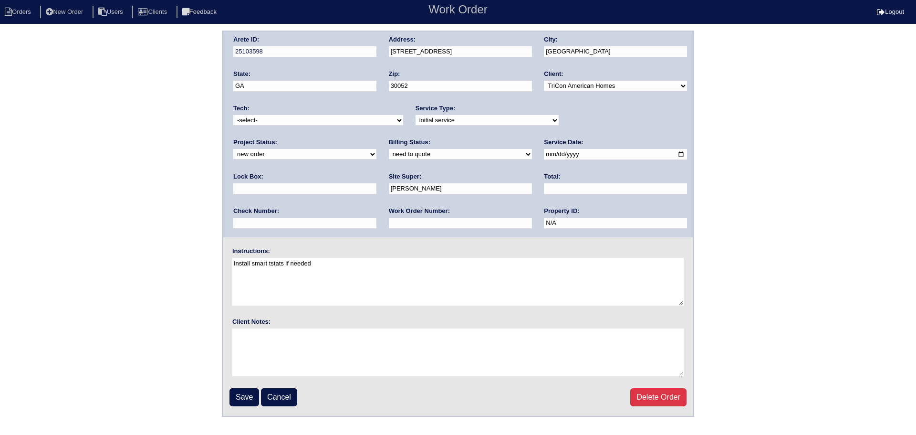
click at [376, 149] on select "new order assigned in progress field complete need to schedule admin review arc…" at bounding box center [304, 154] width 143 height 10
click at [376, 138] on div "Project Status: new order assigned in progress field complete need to schedule …" at bounding box center [304, 151] width 143 height 26
select select "assigned"
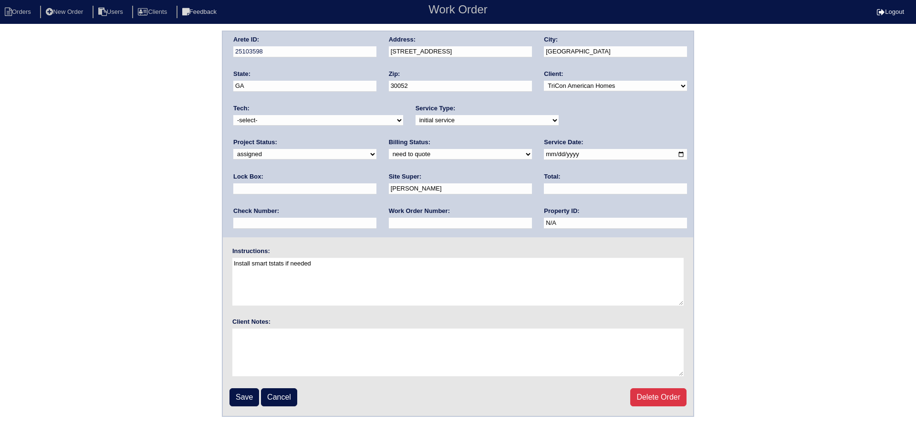
click at [376, 149] on select "new order assigned in progress field complete need to schedule admin review arc…" at bounding box center [304, 154] width 143 height 10
click at [544, 155] on input "[DATE]" at bounding box center [615, 154] width 143 height 11
type input "[DATE]"
click at [290, 122] on select "-select- [EMAIL_ADDRESS][DOMAIN_NAME] [EMAIL_ADDRESS][DOMAIN_NAME] [EMAIL_ADDRE…" at bounding box center [318, 120] width 170 height 10
select select "151"
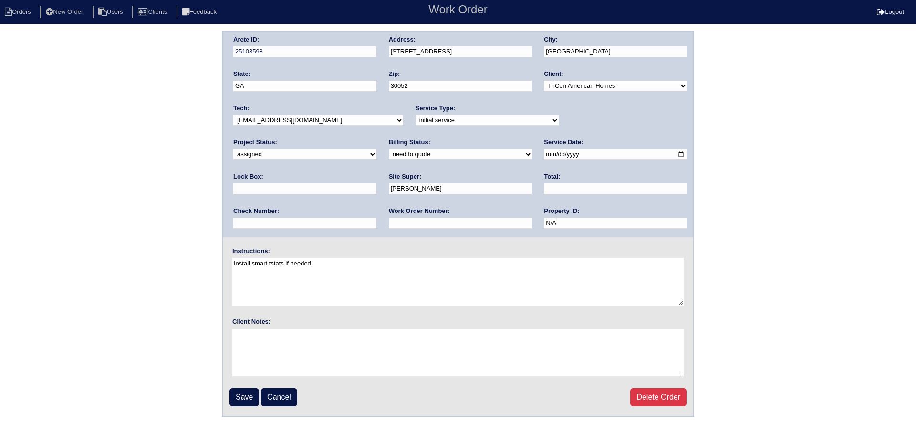
click at [233, 115] on select "-select- [EMAIL_ADDRESS][DOMAIN_NAME] [EMAIL_ADDRESS][DOMAIN_NAME] [EMAIL_ADDRE…" at bounding box center [318, 120] width 170 height 10
click at [244, 387] on fieldset "Arete ID: 25103598 Address: [STREET_ADDRESS] City: [GEOGRAPHIC_DATA] State: [GE…" at bounding box center [458, 223] width 470 height 384
click at [244, 390] on input "Save" at bounding box center [244, 397] width 30 height 18
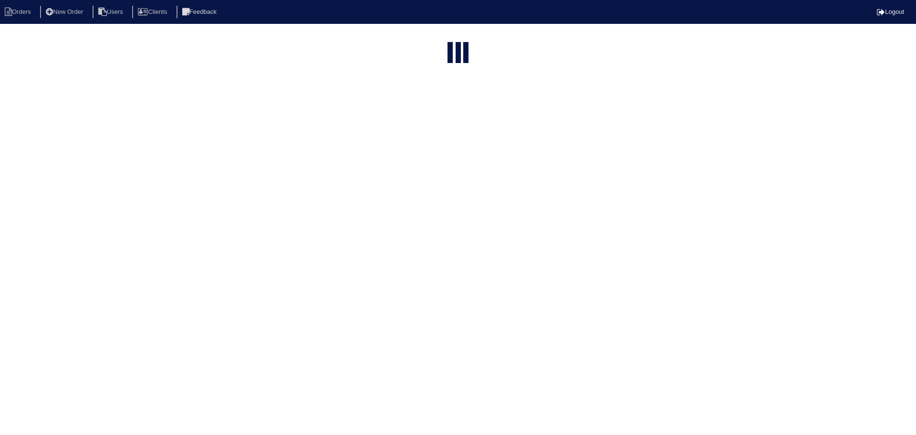
select select "15"
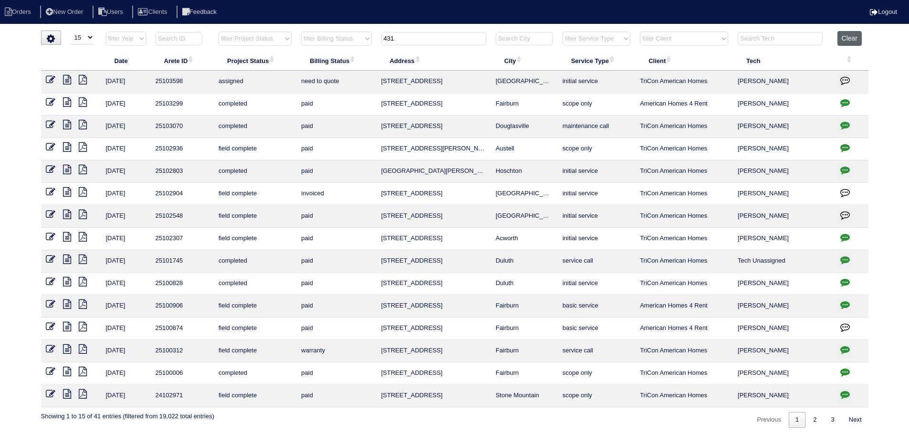
click at [840, 41] on button "Clear" at bounding box center [849, 38] width 24 height 15
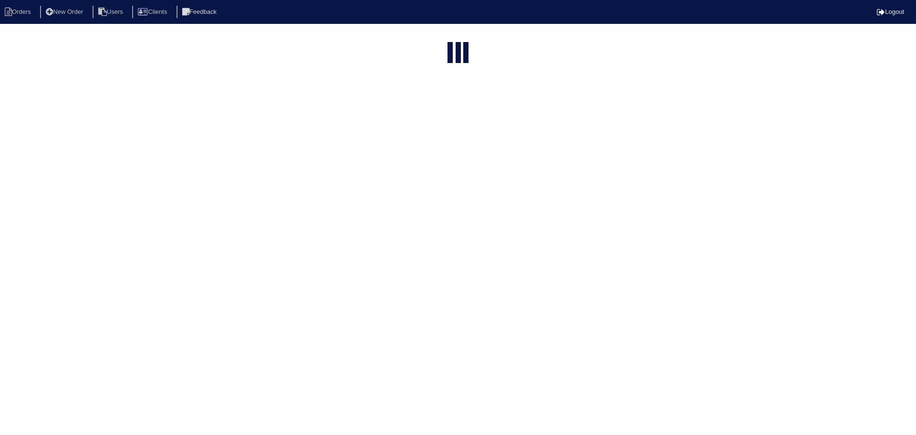
select select "15"
